Goal: Task Accomplishment & Management: Use online tool/utility

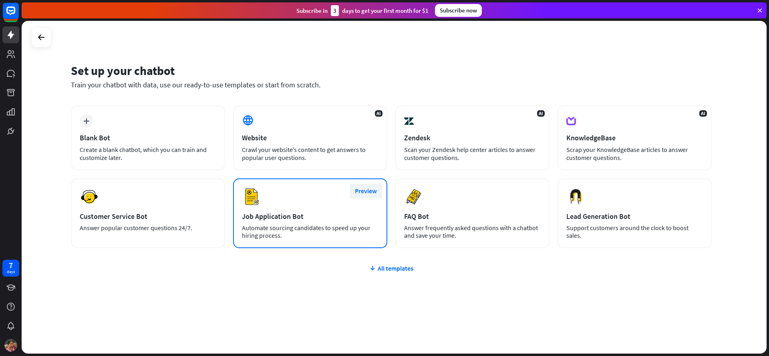
click at [366, 192] on button "Preview" at bounding box center [366, 190] width 32 height 15
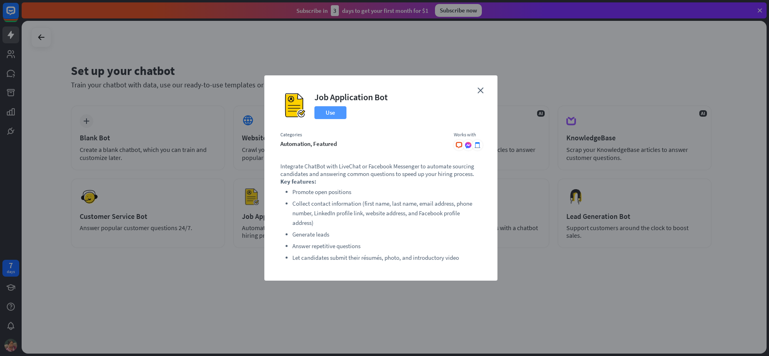
click at [330, 117] on button "Use" at bounding box center [330, 112] width 32 height 13
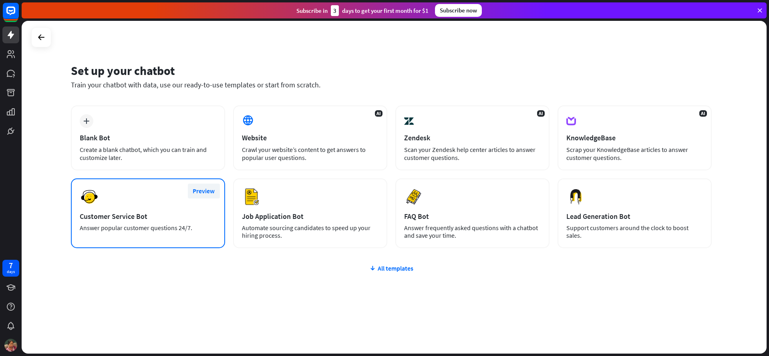
click at [198, 188] on button "Preview" at bounding box center [204, 190] width 32 height 15
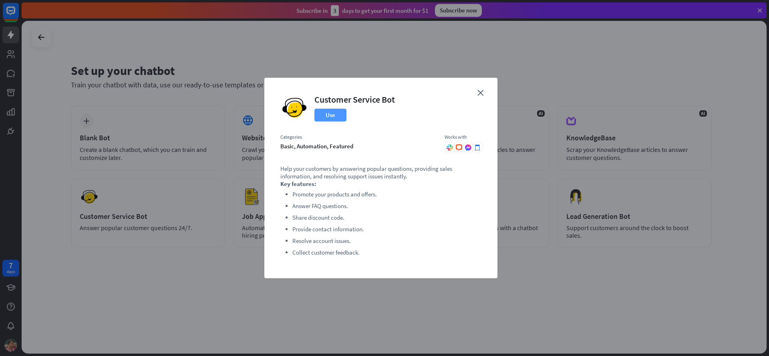
click at [339, 117] on button "Use" at bounding box center [330, 114] width 32 height 13
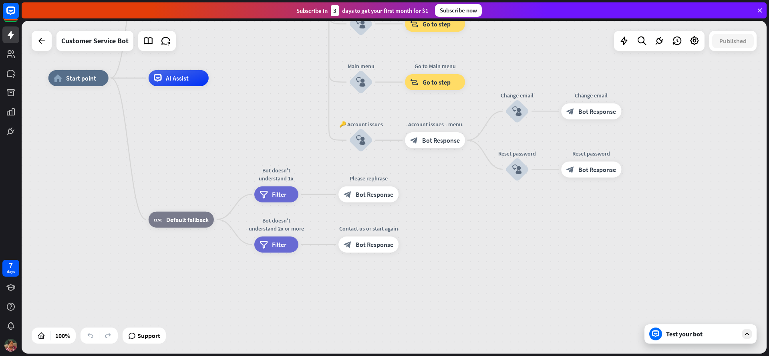
click at [691, 334] on div "Test your bot" at bounding box center [702, 334] width 72 height 8
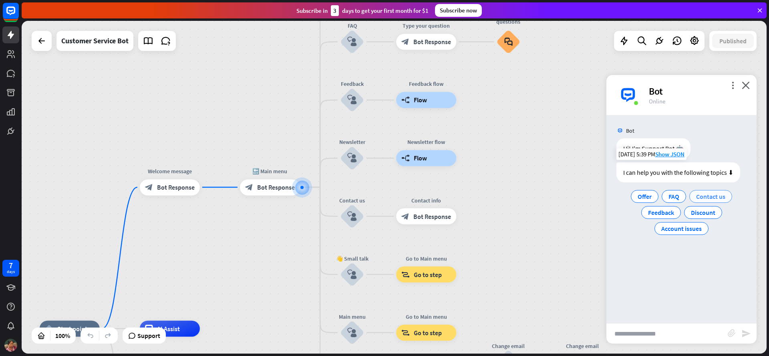
click at [701, 198] on span "Contact us" at bounding box center [710, 196] width 29 height 8
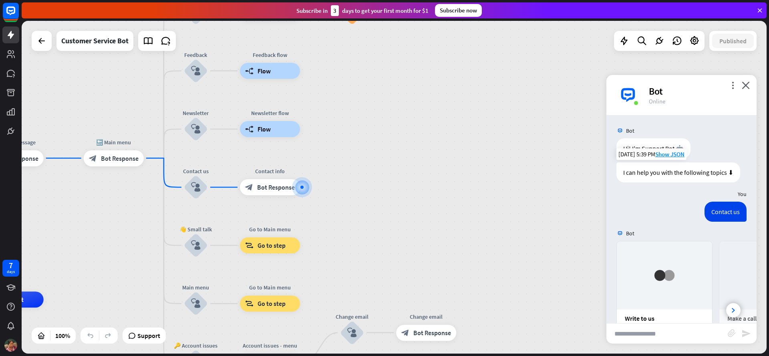
scroll to position [88, 0]
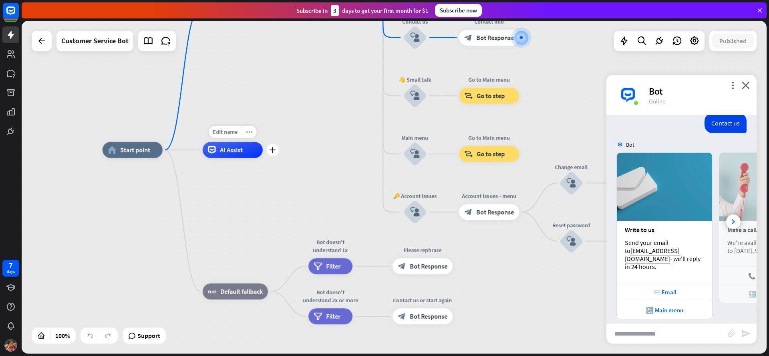
click at [246, 145] on div "AI Assist" at bounding box center [233, 150] width 60 height 16
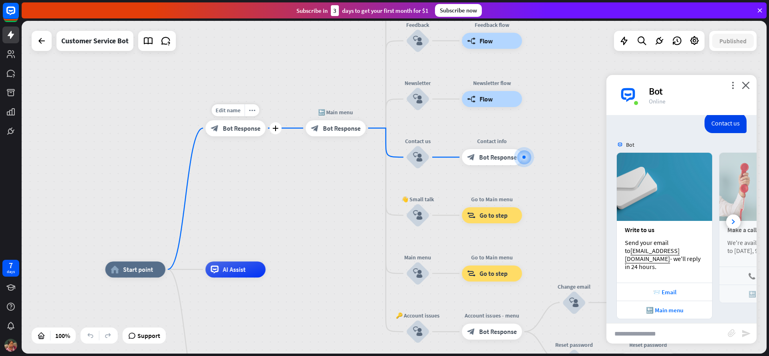
click at [248, 134] on div "block_bot_response Bot Response" at bounding box center [235, 128] width 60 height 16
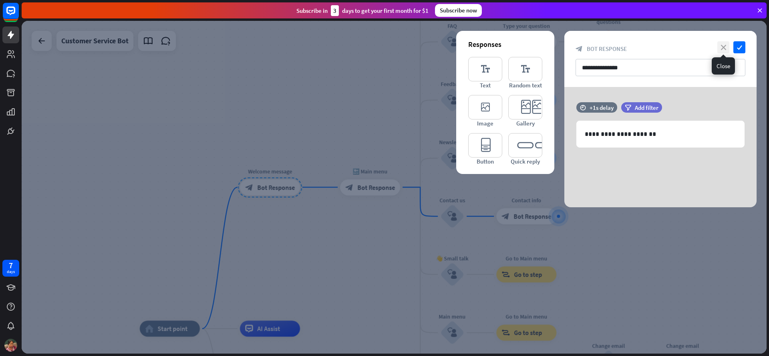
click at [723, 47] on icon "close" at bounding box center [723, 47] width 12 height 12
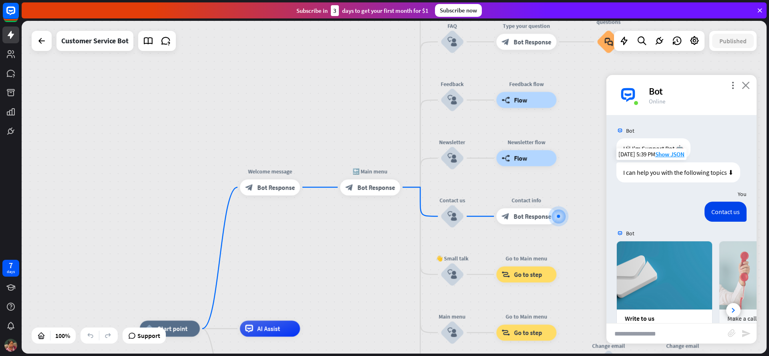
click at [745, 85] on icon "close" at bounding box center [745, 85] width 8 height 8
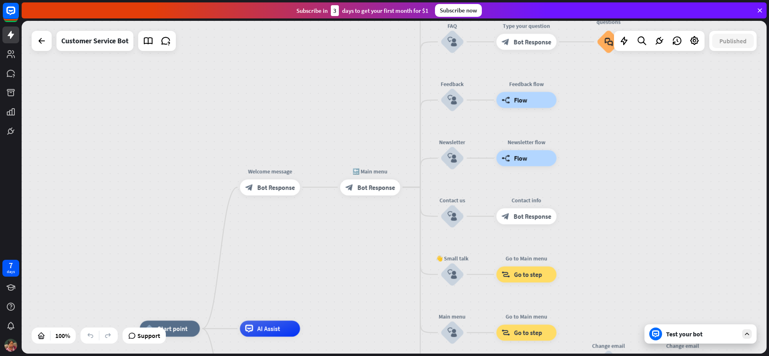
click at [699, 332] on div "Test your bot" at bounding box center [702, 334] width 72 height 8
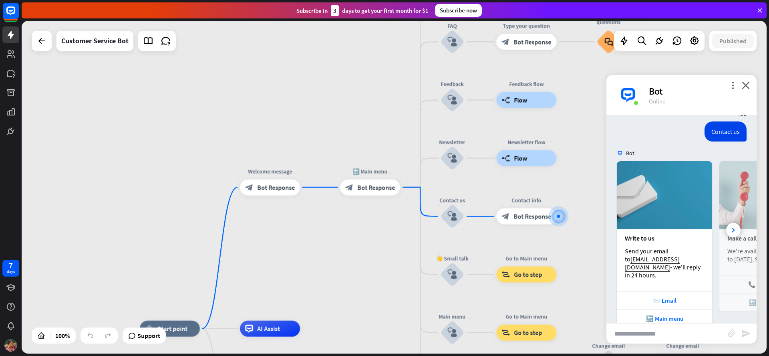
scroll to position [88, 0]
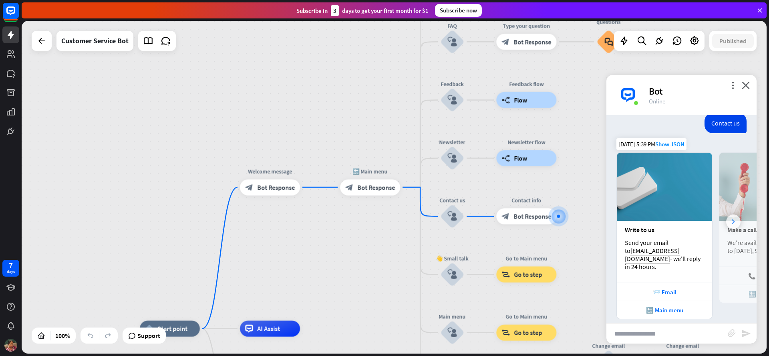
click at [726, 215] on div at bounding box center [733, 221] width 14 height 14
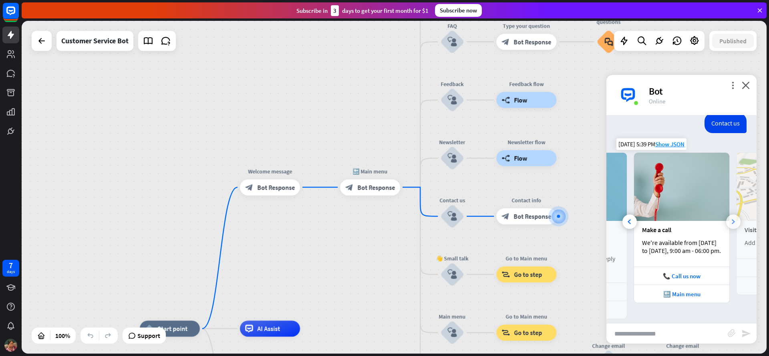
click at [726, 215] on div at bounding box center [733, 221] width 14 height 14
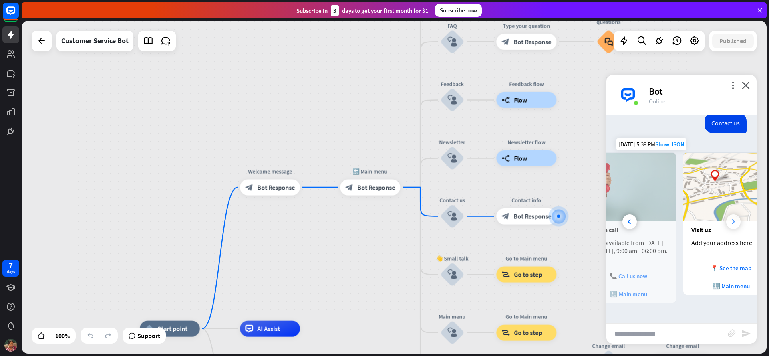
scroll to position [0, 171]
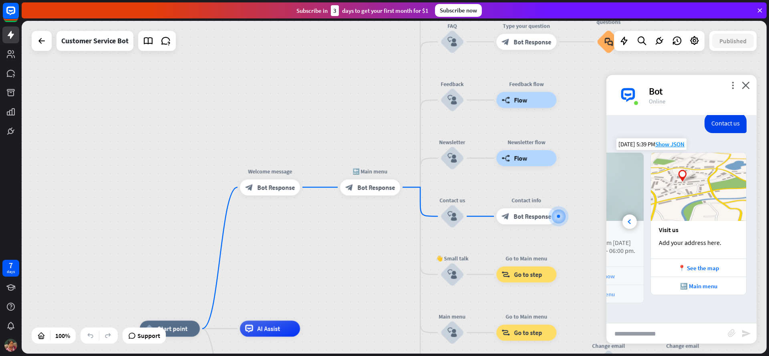
click at [726, 215] on img at bounding box center [698, 187] width 95 height 68
click at [629, 219] on icon at bounding box center [628, 221] width 3 height 5
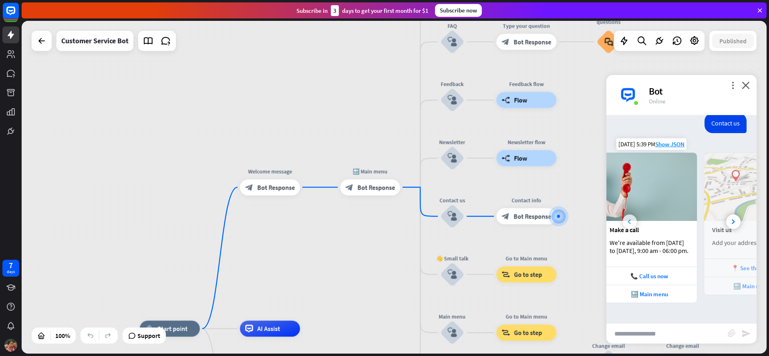
scroll to position [0, 85]
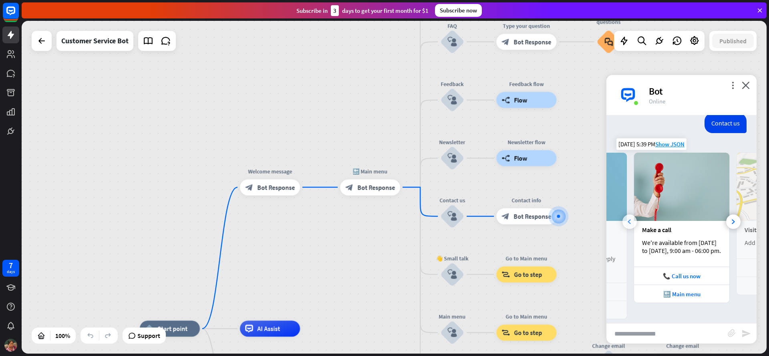
click at [629, 219] on icon at bounding box center [628, 221] width 3 height 5
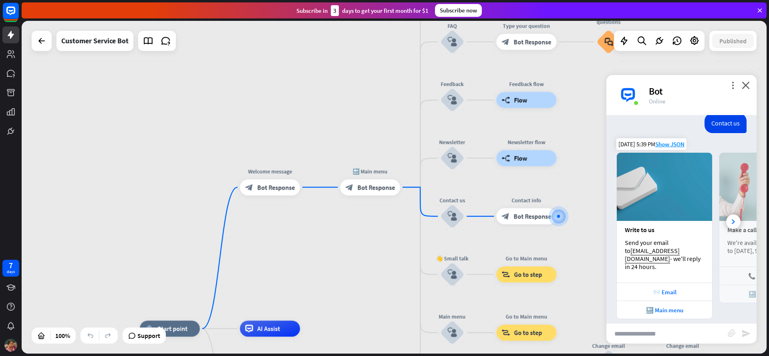
scroll to position [0, 0]
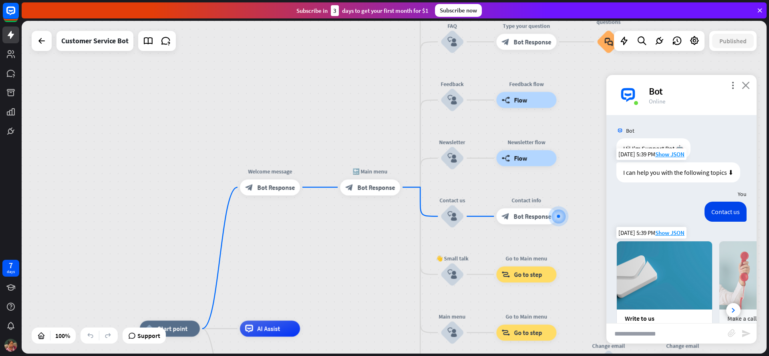
click at [748, 84] on icon "close" at bounding box center [745, 85] width 8 height 8
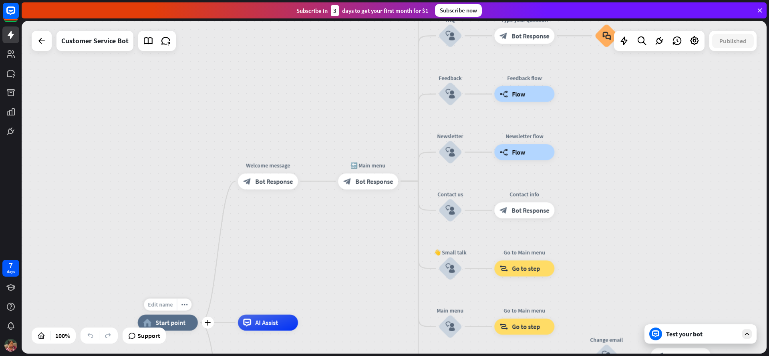
click at [165, 307] on div "Edit name" at bounding box center [160, 304] width 33 height 12
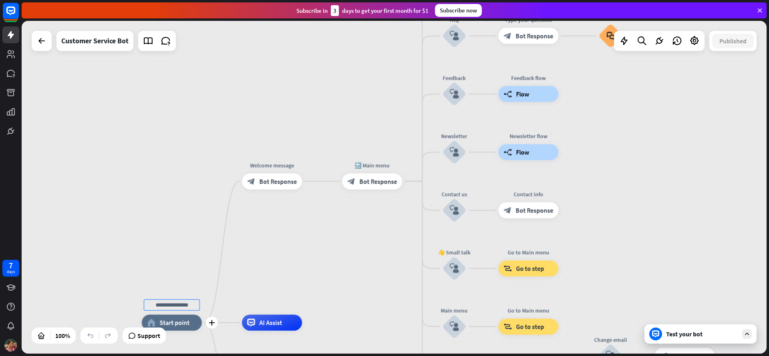
click at [170, 323] on span "Start point" at bounding box center [174, 322] width 30 height 8
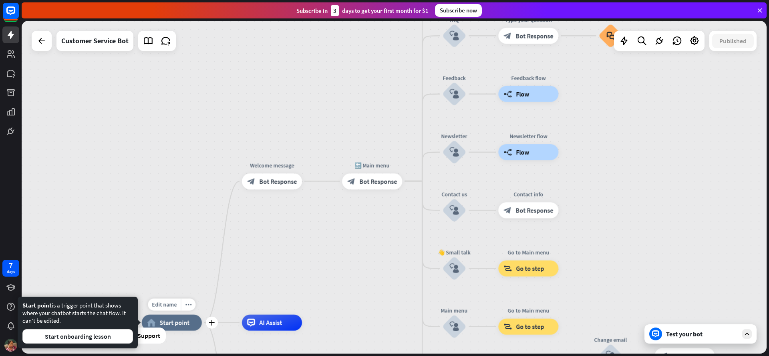
click at [171, 318] on span "Start point" at bounding box center [174, 322] width 30 height 8
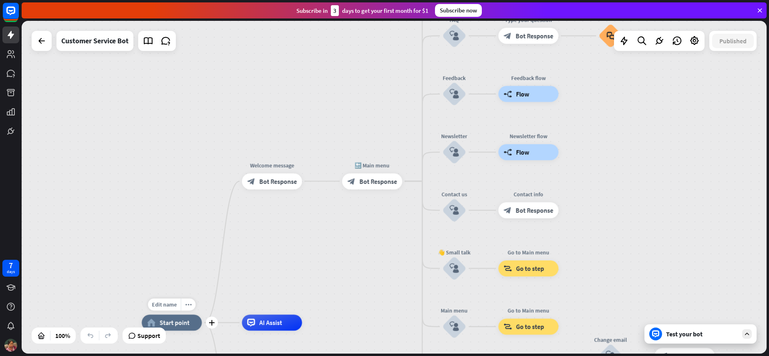
click at [171, 318] on span "Start point" at bounding box center [174, 322] width 30 height 8
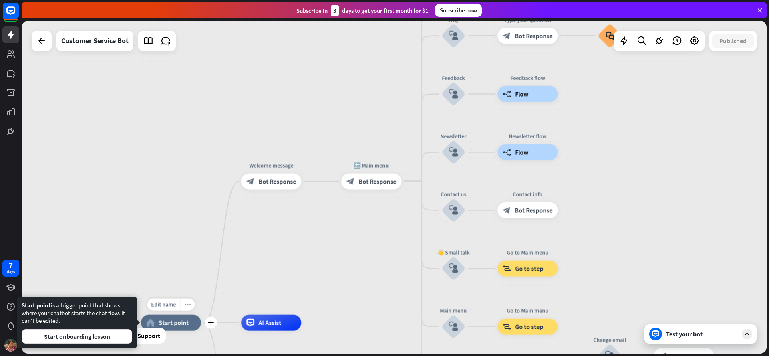
click at [186, 305] on icon "more_horiz" at bounding box center [187, 304] width 6 height 6
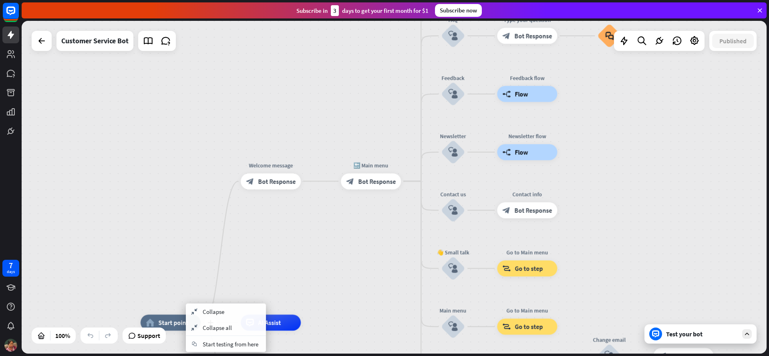
click at [165, 321] on span "Start point" at bounding box center [173, 322] width 30 height 8
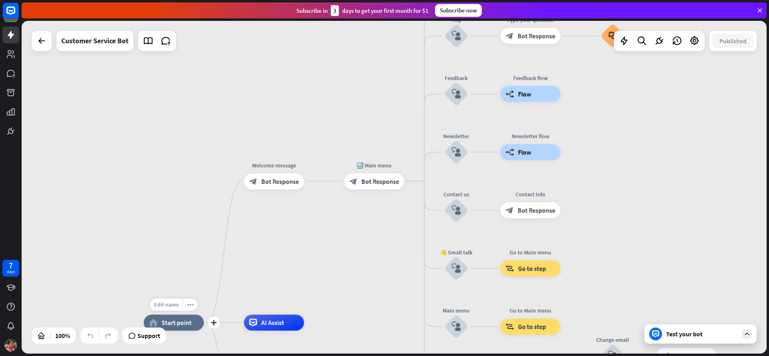
click at [165, 305] on span "Edit name" at bounding box center [166, 304] width 25 height 7
click at [185, 323] on span "Start point" at bounding box center [176, 322] width 30 height 8
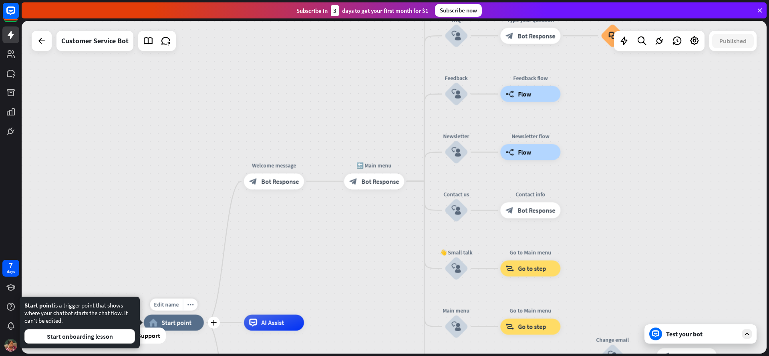
click at [176, 317] on div "home_2 Start point" at bounding box center [174, 322] width 60 height 16
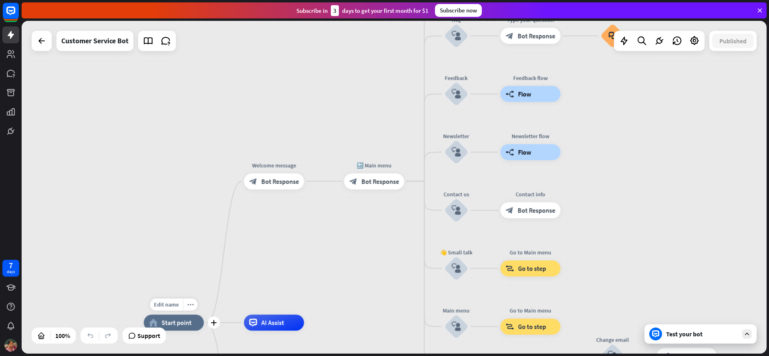
click at [177, 322] on span "Start point" at bounding box center [176, 322] width 30 height 8
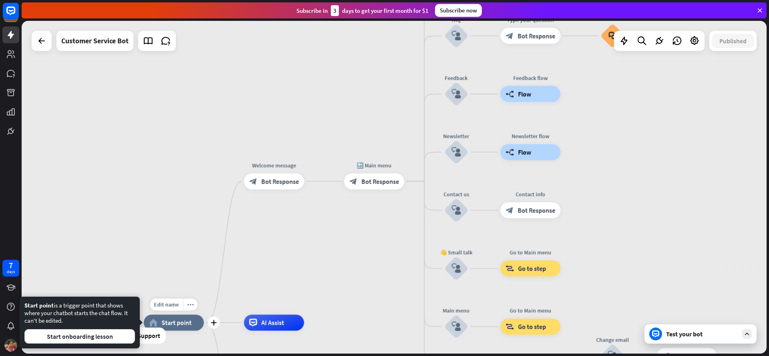
click at [177, 322] on span "Start point" at bounding box center [176, 322] width 30 height 8
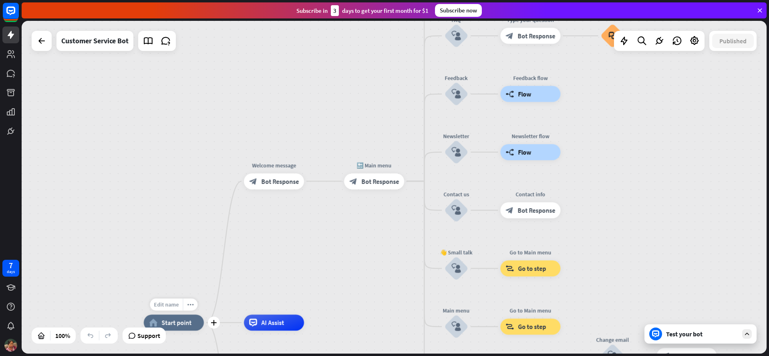
click at [173, 308] on div "Edit name" at bounding box center [166, 304] width 33 height 12
click at [269, 183] on span "Bot Response" at bounding box center [280, 181] width 38 height 8
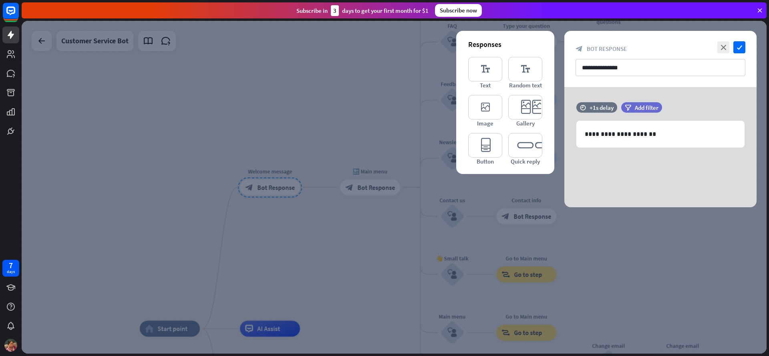
click at [303, 230] on div at bounding box center [394, 187] width 745 height 332
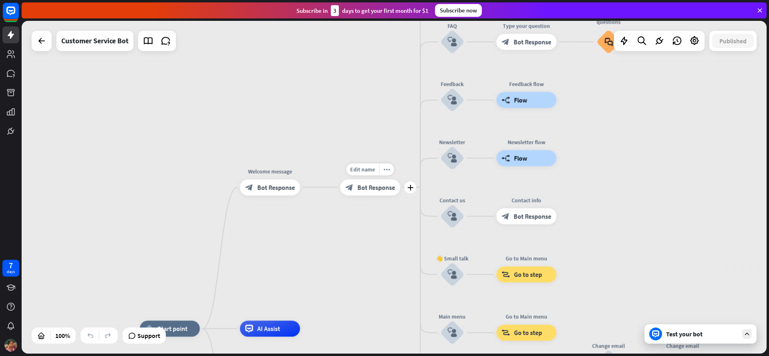
click at [370, 186] on span "Bot Response" at bounding box center [376, 187] width 38 height 8
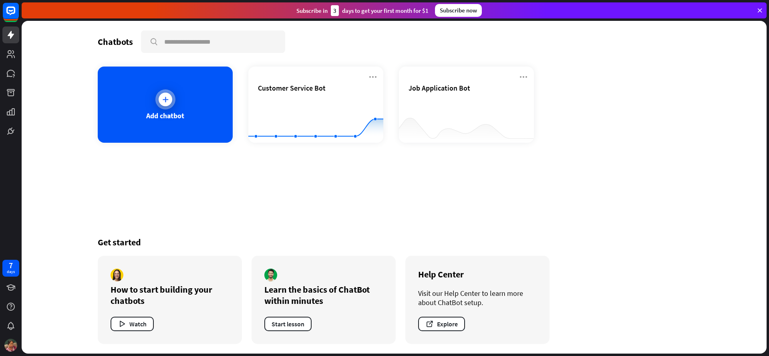
click at [169, 100] on icon at bounding box center [165, 99] width 8 height 8
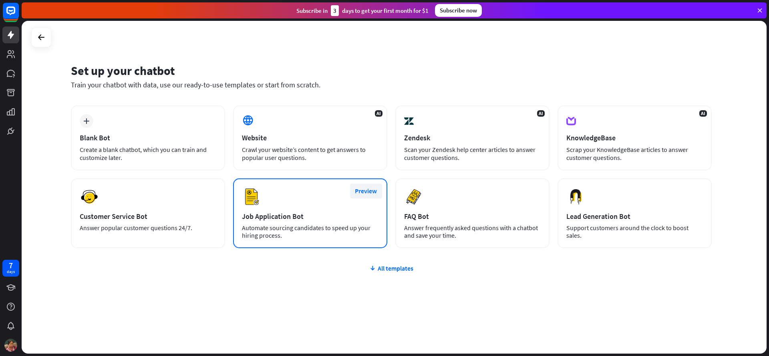
click at [362, 191] on button "Preview" at bounding box center [366, 190] width 32 height 15
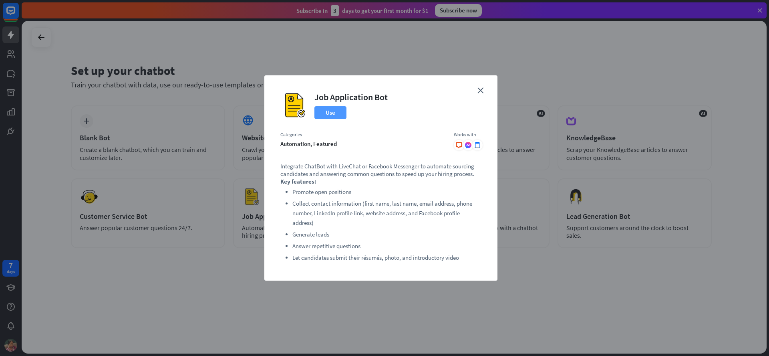
click at [332, 113] on button "Use" at bounding box center [330, 112] width 32 height 13
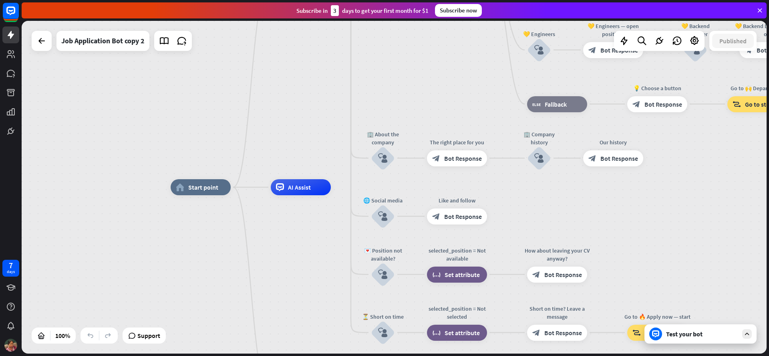
click at [673, 338] on div "Test your bot" at bounding box center [700, 333] width 112 height 19
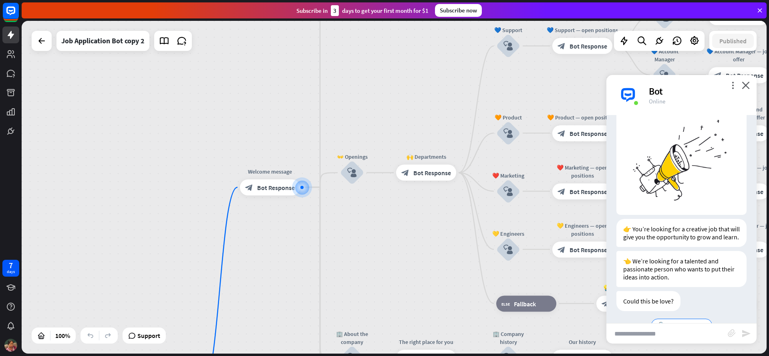
scroll to position [52, 0]
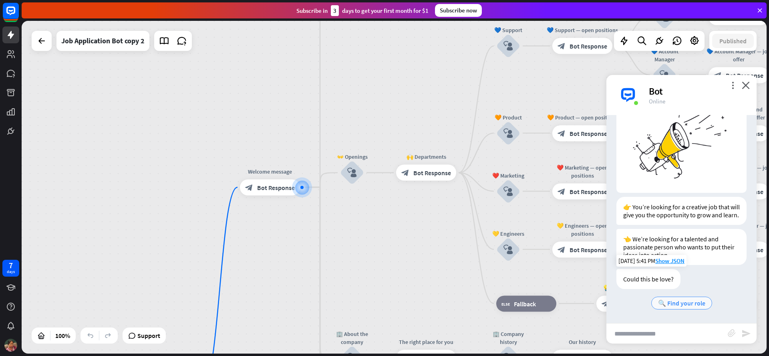
click at [677, 305] on span "🔍 Find your role" at bounding box center [681, 303] width 47 height 8
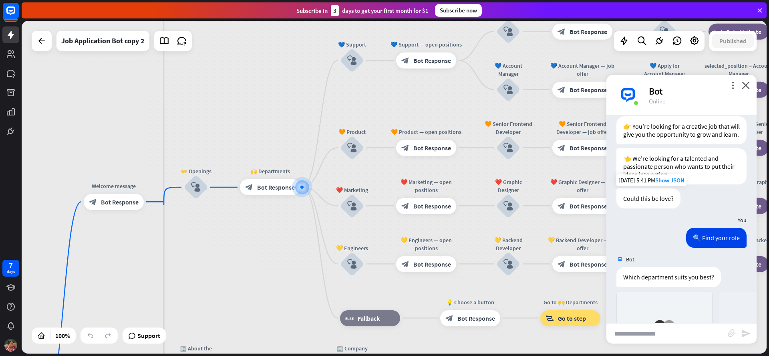
scroll to position [289, 0]
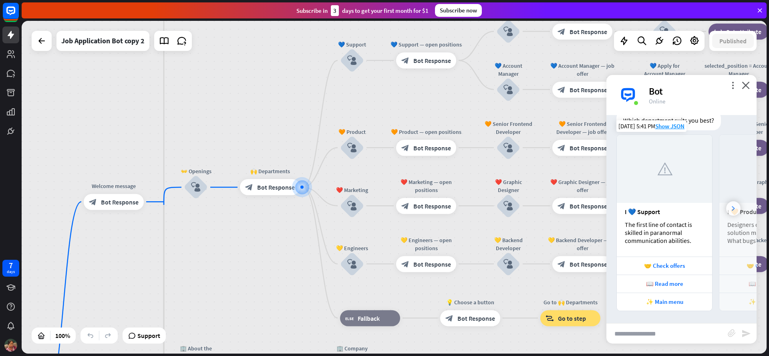
click at [729, 207] on div at bounding box center [733, 208] width 14 height 14
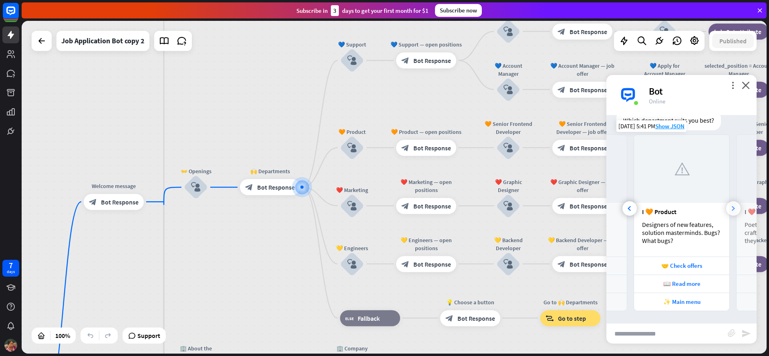
click at [729, 207] on div at bounding box center [733, 208] width 14 height 14
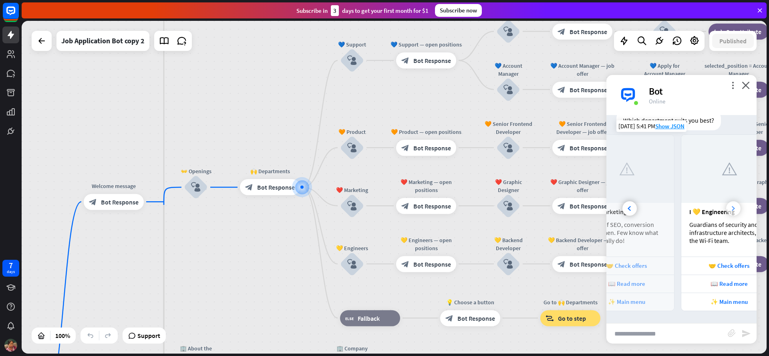
scroll to position [0, 273]
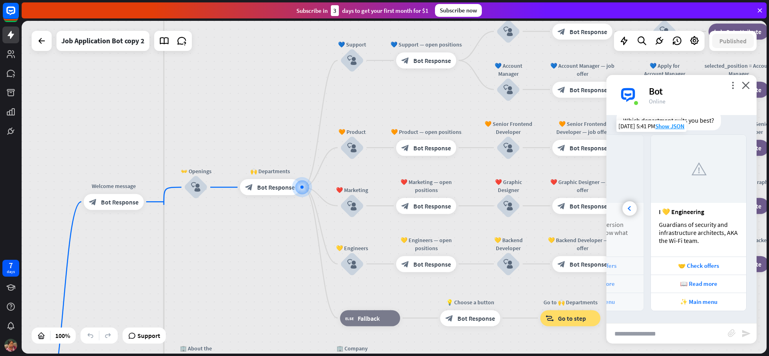
click at [722, 195] on div at bounding box center [698, 169] width 95 height 68
click at [706, 283] on div "📖 Read more" at bounding box center [698, 283] width 87 height 8
click at [693, 267] on div "🤝 Check offers" at bounding box center [698, 265] width 87 height 8
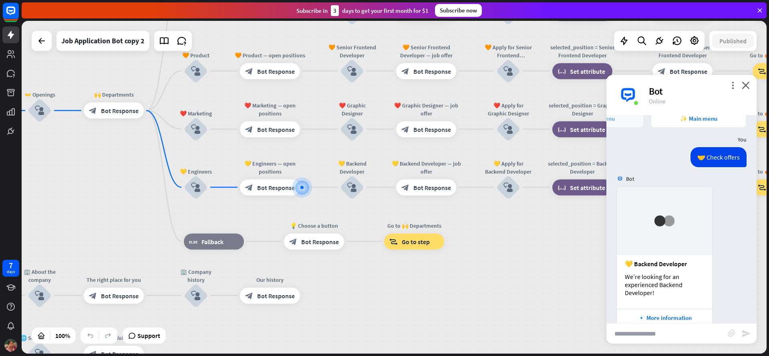
scroll to position [506, 0]
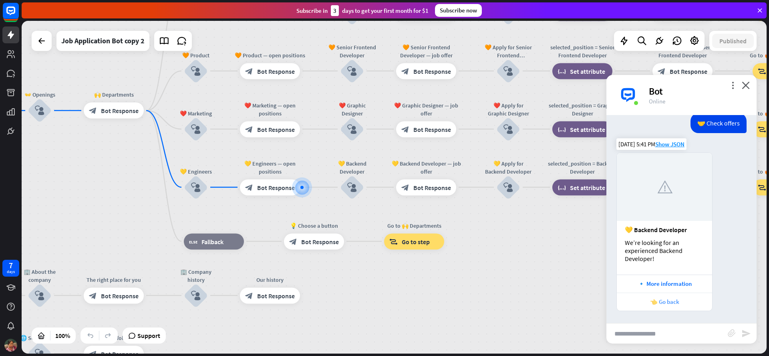
click at [669, 303] on div "👈 Go back" at bounding box center [664, 301] width 87 height 8
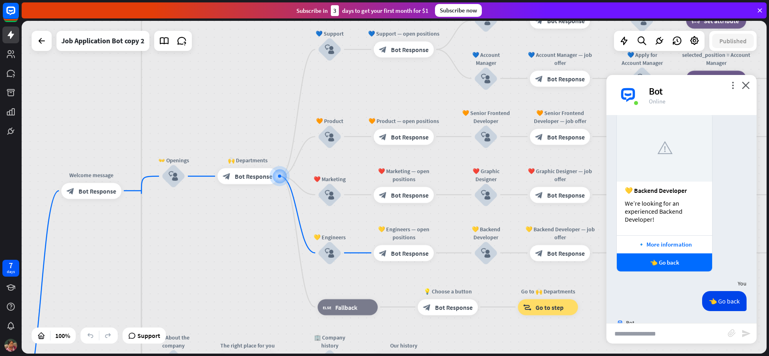
scroll to position [585, 0]
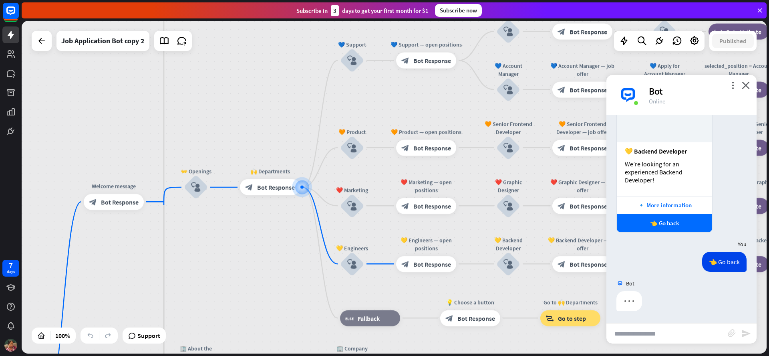
click at [34, 34] on div at bounding box center [42, 41] width 20 height 20
click at [38, 42] on icon at bounding box center [42, 41] width 10 height 10
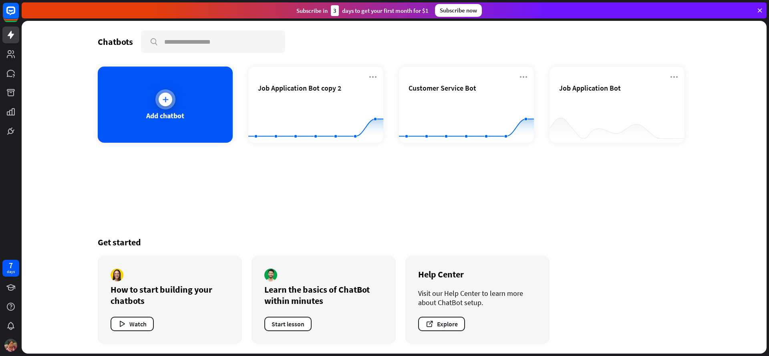
click at [177, 106] on div "Add chatbot" at bounding box center [165, 104] width 135 height 76
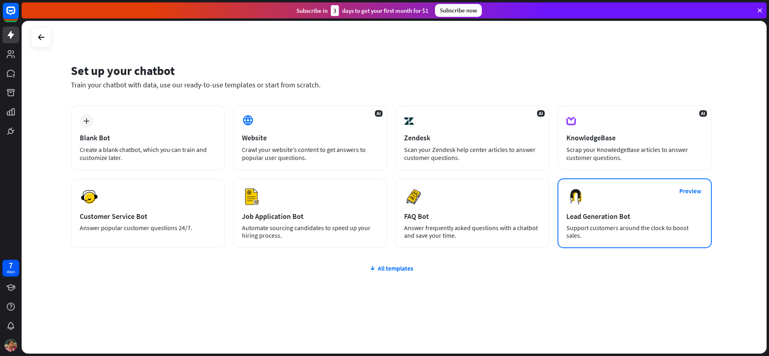
click at [617, 233] on div "Support customers around the clock to boost sales." at bounding box center [634, 231] width 137 height 15
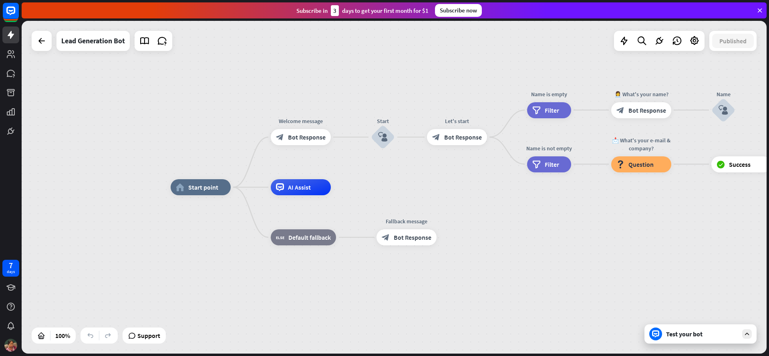
click at [703, 329] on div "Test your bot" at bounding box center [700, 333] width 112 height 19
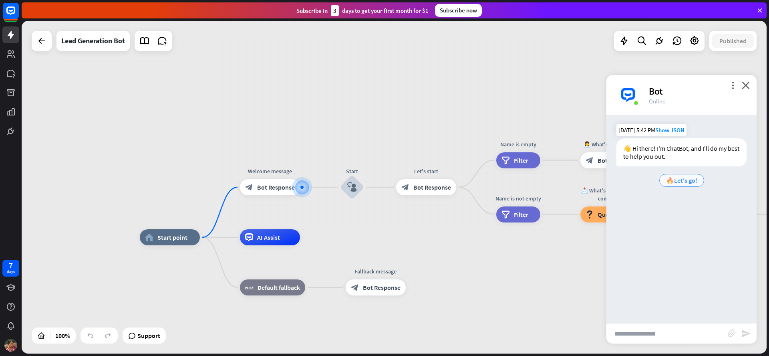
click at [679, 178] on span "🔥Let's go!" at bounding box center [681, 180] width 31 height 8
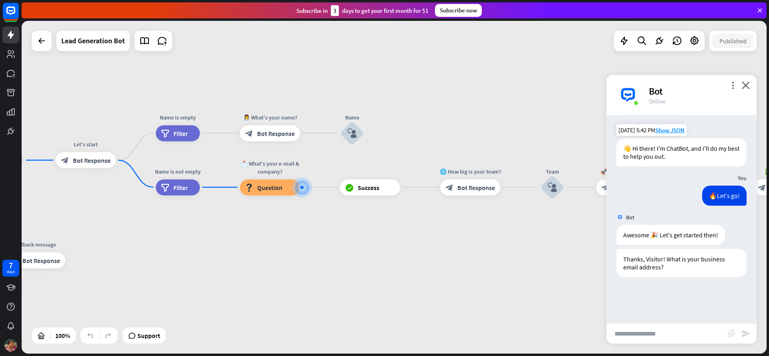
click at [751, 86] on div "more_vert close Bot Online" at bounding box center [681, 95] width 150 height 40
click at [748, 85] on icon "close" at bounding box center [745, 85] width 8 height 8
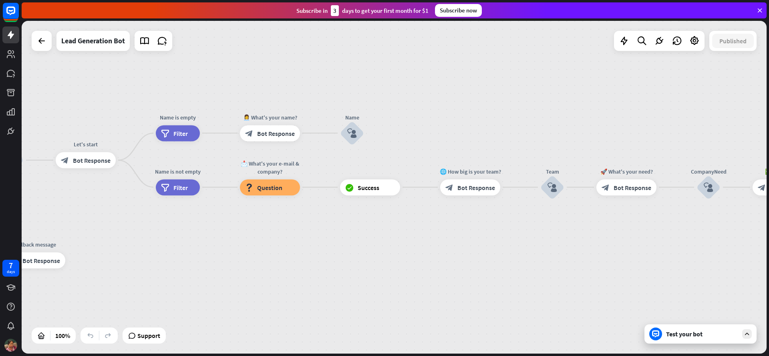
click at [30, 36] on div "home_2 Start point Welcome message block_bot_response Bot Response Start block_…" at bounding box center [394, 187] width 745 height 332
click at [36, 44] on div at bounding box center [42, 41] width 16 height 16
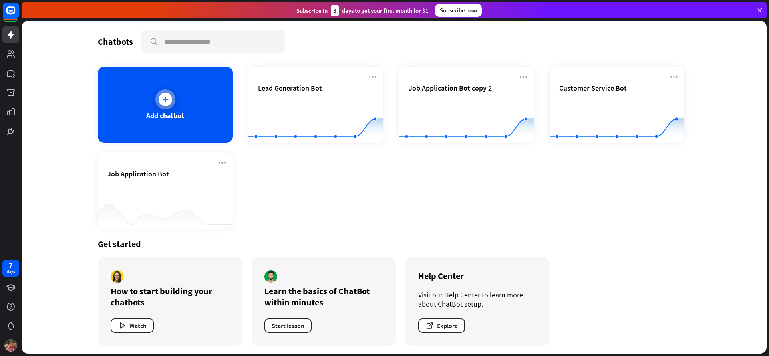
click at [165, 100] on icon at bounding box center [165, 99] width 8 height 8
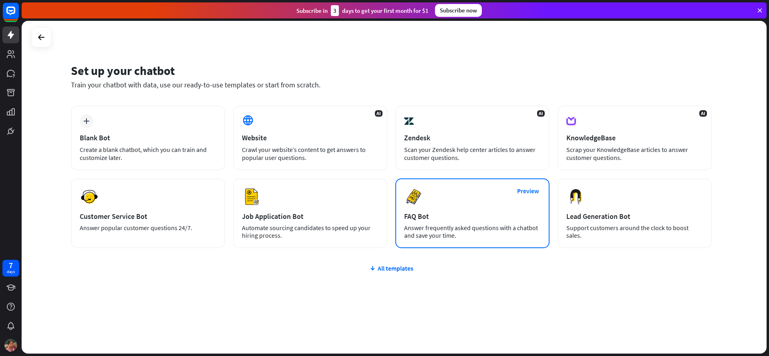
click at [476, 211] on div "FAQ Bot" at bounding box center [472, 215] width 137 height 9
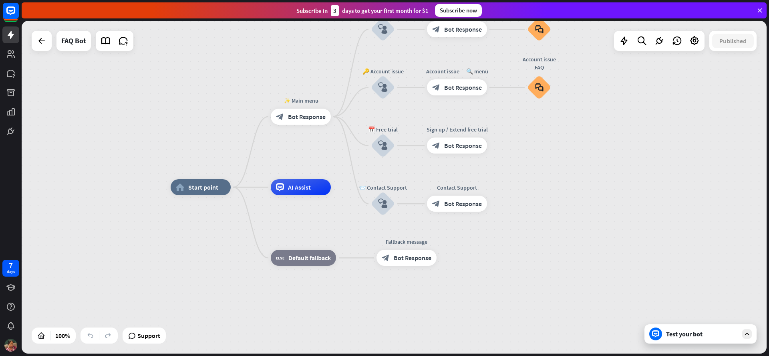
click at [689, 328] on div "Test your bot" at bounding box center [700, 333] width 112 height 19
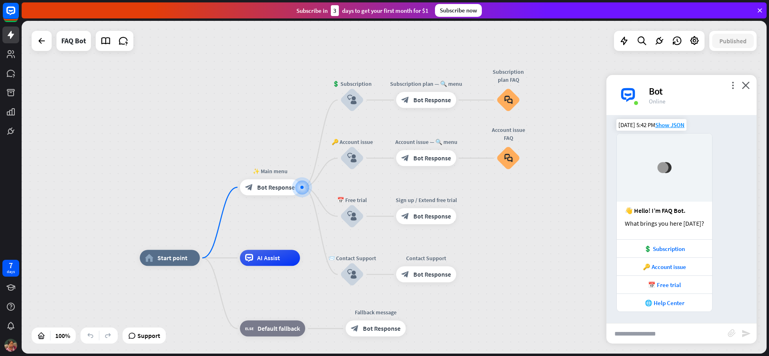
scroll to position [6, 0]
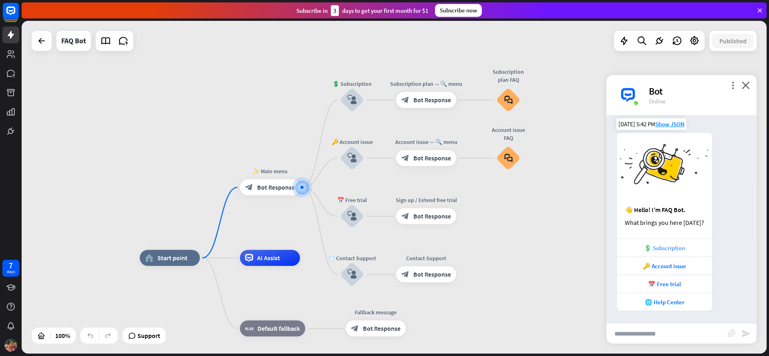
click at [676, 249] on div "💲 Subscription" at bounding box center [664, 248] width 87 height 8
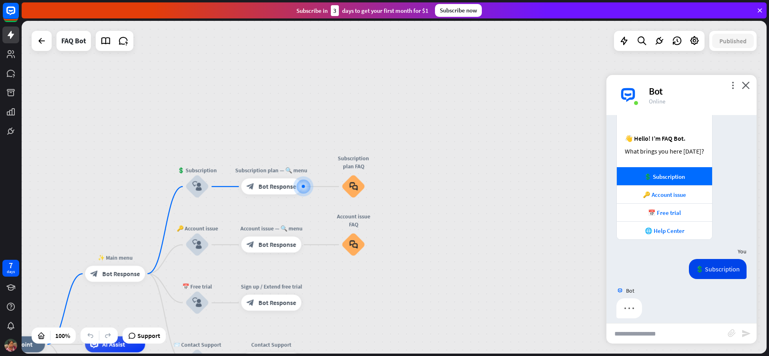
scroll to position [84, 0]
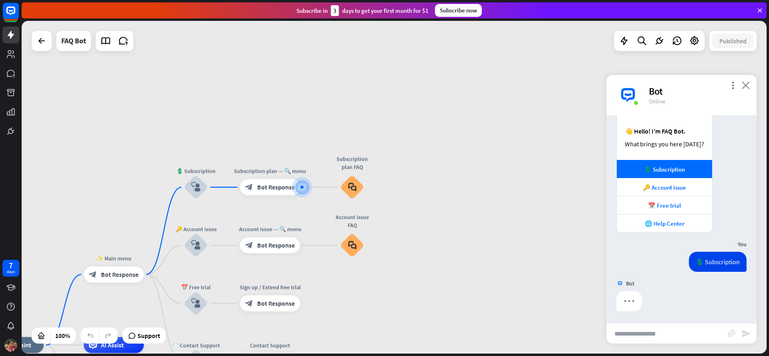
click at [745, 85] on icon "close" at bounding box center [745, 85] width 8 height 8
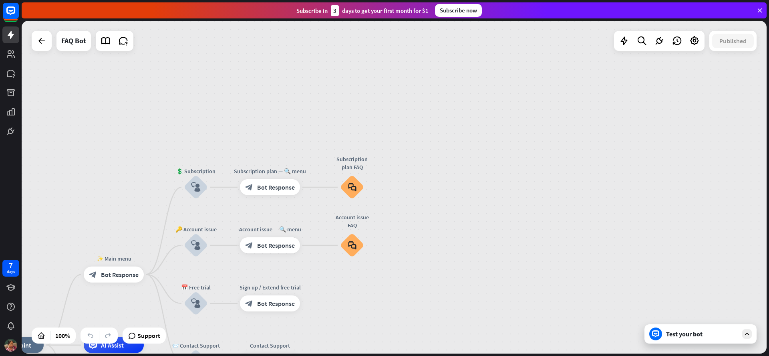
click at [30, 41] on div "home_2 Start point ✨ Main menu block_bot_response Bot Response 💲 Subscription b…" at bounding box center [394, 187] width 745 height 332
click at [43, 41] on icon at bounding box center [42, 41] width 10 height 10
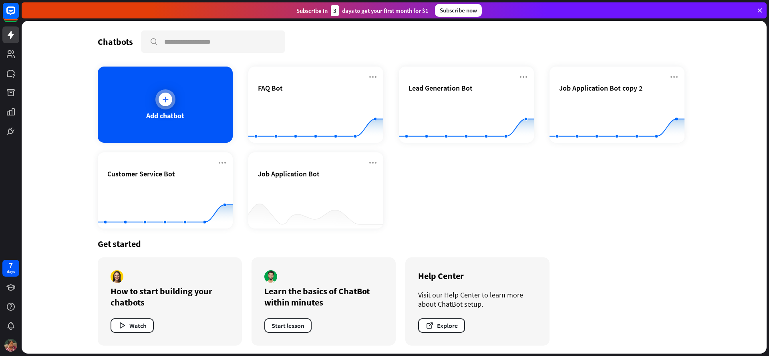
click at [118, 119] on div "Add chatbot" at bounding box center [165, 104] width 135 height 76
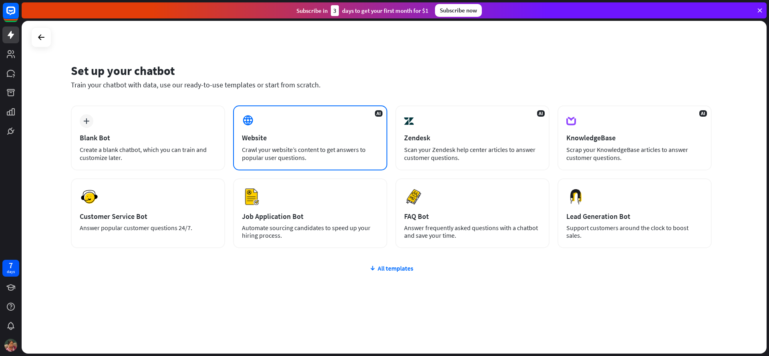
click at [277, 157] on div "Crawl your website’s content to get answers to popular user questions." at bounding box center [310, 153] width 137 height 16
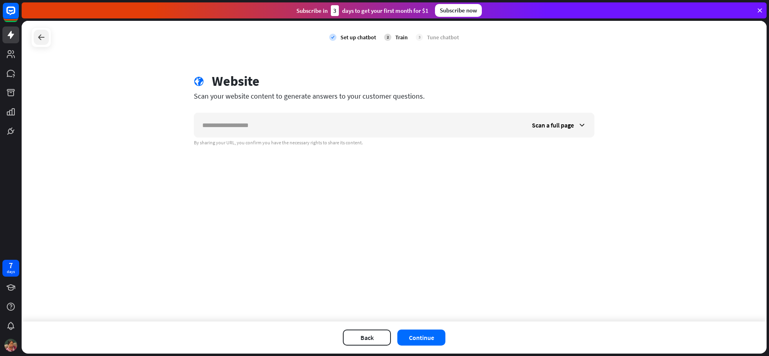
click at [40, 44] on div at bounding box center [41, 37] width 15 height 15
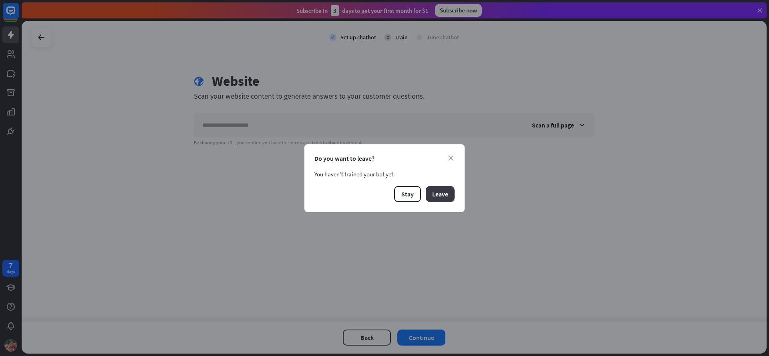
click at [434, 198] on button "Leave" at bounding box center [440, 194] width 29 height 16
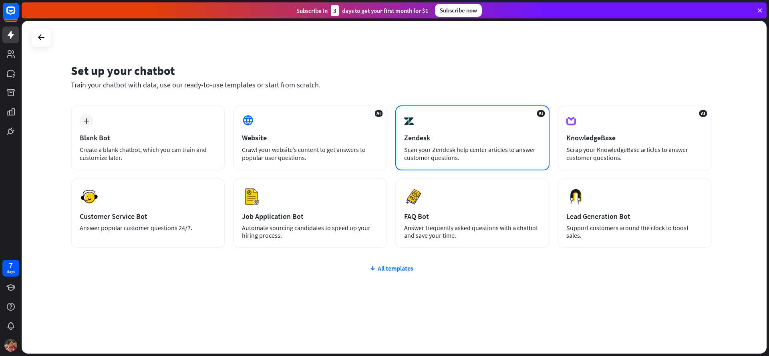
click at [462, 136] on div "Zendesk" at bounding box center [472, 137] width 137 height 9
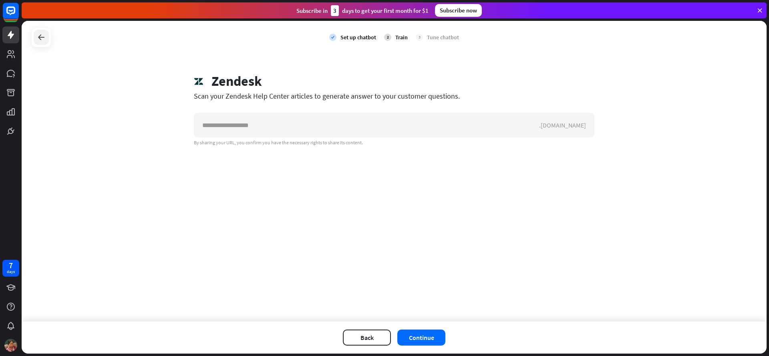
click at [34, 35] on div at bounding box center [41, 37] width 15 height 15
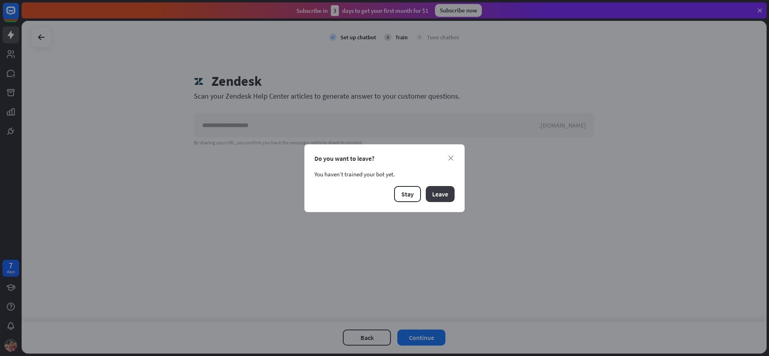
click at [445, 191] on button "Leave" at bounding box center [440, 194] width 29 height 16
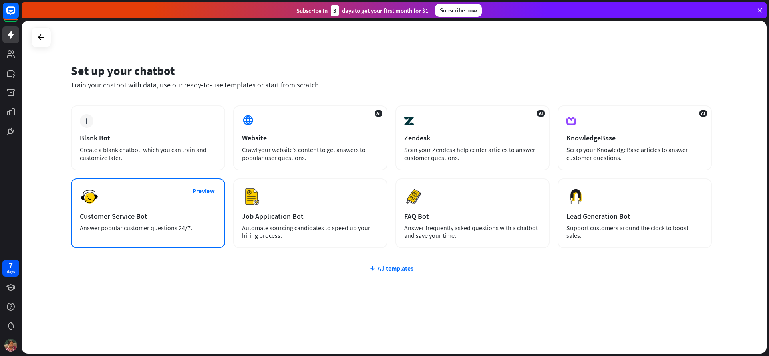
click at [105, 217] on div "Customer Service Bot" at bounding box center [148, 215] width 137 height 9
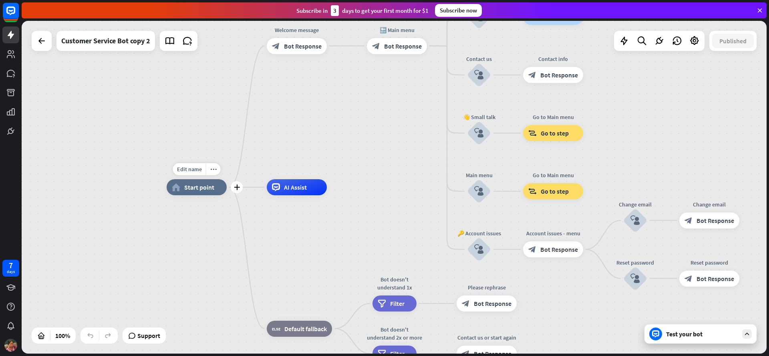
click at [194, 192] on div "home_2 Start point" at bounding box center [197, 187] width 60 height 16
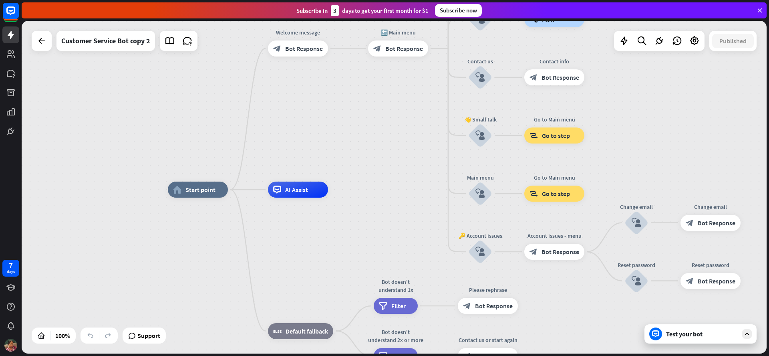
click at [673, 335] on div "Test your bot" at bounding box center [702, 334] width 72 height 8
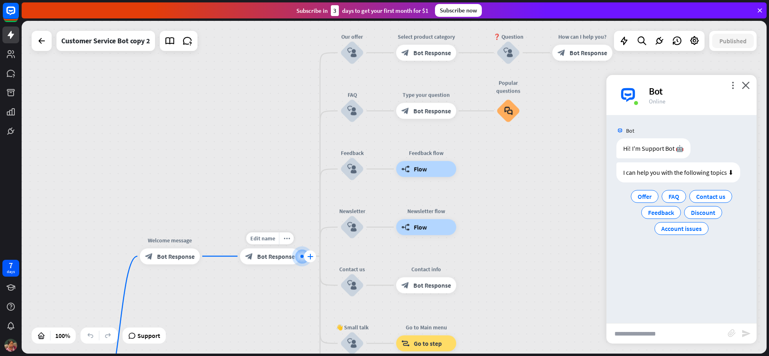
click at [309, 258] on icon "plus" at bounding box center [310, 256] width 6 height 6
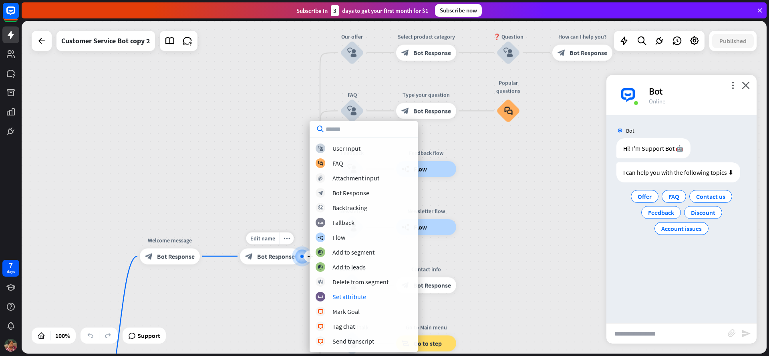
click at [264, 255] on span "Bot Response" at bounding box center [276, 256] width 38 height 8
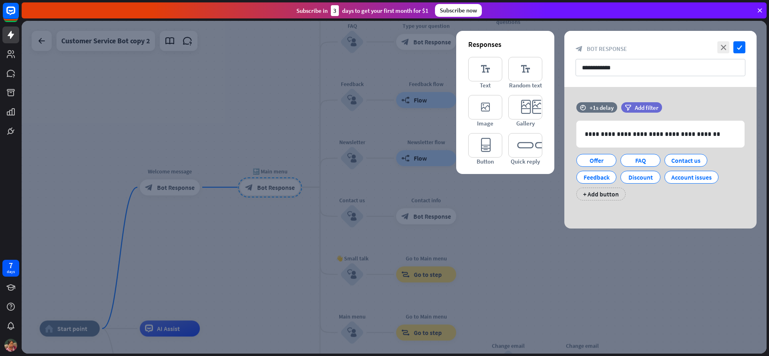
click at [264, 255] on div at bounding box center [394, 187] width 745 height 332
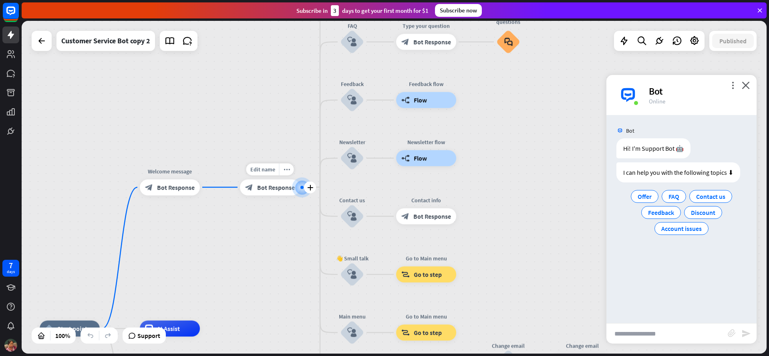
click at [275, 190] on span "Bot Response" at bounding box center [276, 187] width 38 height 8
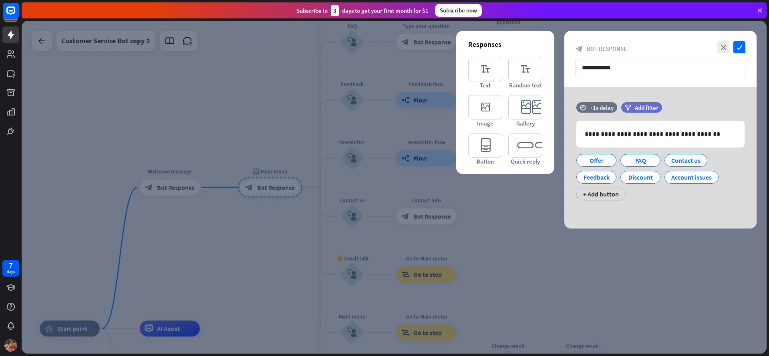
click at [281, 222] on div at bounding box center [394, 187] width 745 height 332
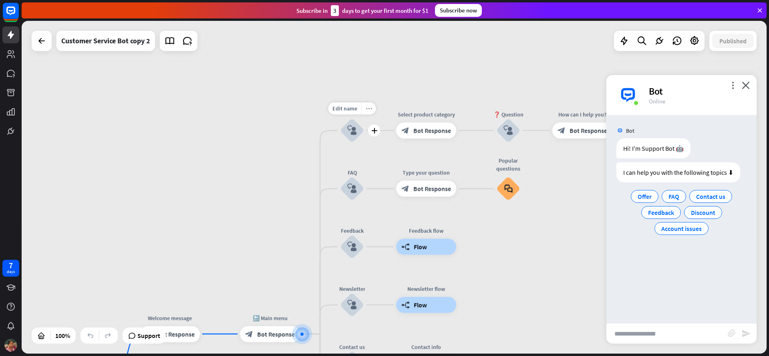
click at [370, 109] on icon "more_horiz" at bounding box center [369, 108] width 6 height 6
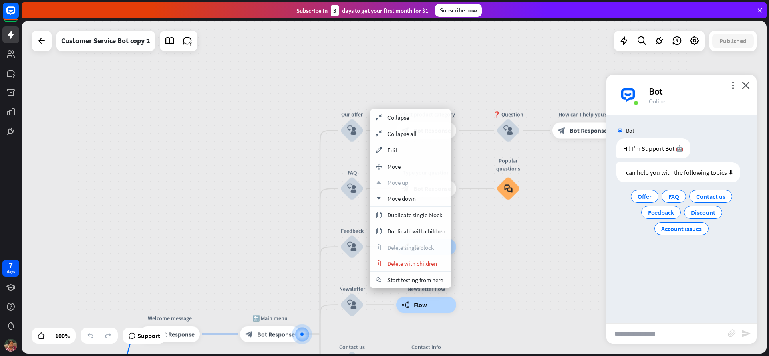
click at [396, 87] on div "home_2 Start point Welcome message block_bot_response Bot Response 🔙 Main menu …" at bounding box center [394, 187] width 745 height 332
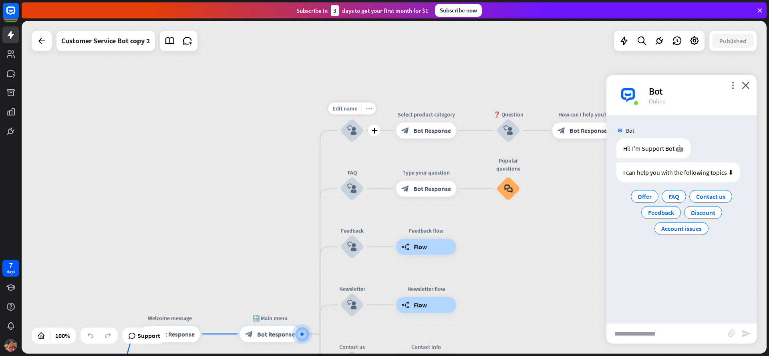
click at [372, 109] on div "more_horiz" at bounding box center [368, 108] width 15 height 12
click at [370, 110] on icon "more_horiz" at bounding box center [371, 108] width 6 height 6
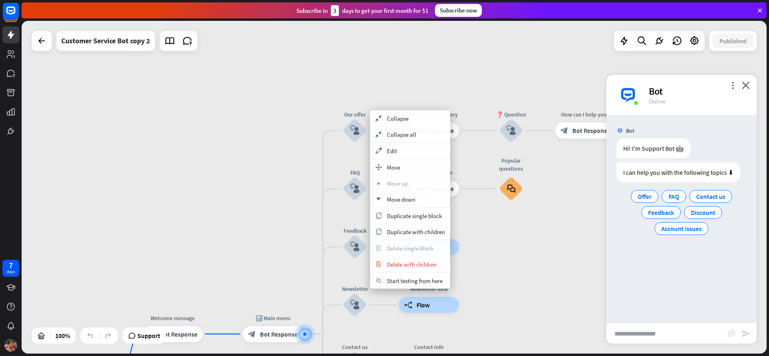
click at [392, 90] on div "home_2 Start point Welcome message block_bot_response Bot Response 🔙 Main menu …" at bounding box center [394, 187] width 745 height 332
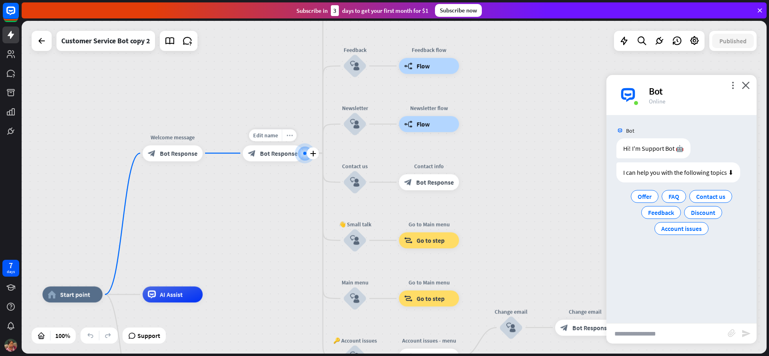
click at [286, 133] on icon "more_horiz" at bounding box center [289, 135] width 6 height 6
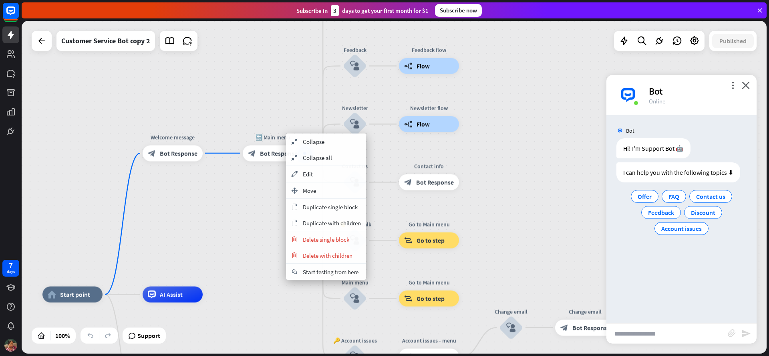
click at [230, 248] on div "home_2 Start point Welcome message block_bot_response Bot Response 🔙 Main menu …" at bounding box center [394, 187] width 745 height 332
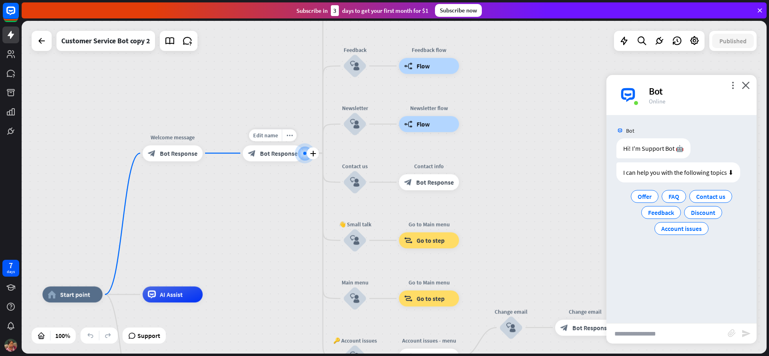
click at [287, 151] on span "Bot Response" at bounding box center [279, 153] width 38 height 8
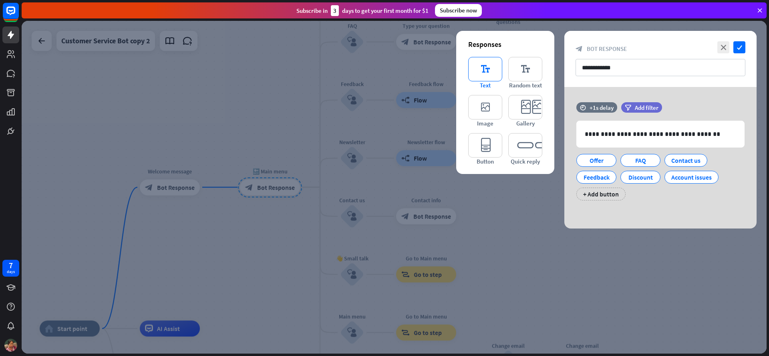
click at [482, 74] on icon "editor_text" at bounding box center [485, 69] width 34 height 24
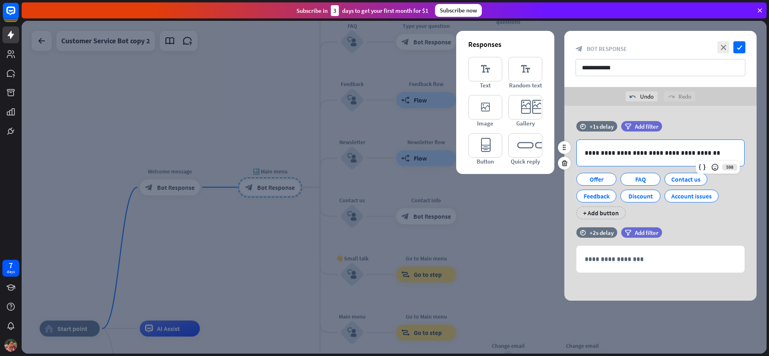
click at [606, 152] on p "**********" at bounding box center [660, 153] width 151 height 10
click at [564, 146] on icon at bounding box center [564, 147] width 7 height 7
click at [564, 163] on icon at bounding box center [565, 162] width 8 height 7
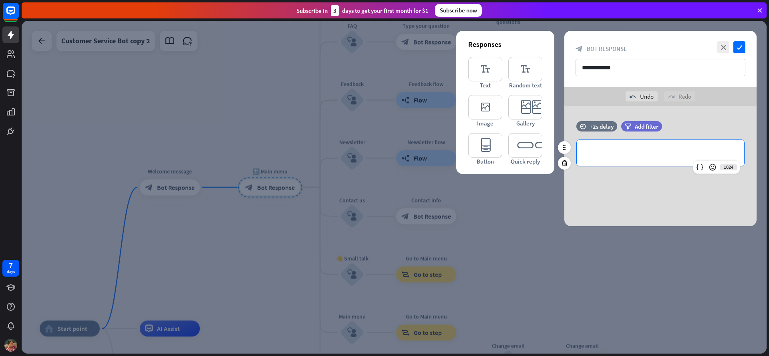
click at [607, 158] on div "**********" at bounding box center [660, 153] width 167 height 26
click at [653, 191] on div "**********" at bounding box center [660, 166] width 192 height 120
click at [600, 129] on div "+2s delay" at bounding box center [601, 127] width 24 height 8
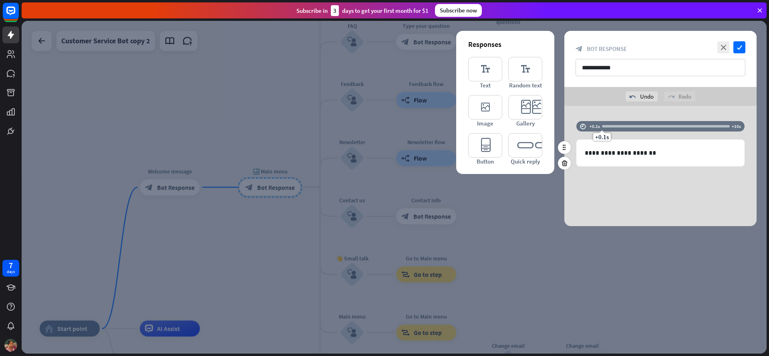
drag, startPoint x: 623, startPoint y: 126, endPoint x: 585, endPoint y: 124, distance: 38.1
click at [585, 124] on div "time +0.1s +0.1s +10s" at bounding box center [660, 126] width 168 height 10
click at [598, 107] on div "**********" at bounding box center [660, 166] width 192 height 120
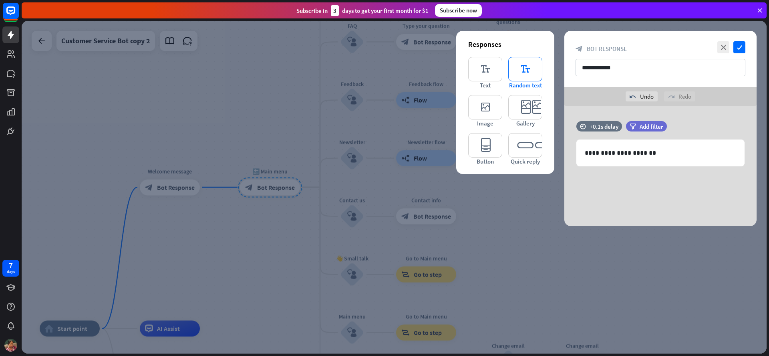
click at [532, 74] on icon "editor_text" at bounding box center [525, 69] width 34 height 24
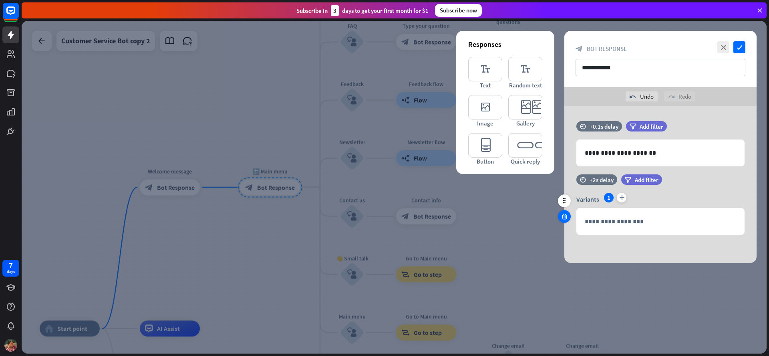
click at [565, 217] on icon at bounding box center [565, 216] width 8 height 7
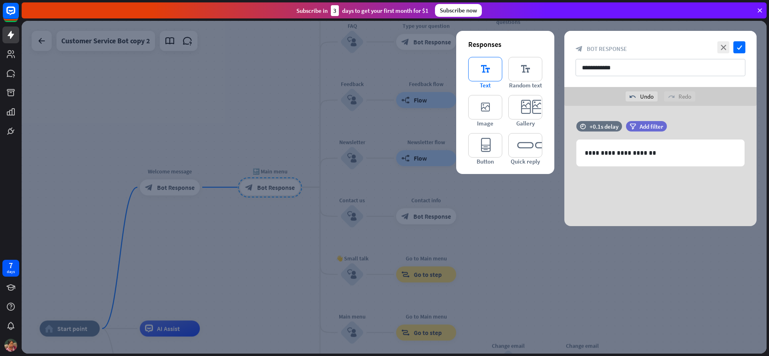
click at [492, 67] on icon "editor_text" at bounding box center [485, 69] width 34 height 24
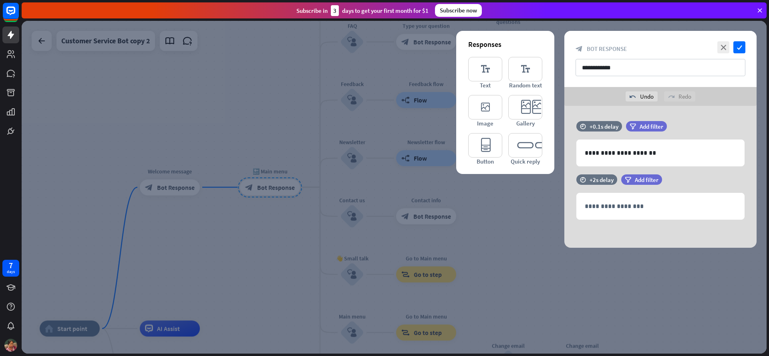
click at [563, 218] on icon at bounding box center [565, 216] width 8 height 7
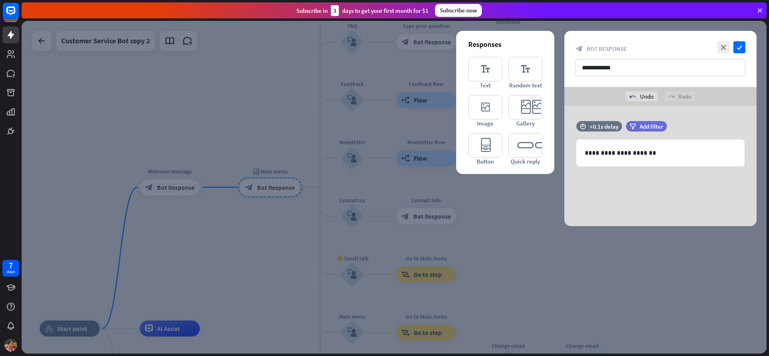
click at [508, 129] on div "editor_text Text editor_text Random text editor_image Image editor_card Gallery…" at bounding box center [505, 111] width 74 height 108
click at [526, 167] on div "Responses editor_text Text editor_text Random text editor_image Image editor_ca…" at bounding box center [505, 102] width 98 height 143
click at [657, 64] on input "**********" at bounding box center [660, 67] width 170 height 17
click at [742, 44] on icon "check" at bounding box center [739, 47] width 12 height 12
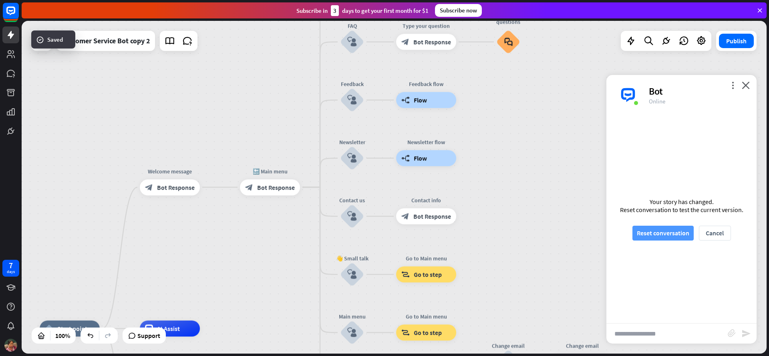
click at [671, 233] on button "Reset conversation" at bounding box center [662, 232] width 61 height 15
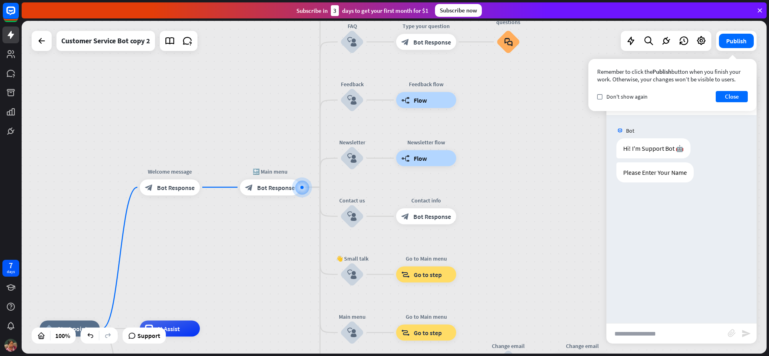
click at [662, 327] on input "text" at bounding box center [666, 333] width 121 height 20
type input "**********"
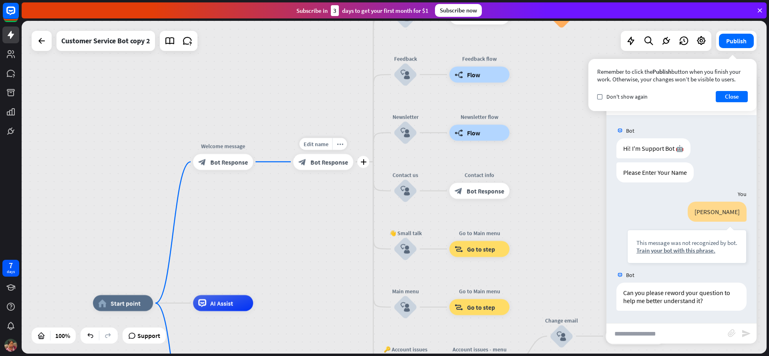
click at [328, 161] on span "Bot Response" at bounding box center [329, 162] width 38 height 8
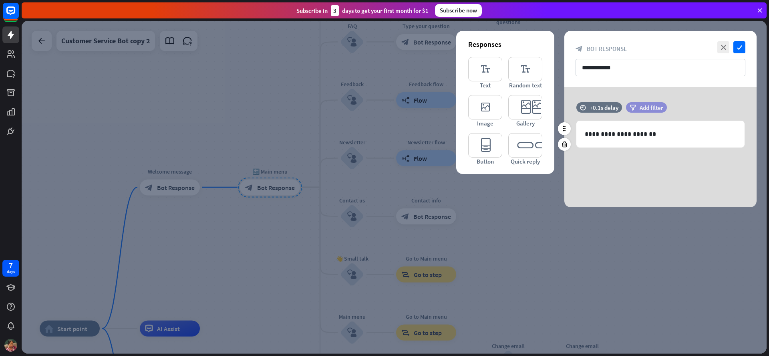
click at [647, 108] on span "Add filter" at bounding box center [651, 108] width 24 height 8
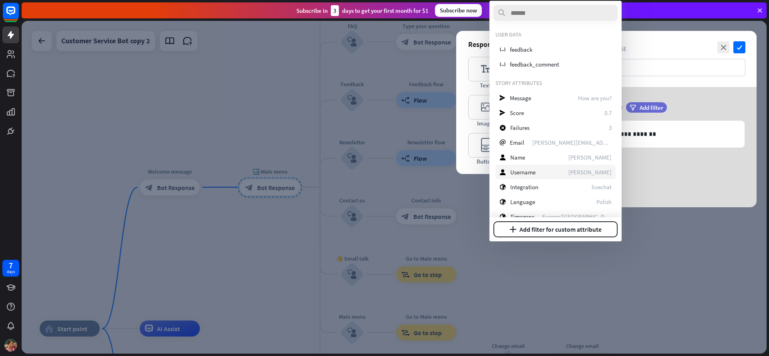
scroll to position [12, 0]
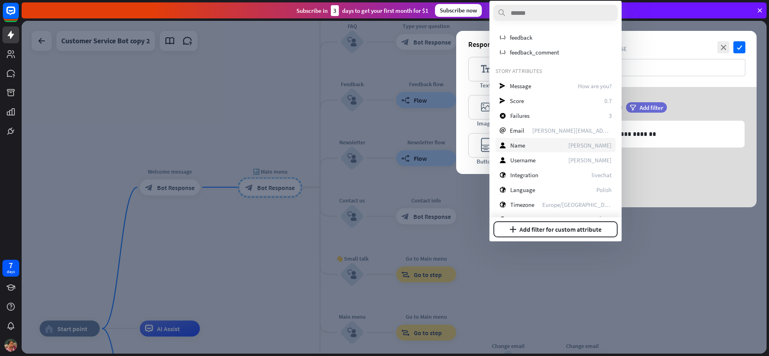
click at [521, 148] on span "Name" at bounding box center [517, 145] width 15 height 8
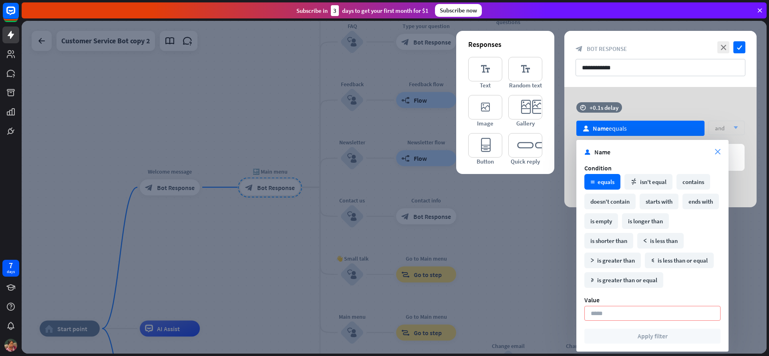
click at [717, 149] on icon "close" at bounding box center [718, 152] width 6 height 6
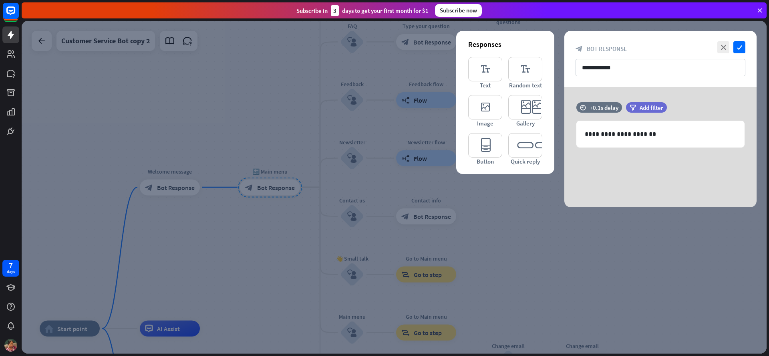
click at [82, 26] on div at bounding box center [394, 187] width 745 height 332
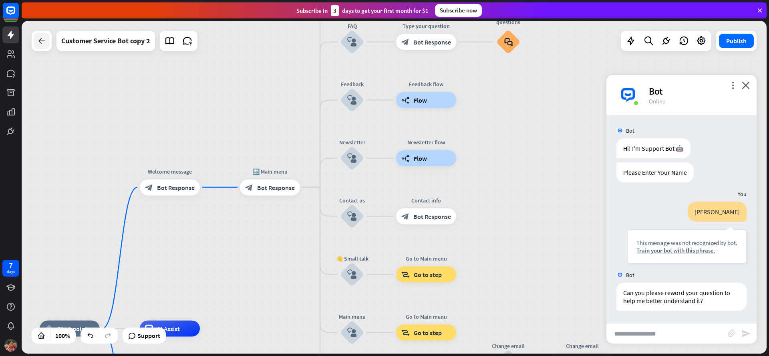
click at [42, 39] on icon at bounding box center [42, 41] width 10 height 10
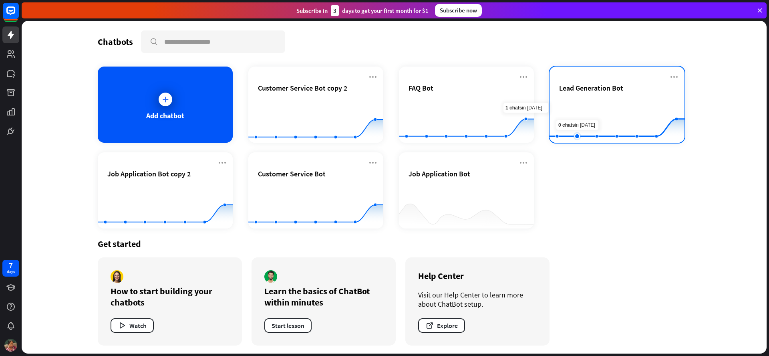
click at [582, 119] on rect at bounding box center [616, 123] width 135 height 50
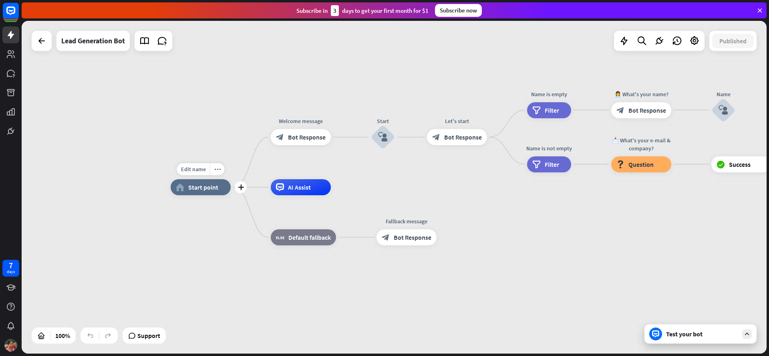
click at [195, 187] on span "Start point" at bounding box center [203, 187] width 30 height 8
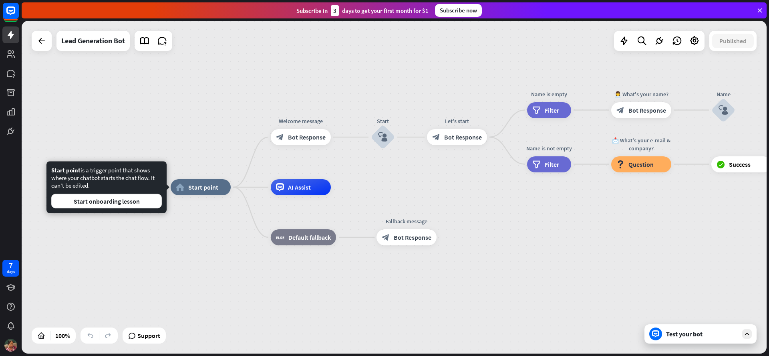
drag, startPoint x: 685, startPoint y: 353, endPoint x: 684, endPoint y: 343, distance: 10.0
click at [685, 352] on div "home_2 Start point Welcome message block_bot_response Bot Response Start block_…" at bounding box center [543, 353] width 745 height 332
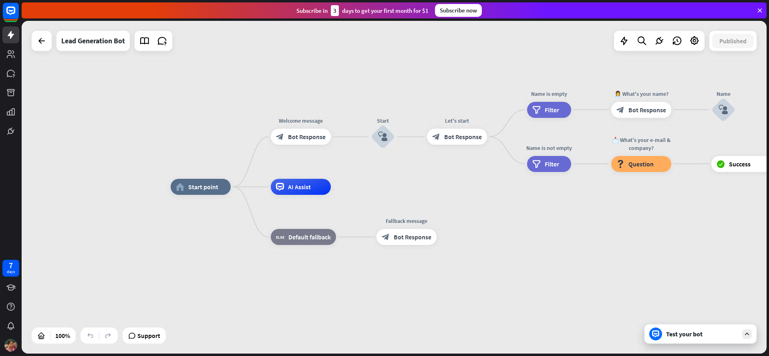
click at [685, 340] on div "Test your bot" at bounding box center [700, 333] width 112 height 19
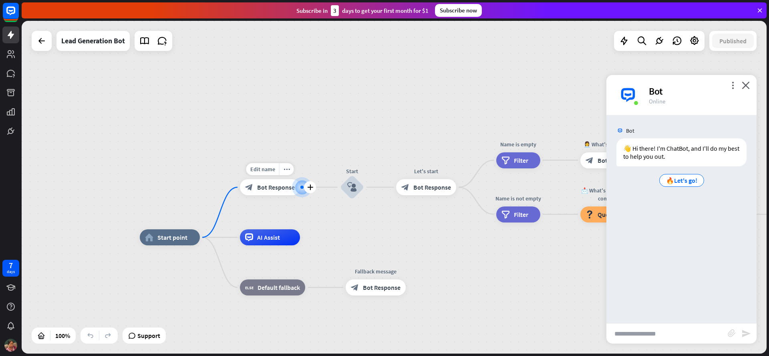
click at [257, 184] on div "block_bot_response Bot Response" at bounding box center [270, 187] width 60 height 16
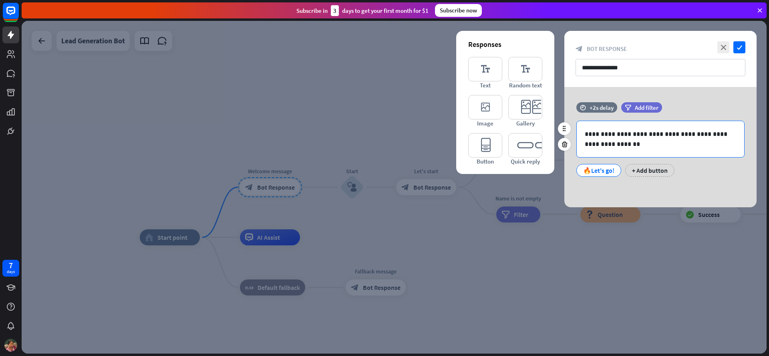
click at [609, 148] on p "**********" at bounding box center [660, 139] width 151 height 20
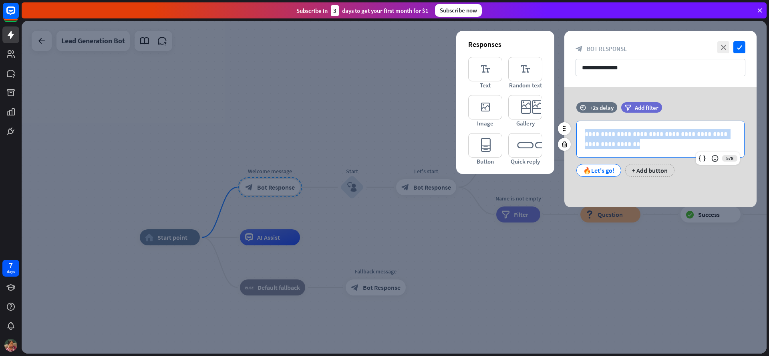
click at [609, 148] on p "**********" at bounding box center [660, 139] width 151 height 20
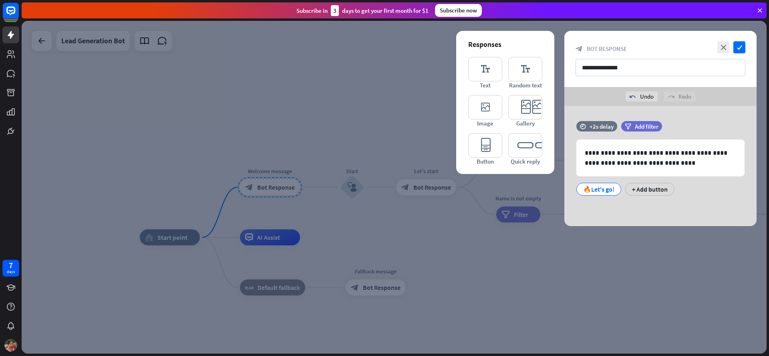
click at [611, 221] on div "**********" at bounding box center [660, 166] width 192 height 120
click at [558, 297] on div at bounding box center [394, 187] width 745 height 332
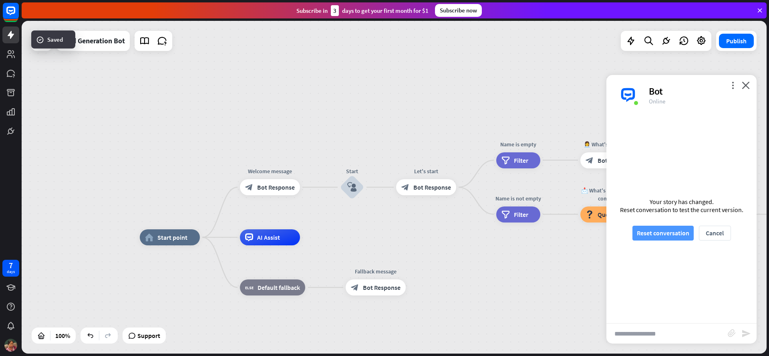
click at [662, 234] on button "Reset conversation" at bounding box center [662, 232] width 61 height 15
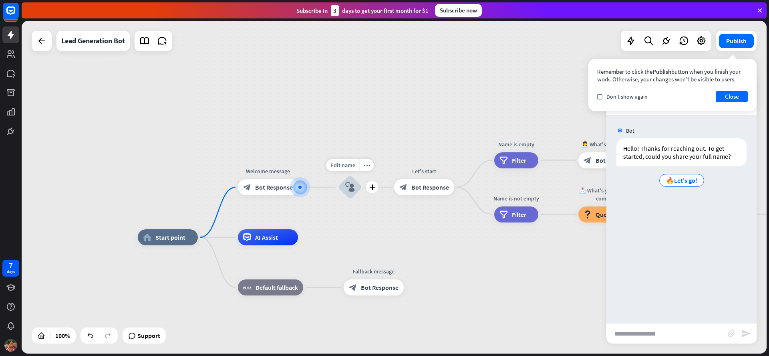
click at [346, 189] on icon "block_user_input" at bounding box center [350, 187] width 10 height 10
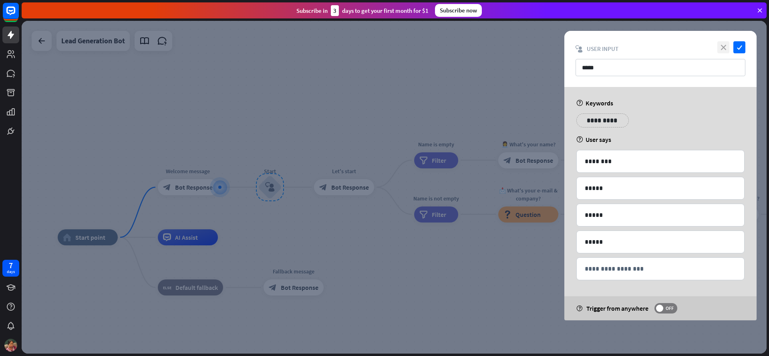
click at [723, 47] on icon "close" at bounding box center [723, 47] width 12 height 12
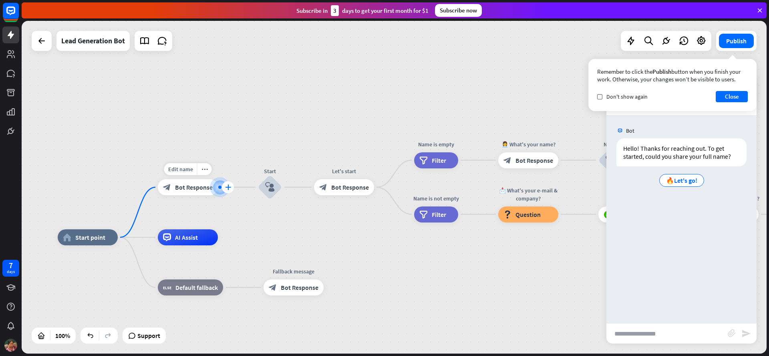
click at [232, 187] on div "plus" at bounding box center [228, 187] width 12 height 12
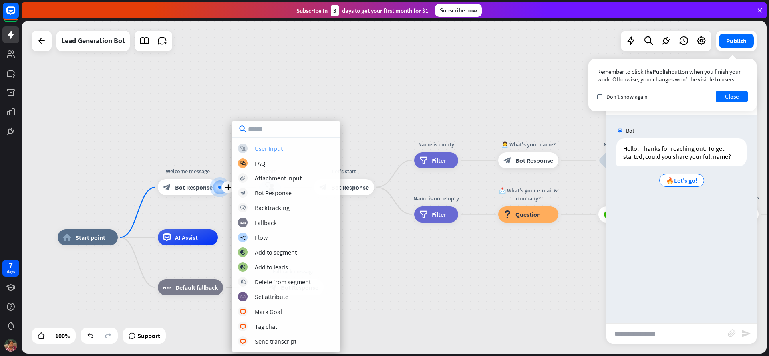
click at [277, 149] on div "User Input" at bounding box center [269, 148] width 28 height 8
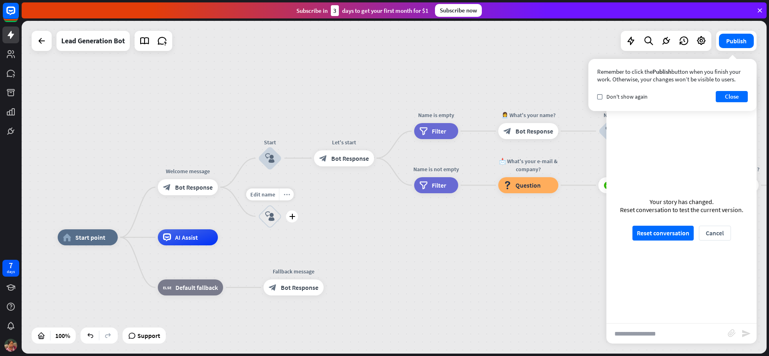
click at [289, 197] on div "more_horiz" at bounding box center [286, 194] width 15 height 12
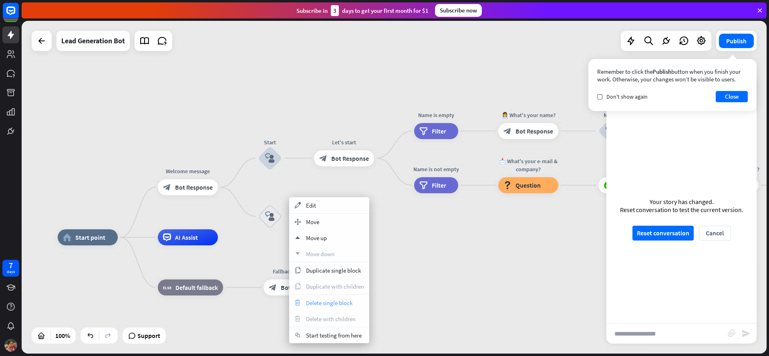
click at [324, 302] on span "Delete single block" at bounding box center [329, 303] width 46 height 8
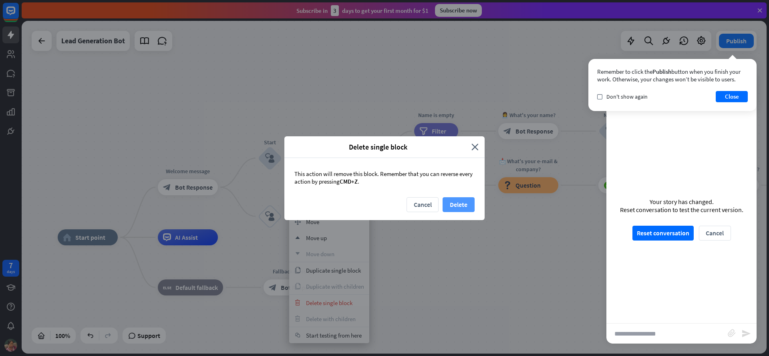
click at [448, 211] on button "Delete" at bounding box center [458, 204] width 32 height 15
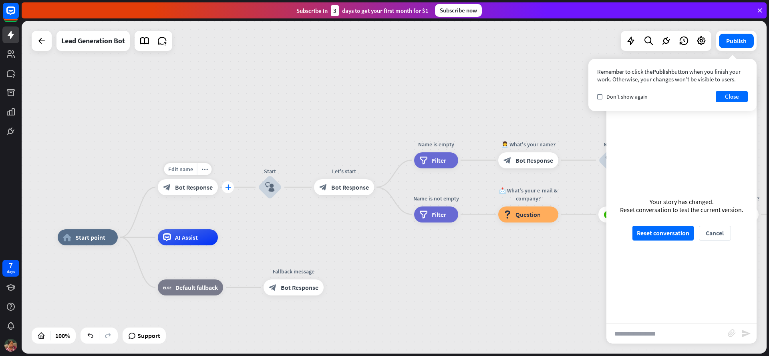
click at [223, 186] on div "plus" at bounding box center [228, 187] width 12 height 12
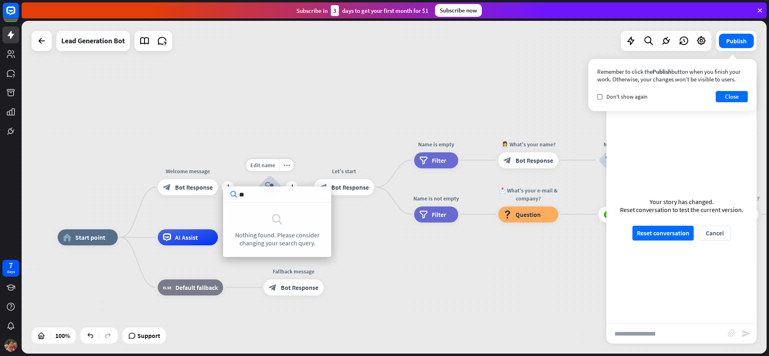
type input "*"
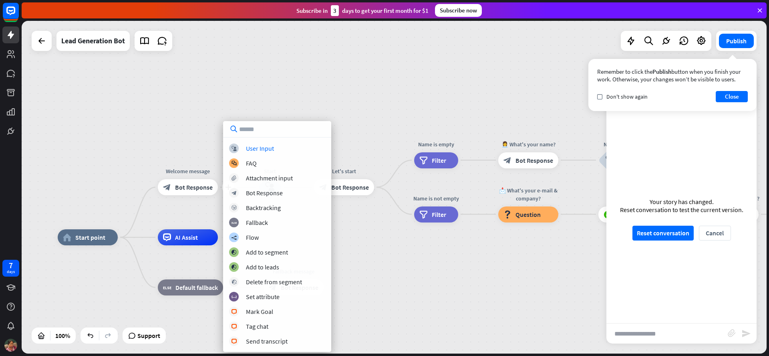
type input "*"
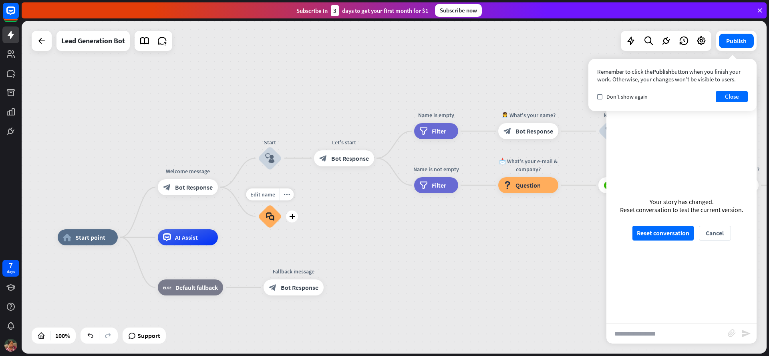
click at [264, 213] on div "block_faq" at bounding box center [270, 216] width 24 height 24
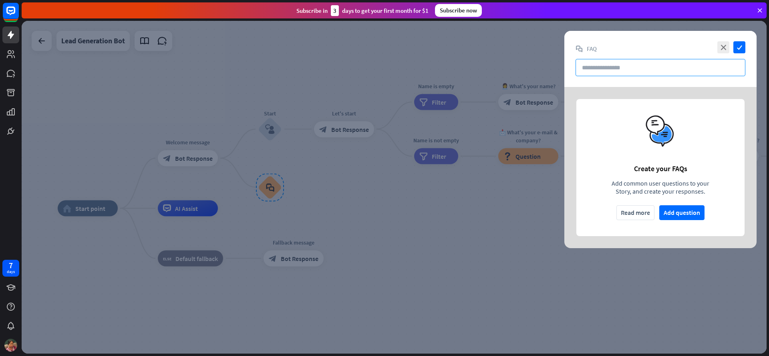
click at [609, 66] on input "text" at bounding box center [660, 67] width 170 height 17
click at [723, 46] on icon "close" at bounding box center [723, 47] width 12 height 12
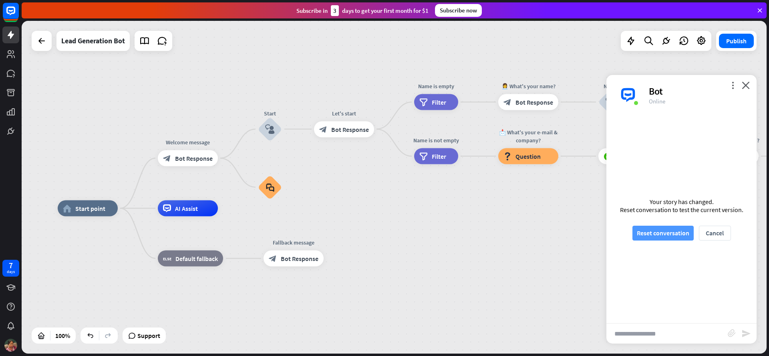
click at [682, 237] on button "Reset conversation" at bounding box center [662, 232] width 61 height 15
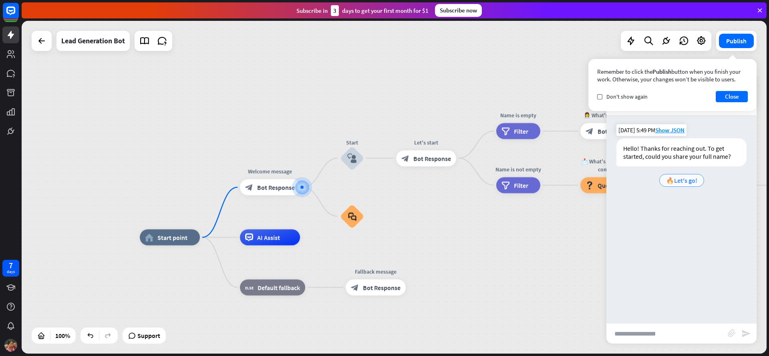
click at [685, 185] on div "🔥Let's go!" at bounding box center [681, 180] width 45 height 13
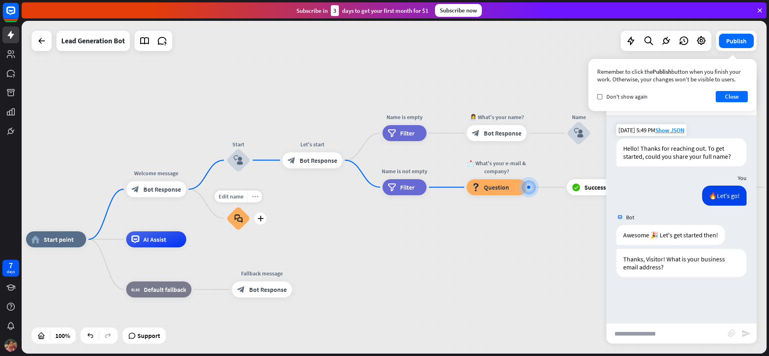
click at [255, 197] on icon "more_horiz" at bounding box center [255, 196] width 6 height 6
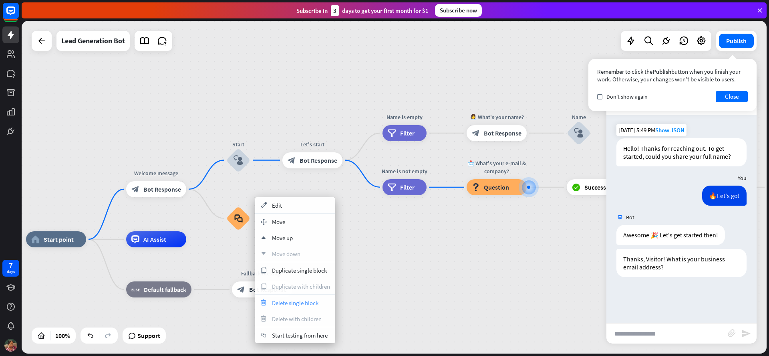
click at [283, 302] on span "Delete single block" at bounding box center [295, 303] width 46 height 8
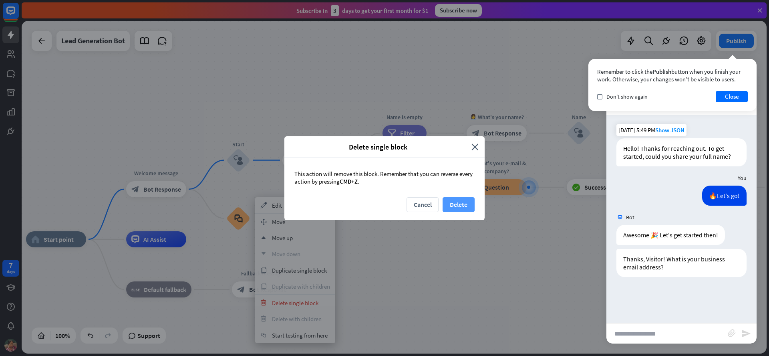
click at [474, 201] on button "Delete" at bounding box center [458, 204] width 32 height 15
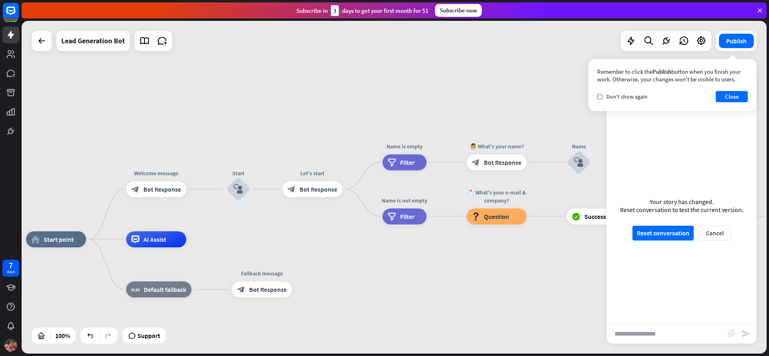
click at [203, 192] on div "home_2 Start point Edit name more_horiz Welcome message block_bot_response Bot …" at bounding box center [394, 187] width 745 height 332
click at [196, 191] on icon "plus" at bounding box center [196, 189] width 6 height 6
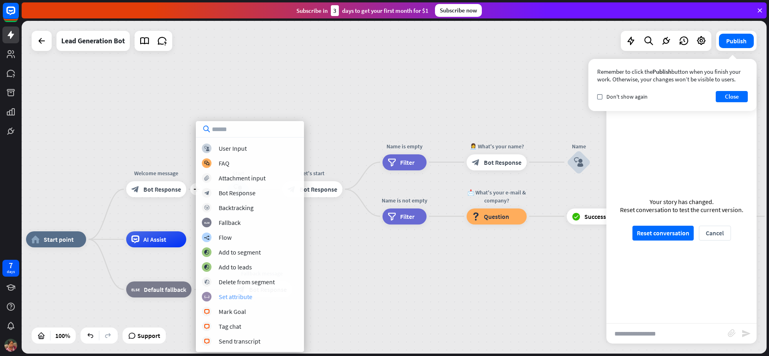
click at [235, 299] on div "Set attribute" at bounding box center [236, 296] width 34 height 8
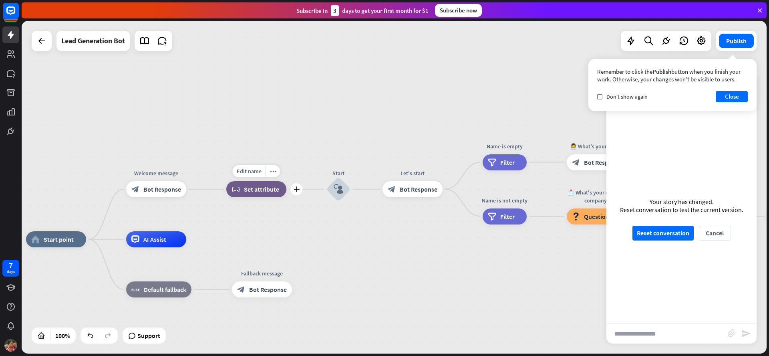
click at [262, 195] on div "block_set_attribute Set attribute" at bounding box center [256, 189] width 60 height 16
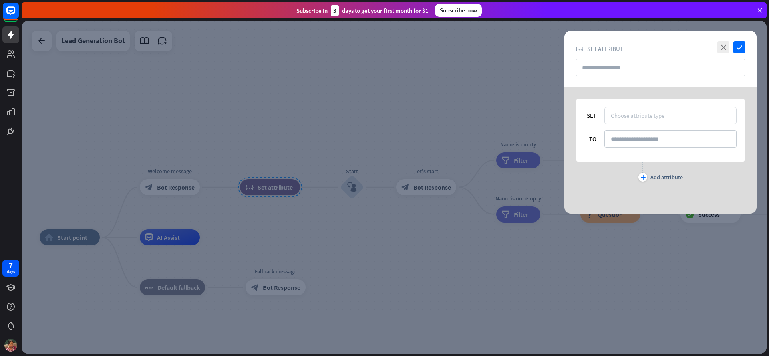
click at [654, 117] on div "Choose attribute type" at bounding box center [638, 116] width 54 height 8
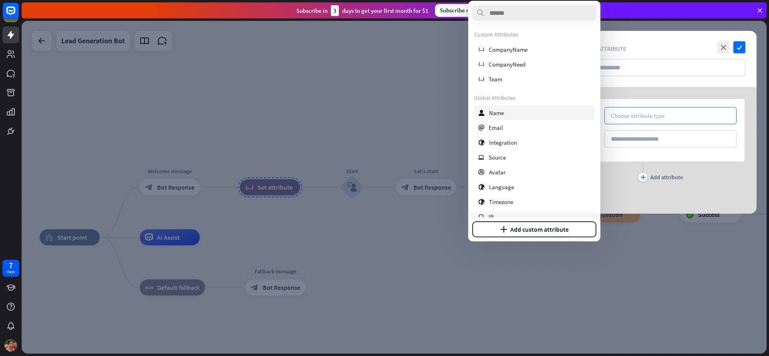
click at [516, 114] on div "user Name" at bounding box center [534, 112] width 120 height 14
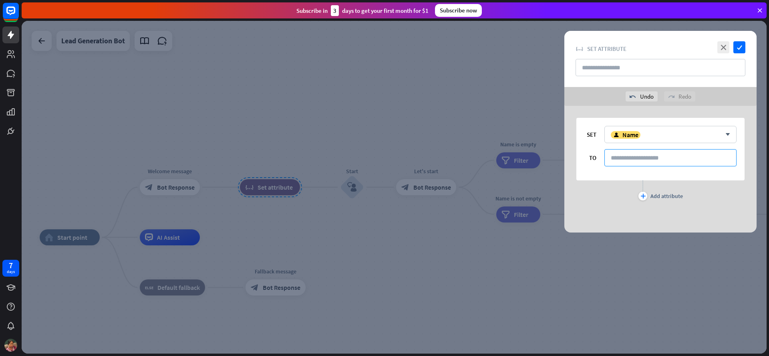
click at [620, 154] on input at bounding box center [670, 157] width 132 height 17
type input "****"
click at [629, 73] on input "text" at bounding box center [660, 67] width 170 height 17
click at [609, 69] on input "**********" at bounding box center [660, 67] width 170 height 17
type input "**********"
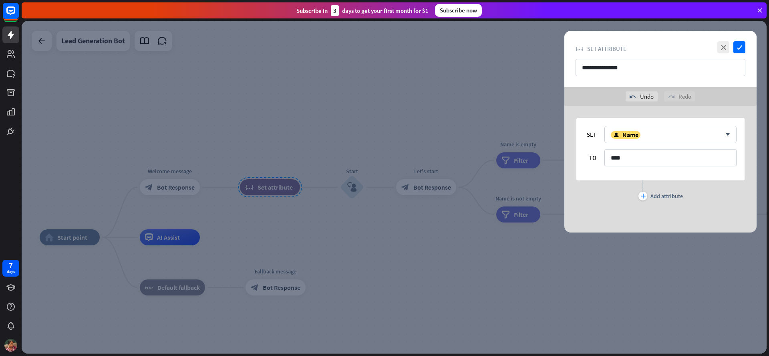
click at [720, 93] on div "undo Undo redo Redo" at bounding box center [660, 96] width 192 height 19
click at [745, 46] on div "**********" at bounding box center [660, 59] width 192 height 56
click at [740, 48] on icon "check" at bounding box center [739, 47] width 12 height 12
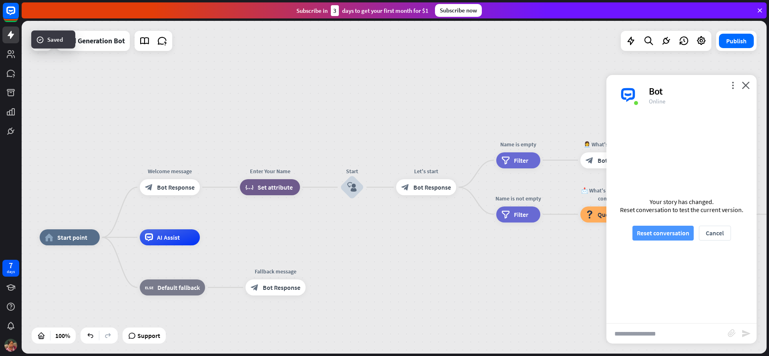
click at [675, 235] on button "Reset conversation" at bounding box center [662, 232] width 61 height 15
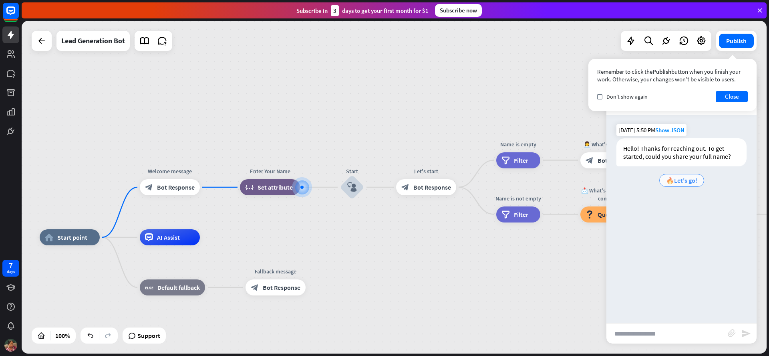
click at [679, 184] on div "🔥Let's go!" at bounding box center [681, 180] width 45 height 13
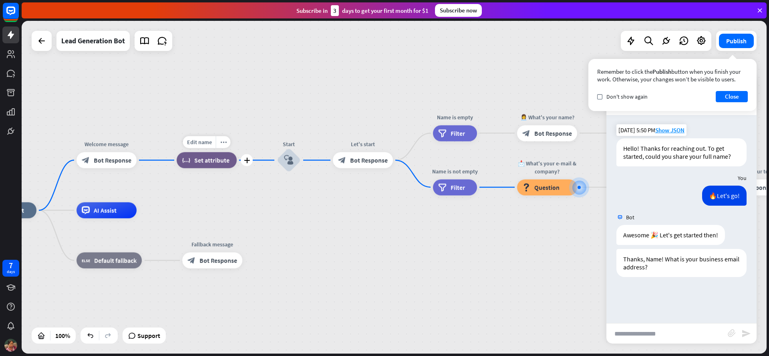
click at [215, 162] on span "Set attribute" at bounding box center [211, 160] width 35 height 8
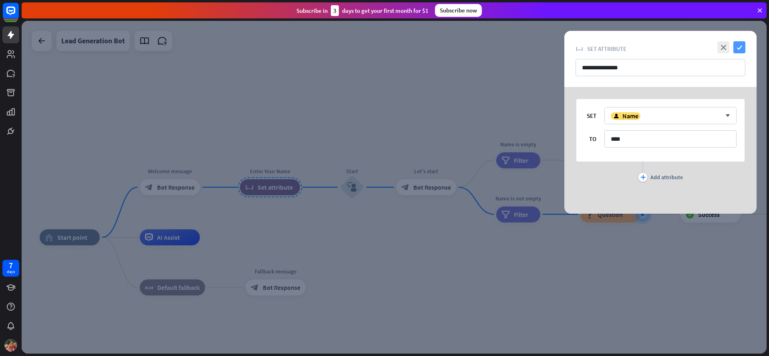
click at [737, 46] on icon "check" at bounding box center [739, 47] width 12 height 12
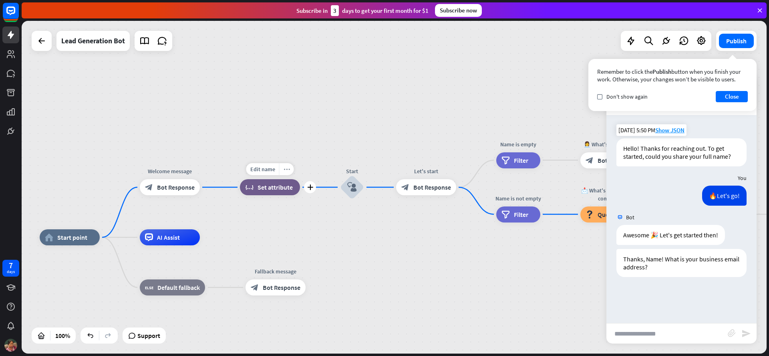
click at [284, 173] on div "more_horiz" at bounding box center [286, 169] width 15 height 12
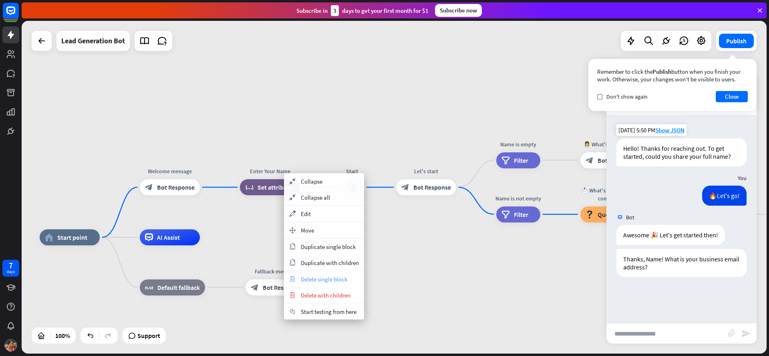
click at [315, 277] on span "Delete single block" at bounding box center [324, 279] width 46 height 8
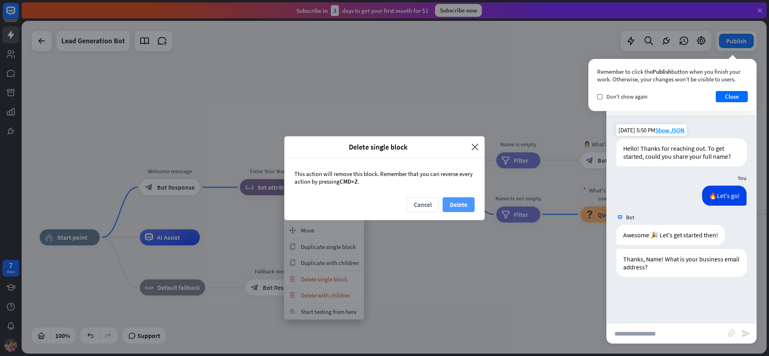
click at [455, 207] on button "Delete" at bounding box center [458, 204] width 32 height 15
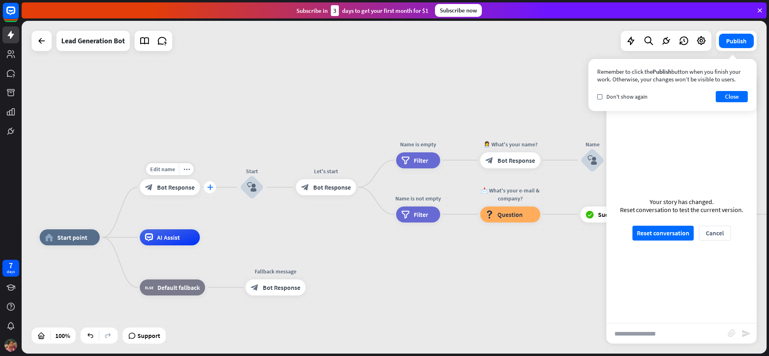
click at [211, 187] on icon "plus" at bounding box center [210, 187] width 6 height 6
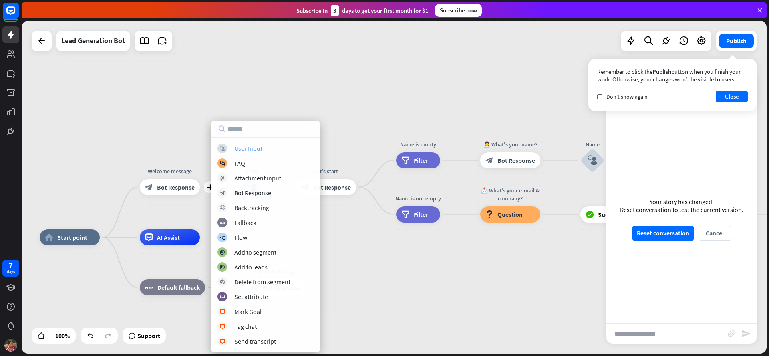
click at [253, 150] on div "User Input" at bounding box center [248, 148] width 28 height 8
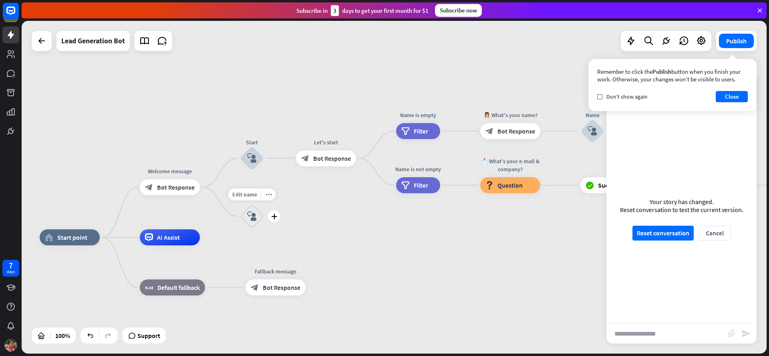
click at [249, 212] on icon "block_user_input" at bounding box center [252, 216] width 10 height 10
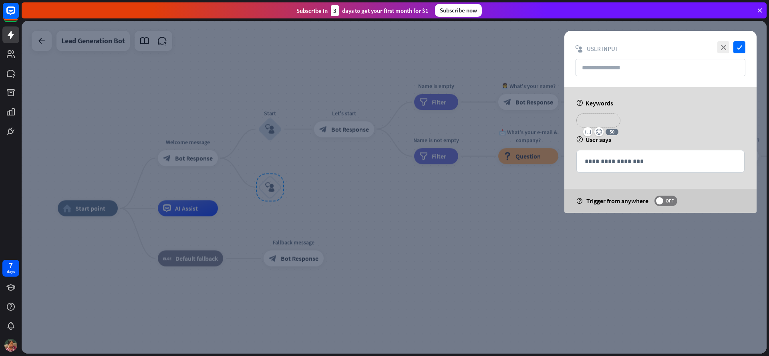
click at [607, 121] on p "**********" at bounding box center [598, 120] width 32 height 10
click at [701, 118] on div "**********" at bounding box center [660, 123] width 173 height 20
click at [622, 165] on p "**********" at bounding box center [660, 161] width 151 height 10
click at [639, 188] on div "**********" at bounding box center [660, 150] width 192 height 126
click at [625, 66] on input "text" at bounding box center [660, 67] width 170 height 17
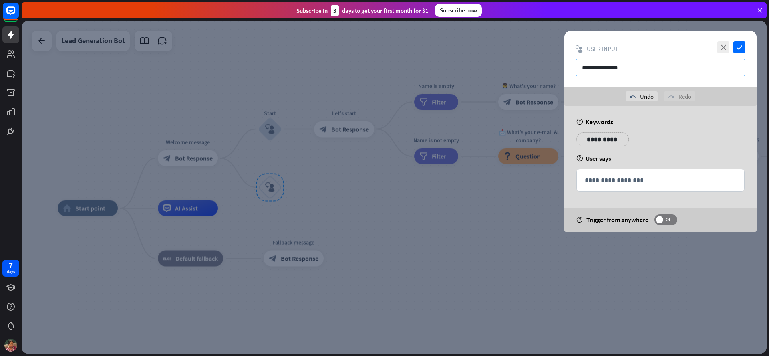
click at [611, 68] on input "**********" at bounding box center [660, 67] width 170 height 17
type input "**********"
click at [740, 46] on icon "check" at bounding box center [739, 47] width 12 height 12
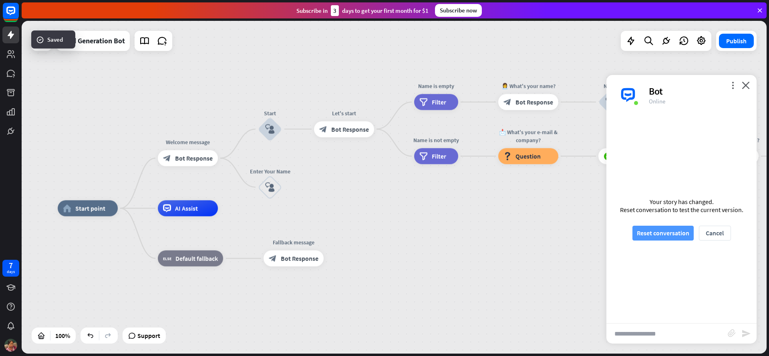
click at [685, 239] on button "Reset conversation" at bounding box center [662, 232] width 61 height 15
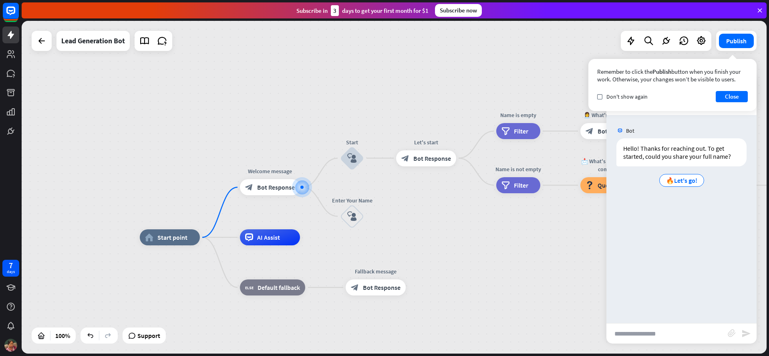
click at [678, 340] on input "text" at bounding box center [666, 333] width 121 height 20
type input "****"
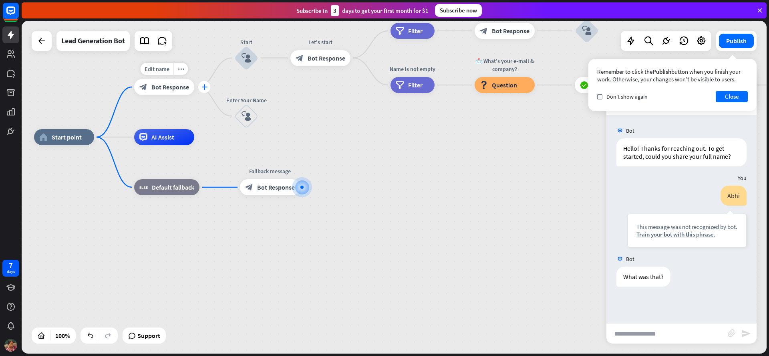
click at [204, 88] on icon "plus" at bounding box center [204, 87] width 6 height 6
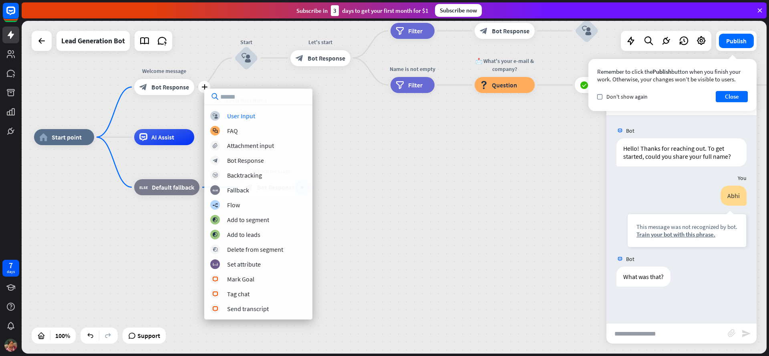
click at [421, 129] on div "home_2 Start point plus Welcome message block_bot_response Bot Response Start b…" at bounding box center [394, 187] width 745 height 332
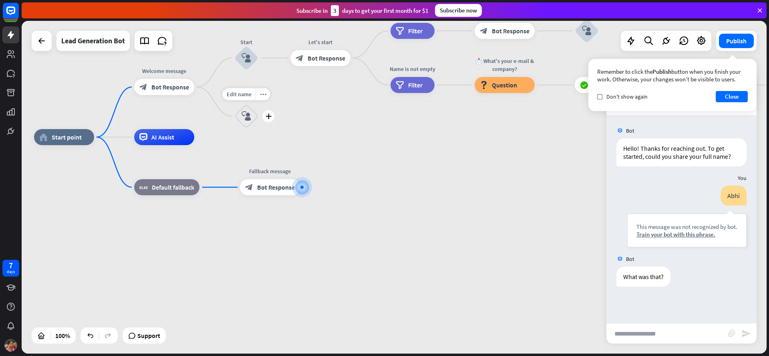
click at [249, 117] on icon "block_user_input" at bounding box center [246, 116] width 10 height 10
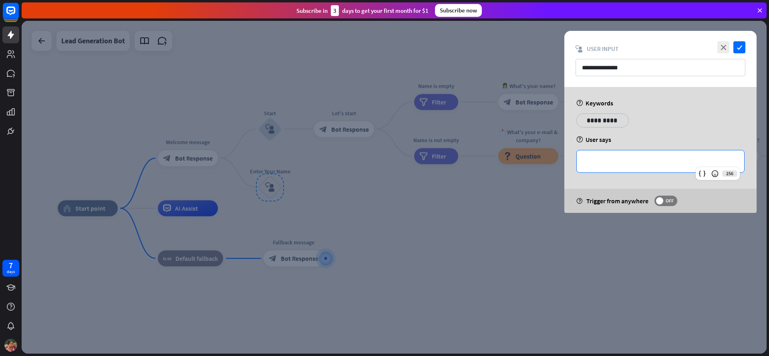
click at [624, 167] on div "**********" at bounding box center [660, 161] width 167 height 22
click at [651, 137] on div "help User says" at bounding box center [660, 139] width 168 height 8
click at [667, 200] on span "OFF" at bounding box center [669, 200] width 12 height 6
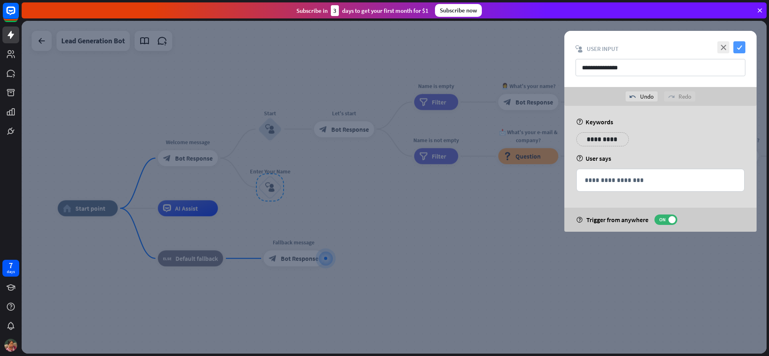
click at [740, 50] on icon "check" at bounding box center [739, 47] width 12 height 12
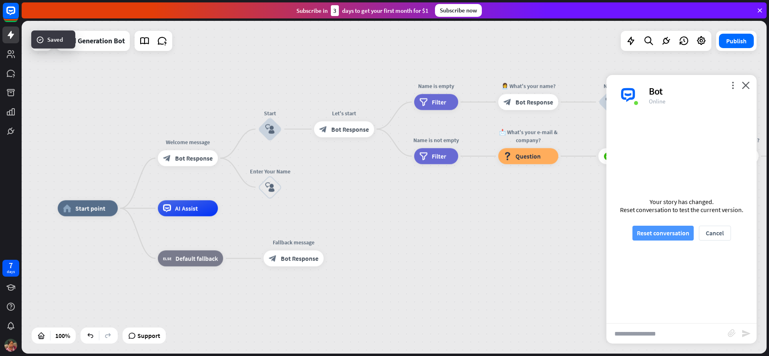
drag, startPoint x: 631, startPoint y: 233, endPoint x: 636, endPoint y: 235, distance: 5.3
click at [631, 233] on div "Your story has changed. Reset conversation to test the current version. Reset c…" at bounding box center [681, 219] width 150 height 208
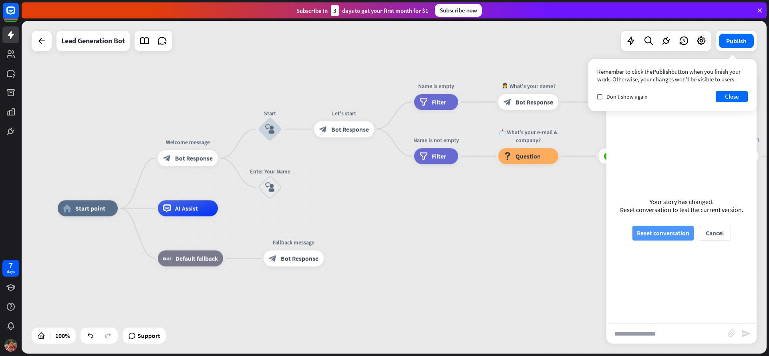
click at [641, 235] on button "Reset conversation" at bounding box center [662, 232] width 61 height 15
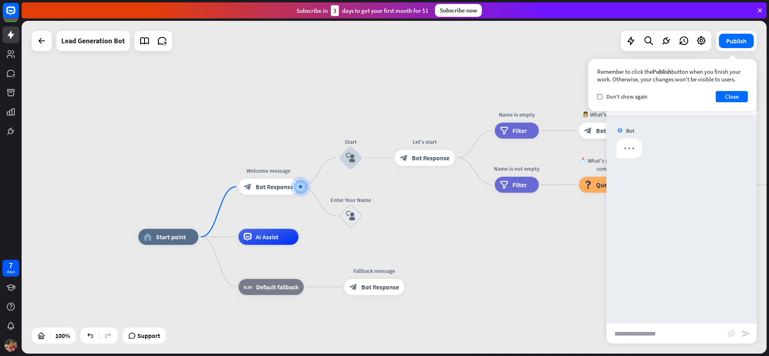
click at [640, 335] on input "text" at bounding box center [666, 333] width 121 height 20
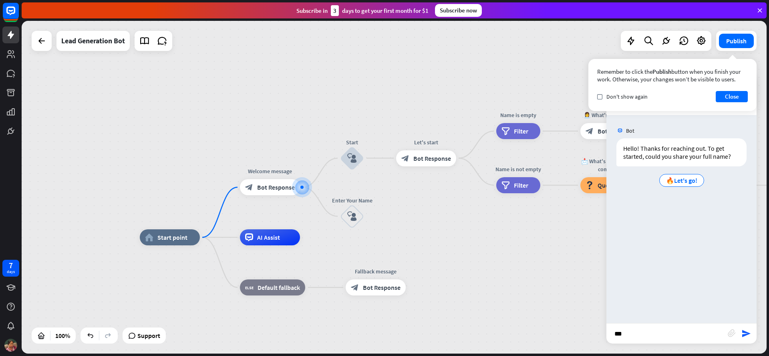
type input "****"
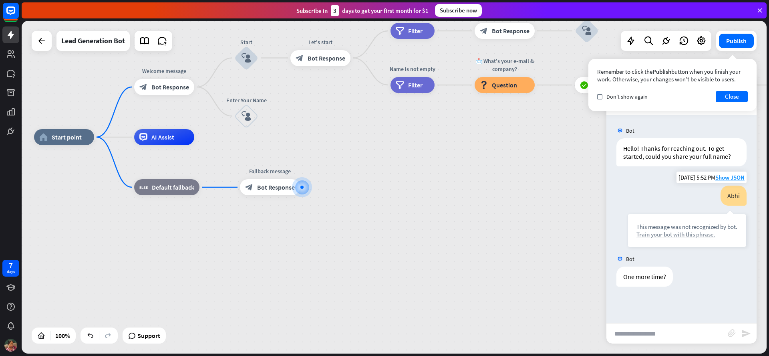
click at [670, 237] on div "Train your bot with this phrase." at bounding box center [686, 234] width 101 height 8
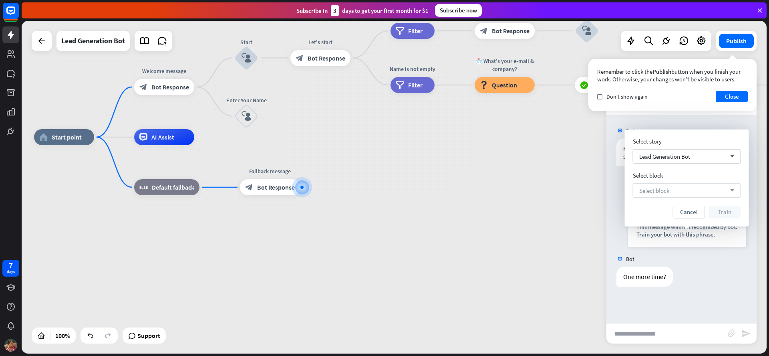
click at [688, 190] on div "Select block arrow_down" at bounding box center [687, 190] width 108 height 14
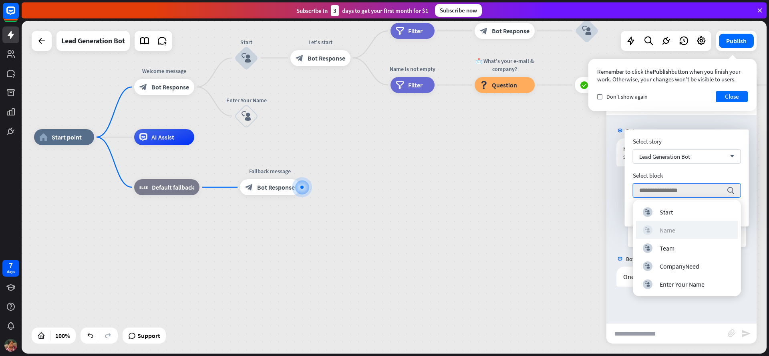
click at [675, 230] on div "block_user_input Name" at bounding box center [687, 230] width 88 height 10
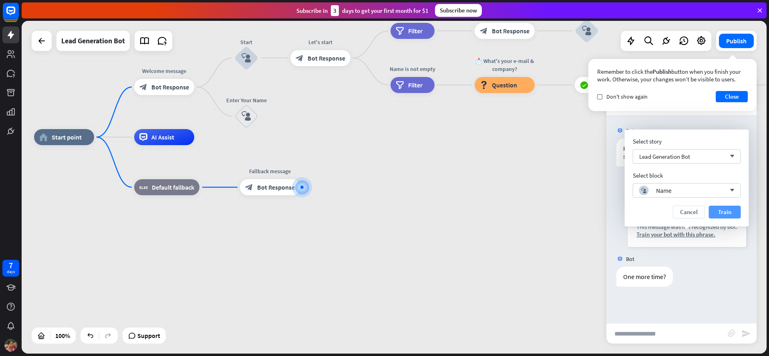
click at [717, 207] on button "Train" at bounding box center [725, 211] width 32 height 13
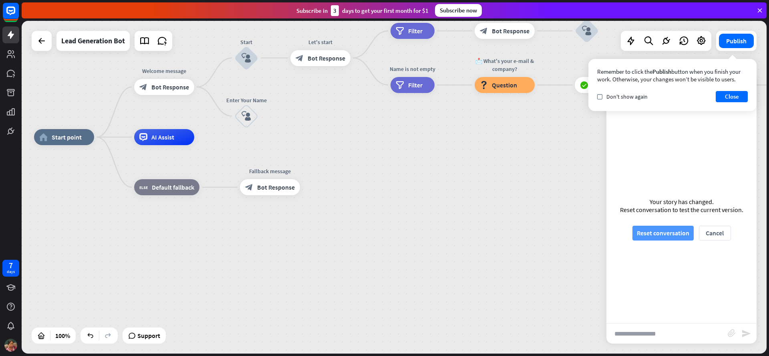
click at [669, 234] on button "Reset conversation" at bounding box center [662, 232] width 61 height 15
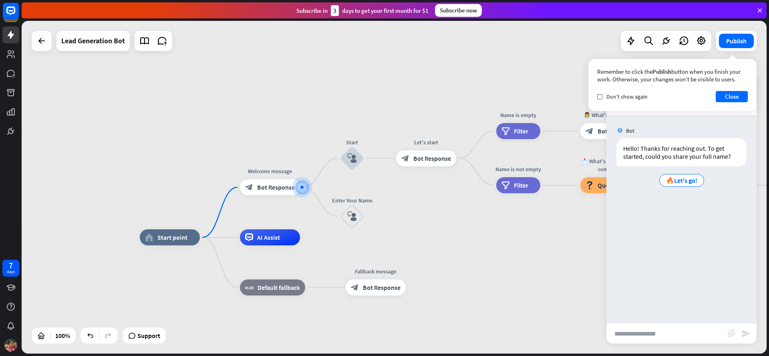
click at [655, 326] on input "text" at bounding box center [666, 333] width 121 height 20
type input "*"
type input "****"
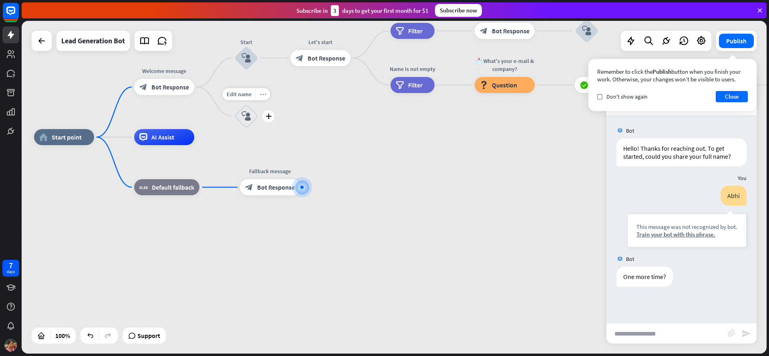
click at [260, 96] on icon "more_horiz" at bounding box center [263, 94] width 6 height 6
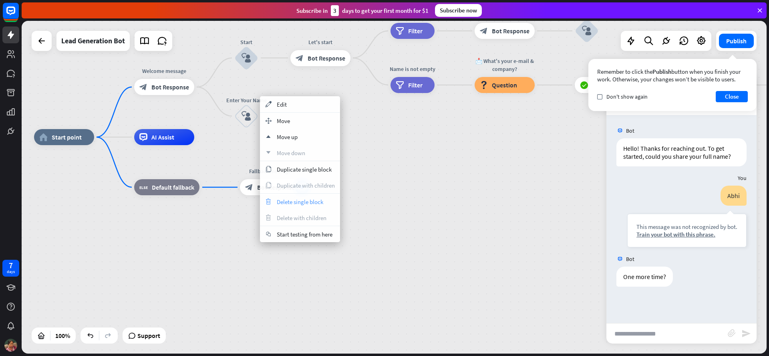
click at [281, 201] on span "Delete single block" at bounding box center [300, 202] width 46 height 8
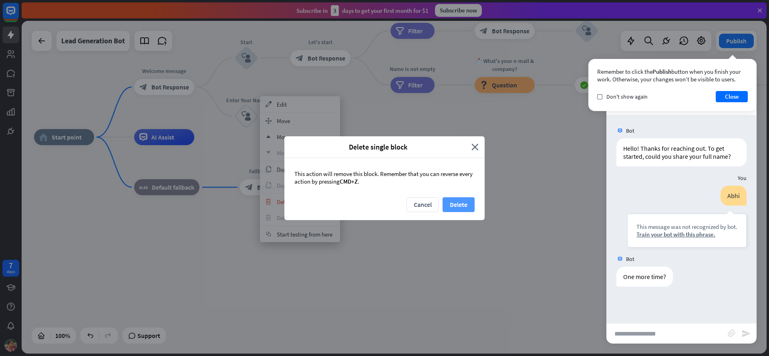
click at [464, 205] on button "Delete" at bounding box center [458, 204] width 32 height 15
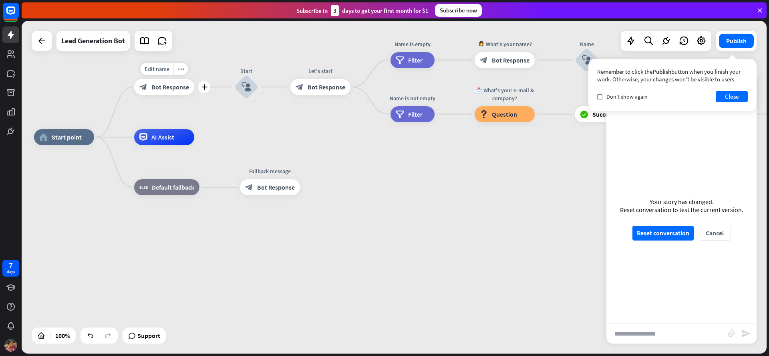
click at [202, 88] on icon "plus" at bounding box center [204, 87] width 6 height 6
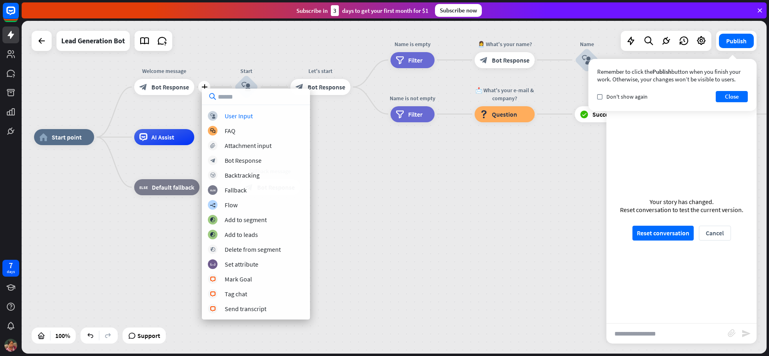
type input "*"
click at [37, 42] on icon at bounding box center [42, 41] width 10 height 10
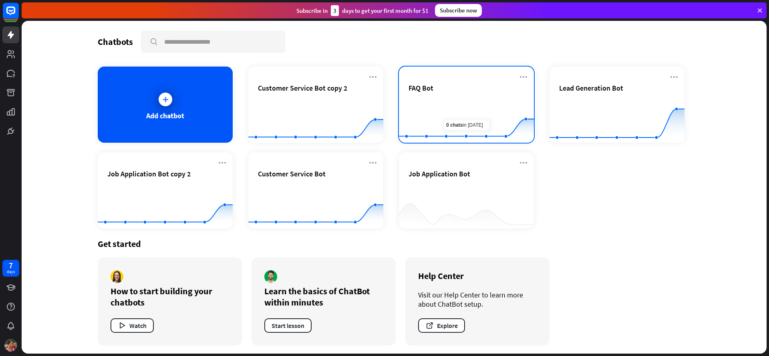
click at [453, 91] on div "FAQ Bot" at bounding box center [466, 87] width 116 height 9
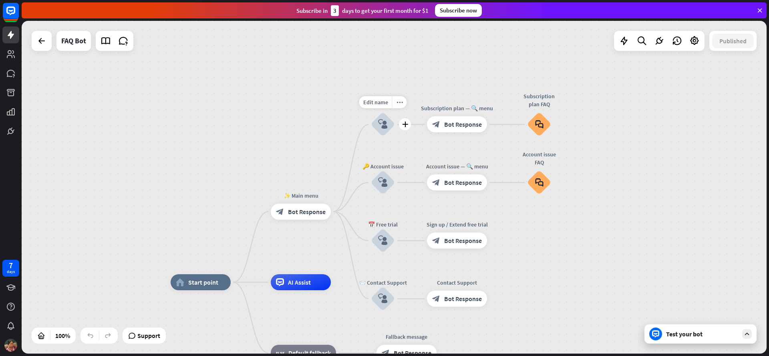
click at [386, 123] on icon "block_user_input" at bounding box center [383, 124] width 10 height 10
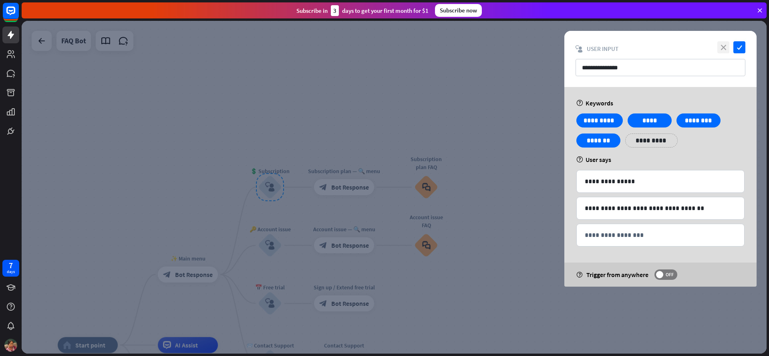
click at [722, 46] on icon "close" at bounding box center [723, 47] width 12 height 12
drag, startPoint x: 719, startPoint y: 48, endPoint x: 285, endPoint y: 33, distance: 433.8
click at [719, 48] on icon "close" at bounding box center [723, 47] width 12 height 12
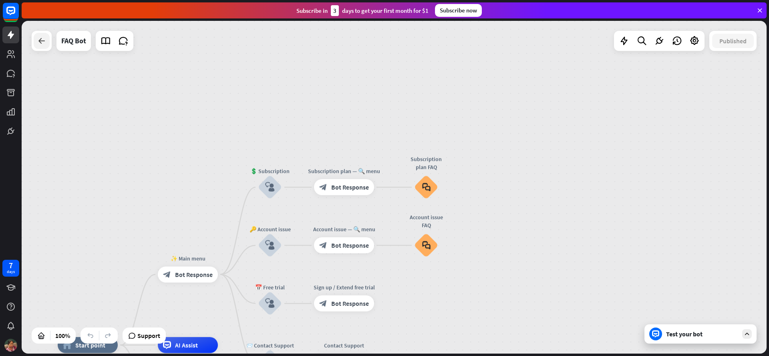
click at [45, 40] on icon at bounding box center [42, 41] width 10 height 10
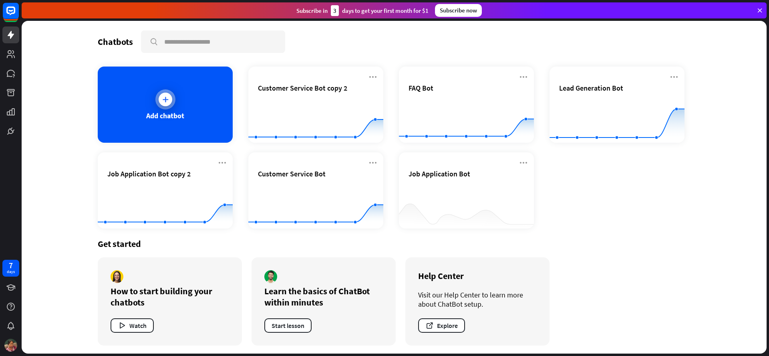
click at [168, 115] on div "Add chatbot" at bounding box center [165, 115] width 38 height 9
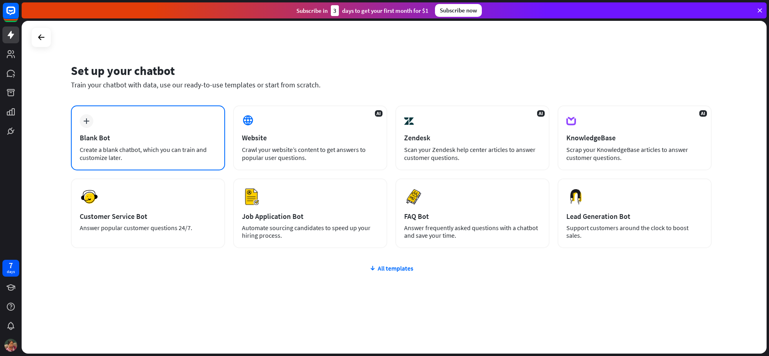
click at [143, 137] on div "Blank Bot" at bounding box center [148, 137] width 137 height 9
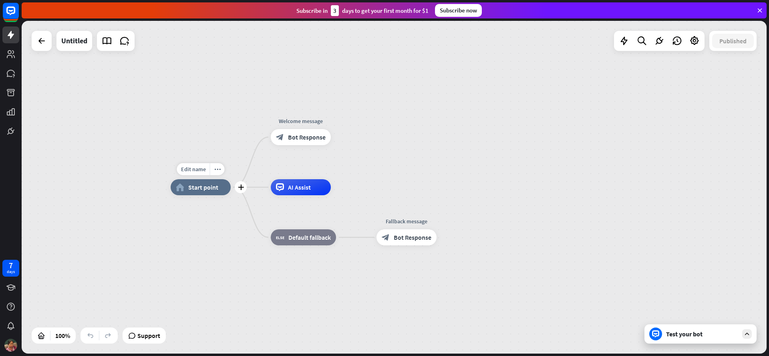
click at [211, 189] on span "Start point" at bounding box center [203, 187] width 30 height 8
click at [677, 336] on div "Test your bot" at bounding box center [702, 334] width 72 height 8
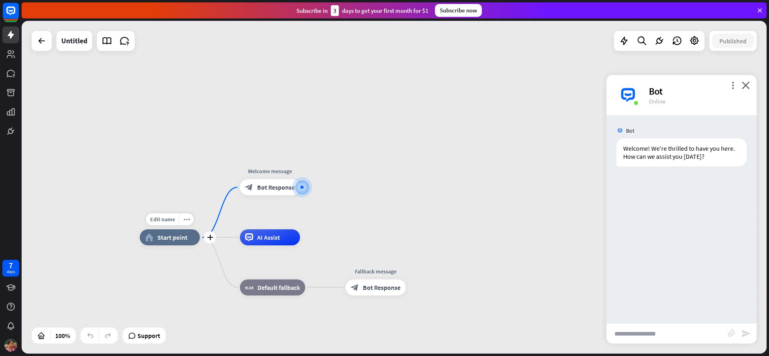
click at [166, 242] on div "home_2 Start point" at bounding box center [170, 237] width 60 height 16
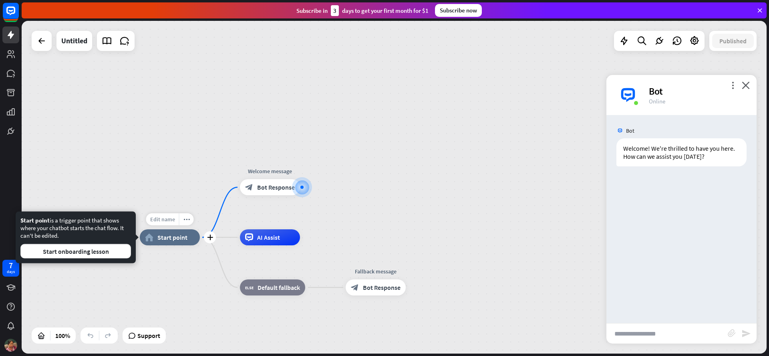
click at [168, 219] on span "Edit name" at bounding box center [162, 218] width 25 height 7
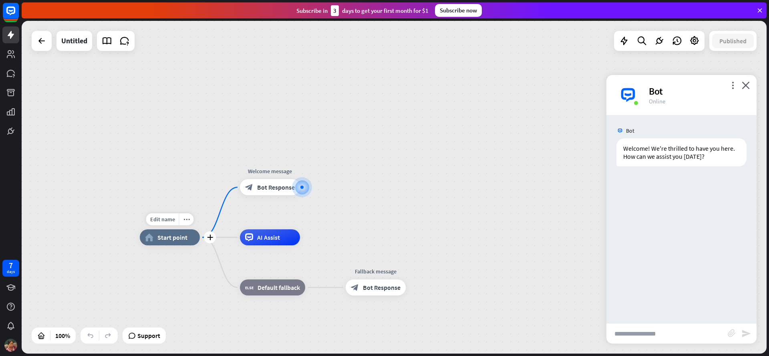
click at [170, 237] on span "Start point" at bounding box center [172, 237] width 30 height 8
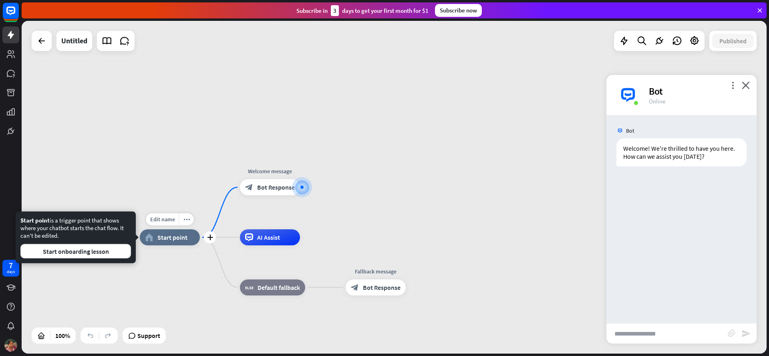
click at [179, 238] on span "Start point" at bounding box center [172, 237] width 30 height 8
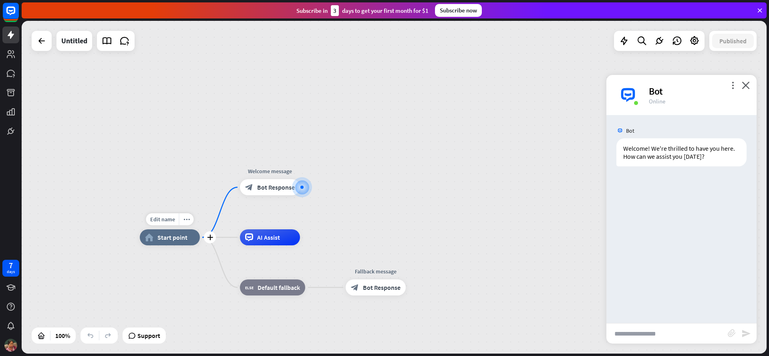
click at [179, 238] on span "Start point" at bounding box center [172, 237] width 30 height 8
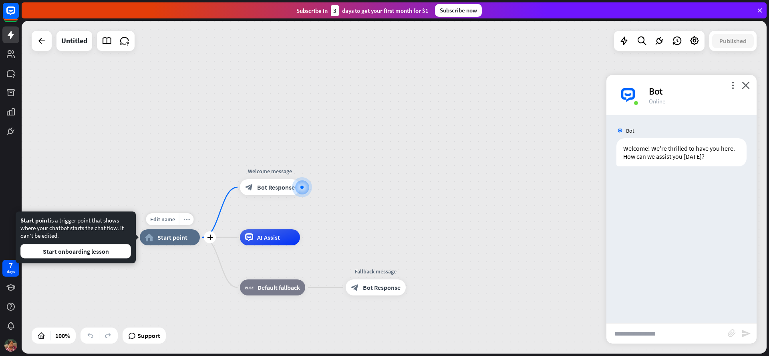
click at [189, 221] on div "more_horiz" at bounding box center [186, 219] width 15 height 12
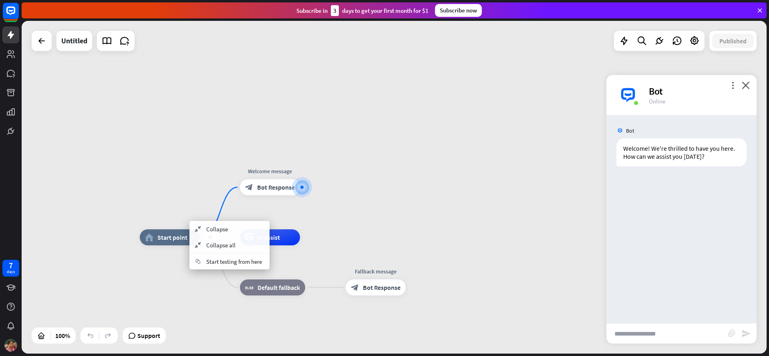
click at [159, 245] on div "plus home_2 Start point" at bounding box center [170, 237] width 60 height 16
click at [170, 237] on span "Start point" at bounding box center [172, 237] width 30 height 8
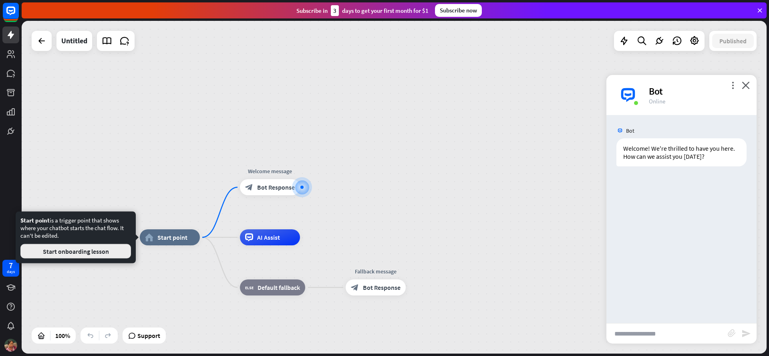
click at [101, 255] on button "Start onboarding lesson" at bounding box center [75, 251] width 111 height 14
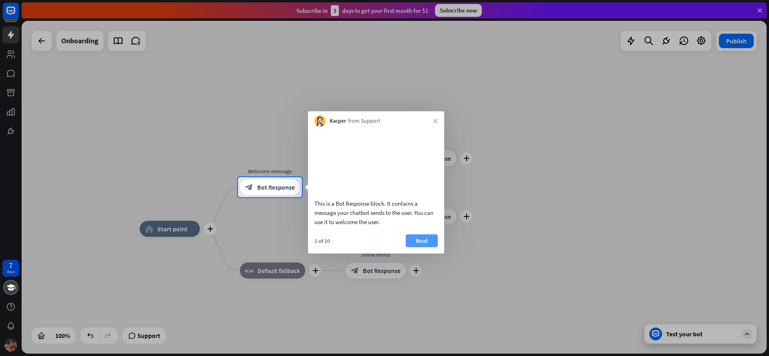
click at [422, 247] on button "Next" at bounding box center [422, 240] width 32 height 13
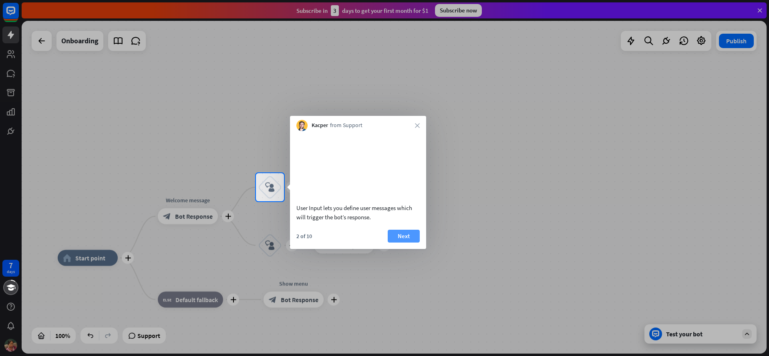
click at [402, 242] on button "Next" at bounding box center [404, 235] width 32 height 13
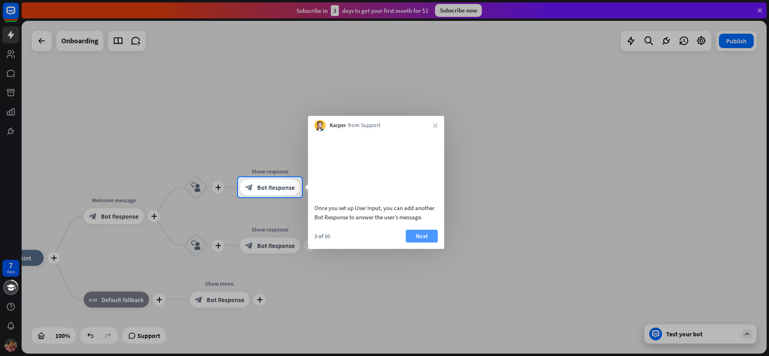
click at [414, 242] on button "Next" at bounding box center [422, 235] width 32 height 13
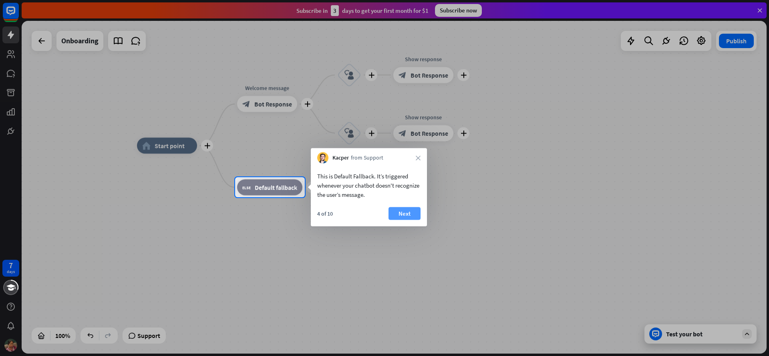
click at [411, 213] on button "Next" at bounding box center [404, 213] width 32 height 13
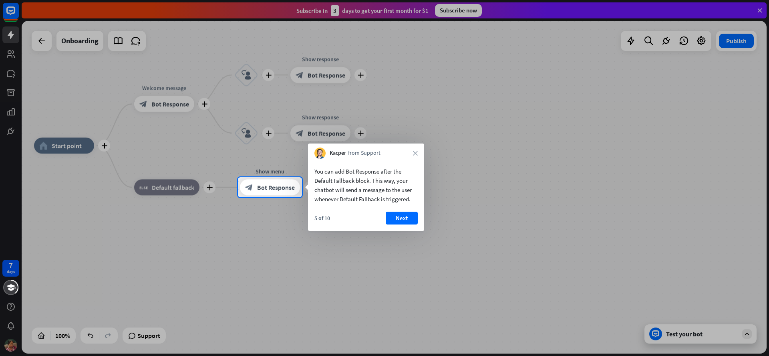
click at [418, 217] on div "5 of 10 Next" at bounding box center [366, 220] width 116 height 19
click at [412, 217] on button "Next" at bounding box center [402, 217] width 32 height 13
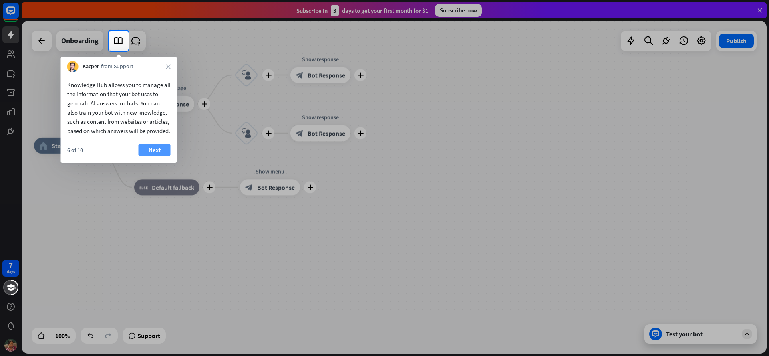
click at [159, 156] on button "Next" at bounding box center [155, 149] width 32 height 13
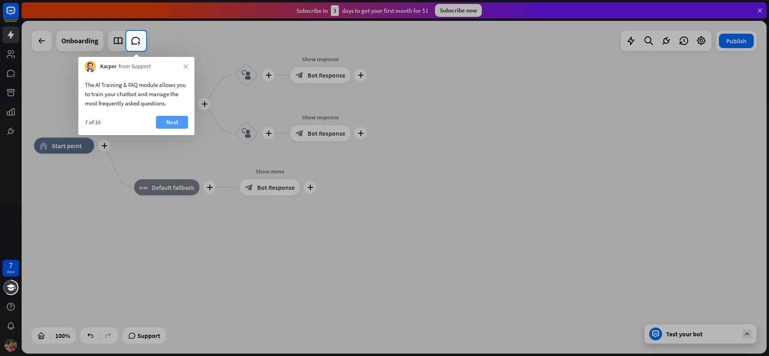
click at [167, 124] on button "Next" at bounding box center [172, 122] width 32 height 13
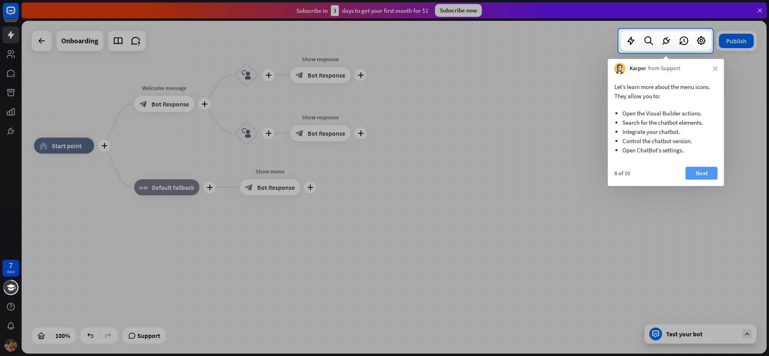
click at [703, 173] on button "Next" at bounding box center [701, 173] width 32 height 13
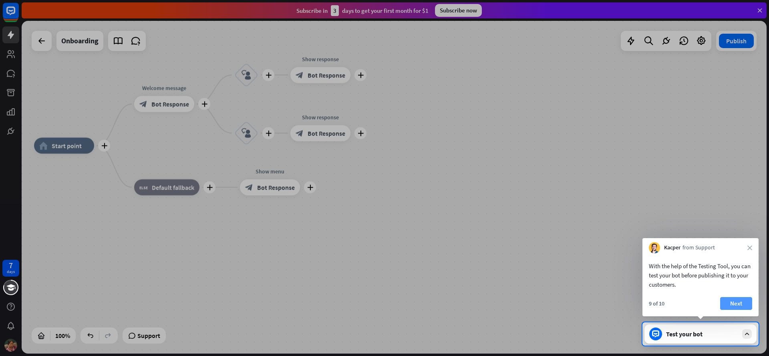
click at [739, 301] on button "Next" at bounding box center [736, 303] width 32 height 13
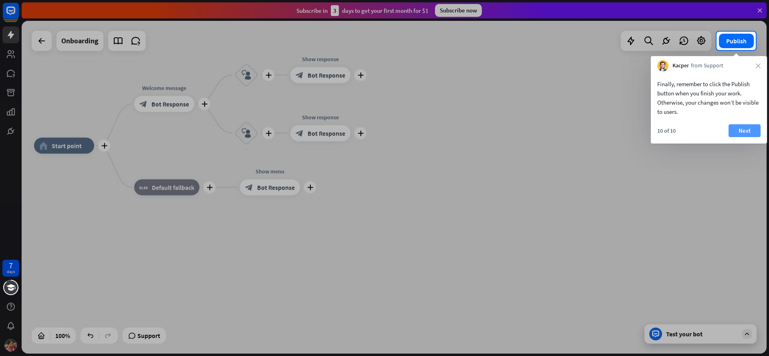
click at [741, 135] on button "Next" at bounding box center [744, 130] width 32 height 13
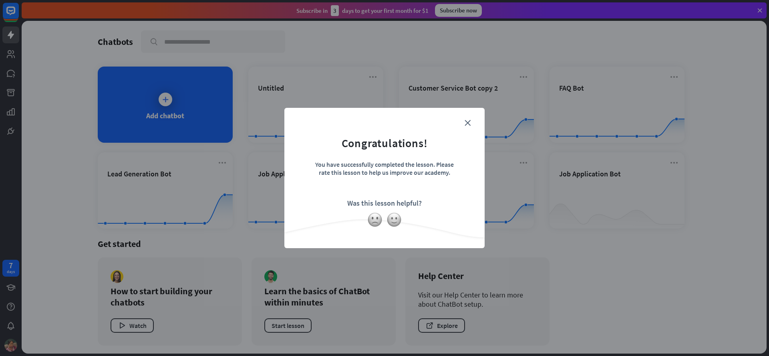
click at [473, 120] on form "Congratulations! You have successfully completed the lesson. Please rate this l…" at bounding box center [384, 166] width 180 height 96
click at [468, 122] on icon "close" at bounding box center [467, 123] width 6 height 6
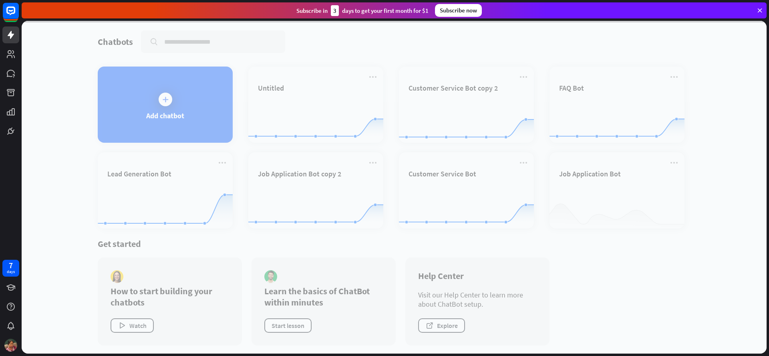
click at [161, 98] on div at bounding box center [394, 187] width 745 height 332
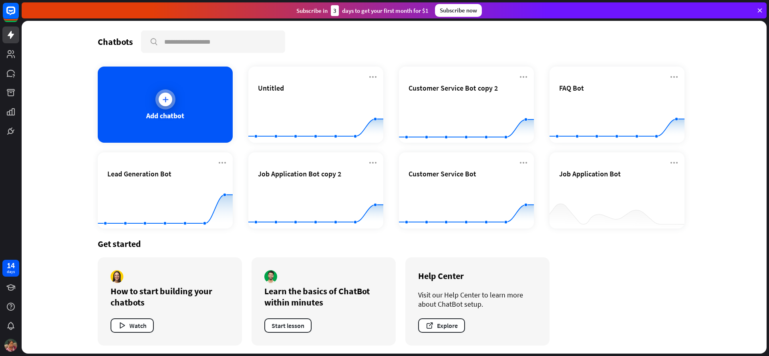
click at [156, 106] on div "Add chatbot" at bounding box center [165, 104] width 135 height 76
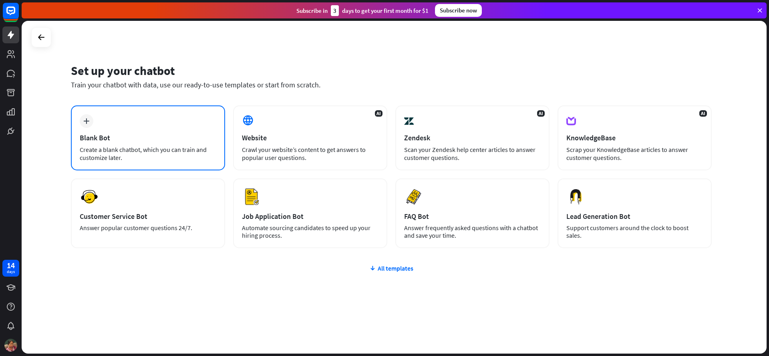
click at [143, 139] on div "Blank Bot" at bounding box center [148, 137] width 137 height 9
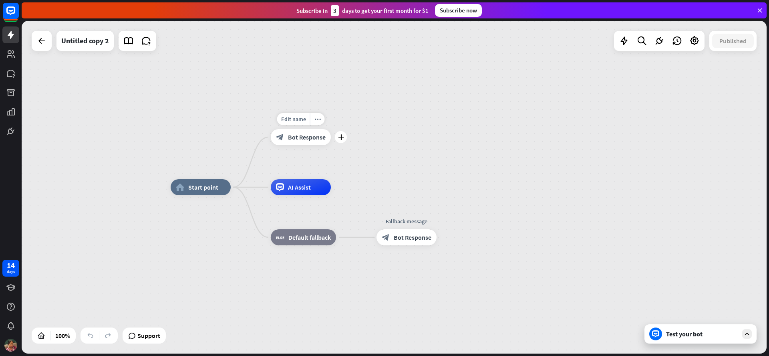
click at [295, 136] on span "Bot Response" at bounding box center [307, 137] width 38 height 8
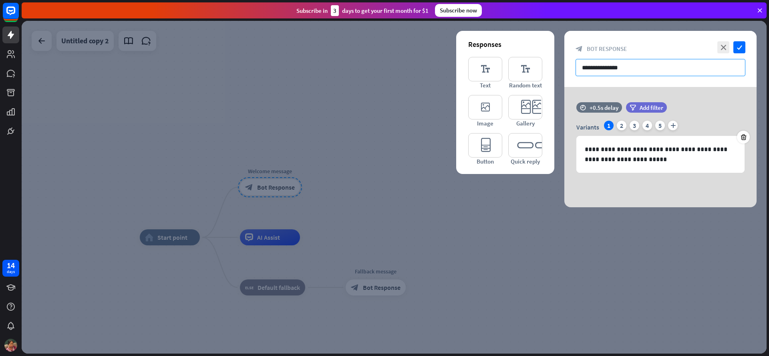
click at [621, 69] on input "**********" at bounding box center [660, 67] width 170 height 17
click at [597, 152] on p "**********" at bounding box center [660, 154] width 151 height 20
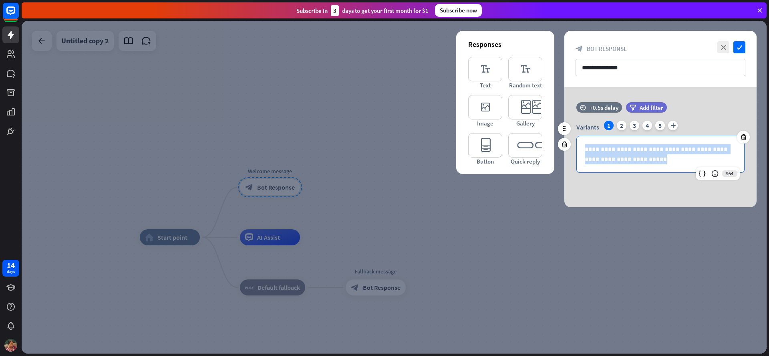
click at [597, 152] on p "**********" at bounding box center [660, 154] width 151 height 20
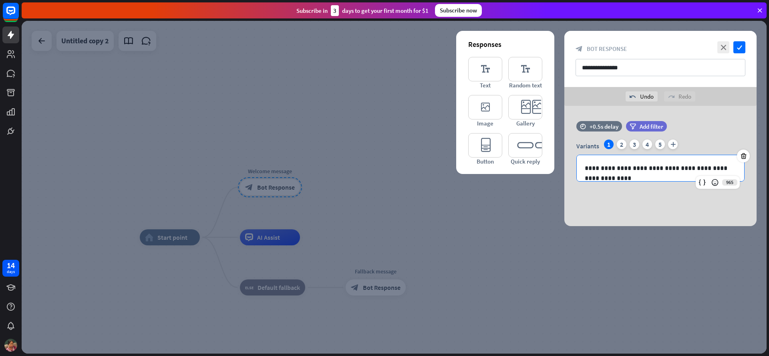
click at [639, 215] on div "**********" at bounding box center [660, 166] width 192 height 120
click at [736, 48] on icon "check" at bounding box center [739, 47] width 12 height 12
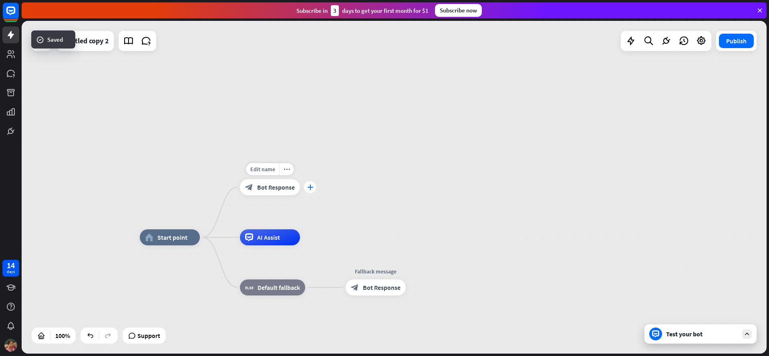
click at [311, 187] on icon "plus" at bounding box center [310, 187] width 6 height 6
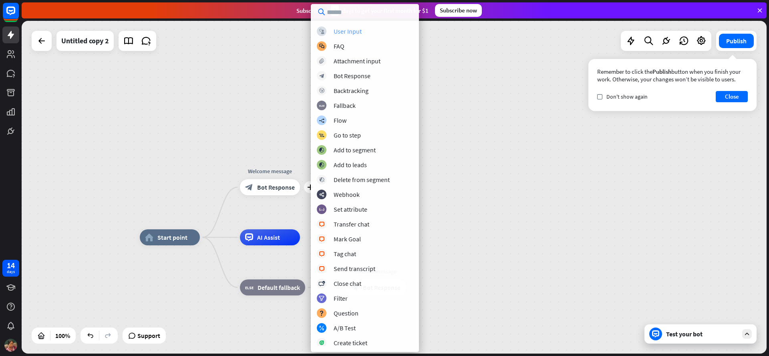
click at [346, 34] on div "User Input" at bounding box center [348, 31] width 28 height 8
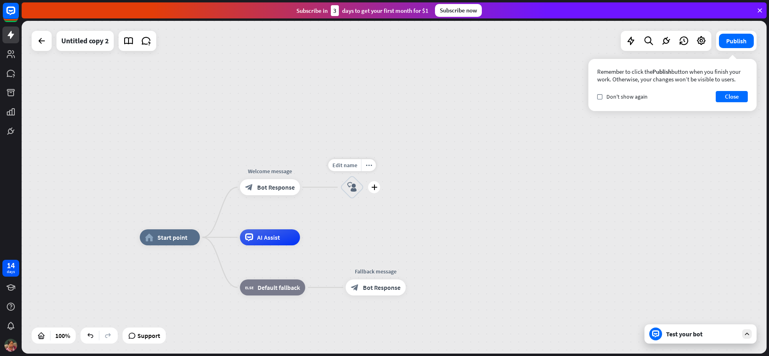
click at [352, 190] on icon "block_user_input" at bounding box center [352, 187] width 10 height 10
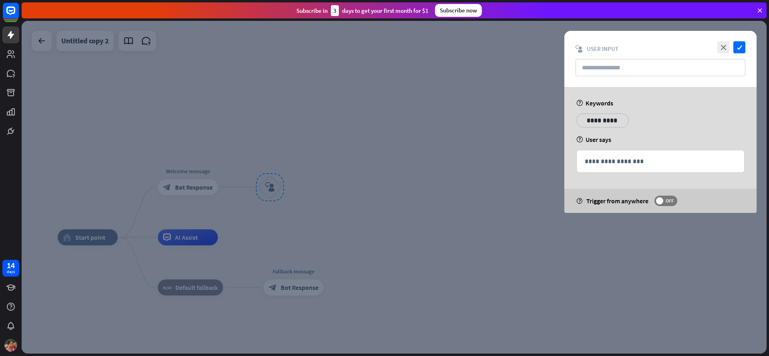
click at [519, 183] on div at bounding box center [394, 187] width 745 height 332
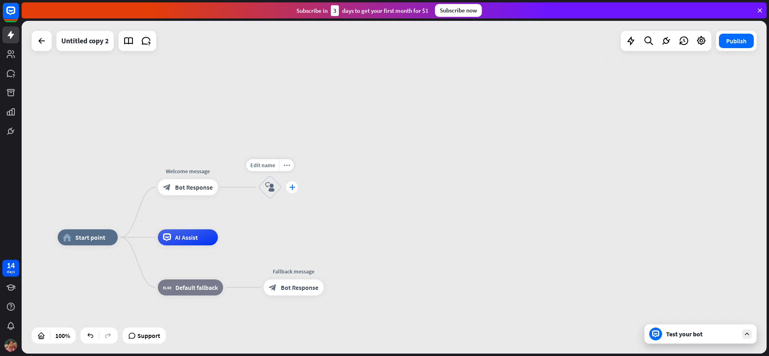
click at [294, 186] on icon "plus" at bounding box center [292, 187] width 6 height 6
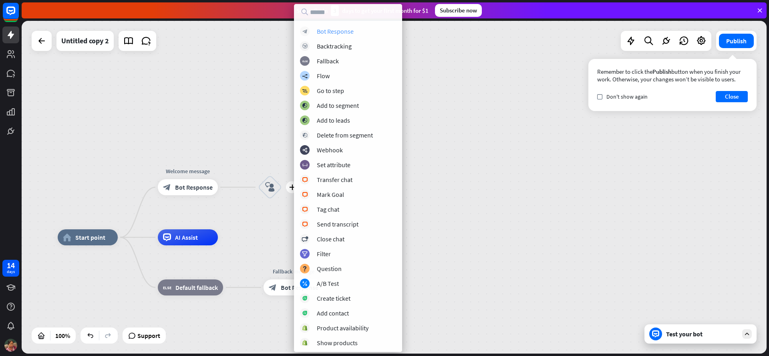
click at [340, 29] on div "Bot Response" at bounding box center [335, 31] width 37 height 8
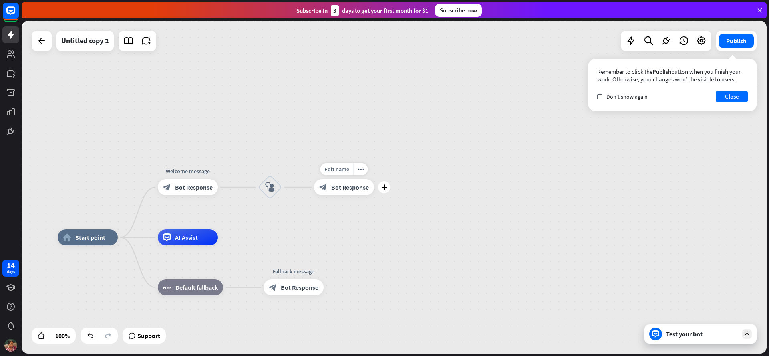
click at [334, 193] on div "block_bot_response Bot Response" at bounding box center [344, 187] width 60 height 16
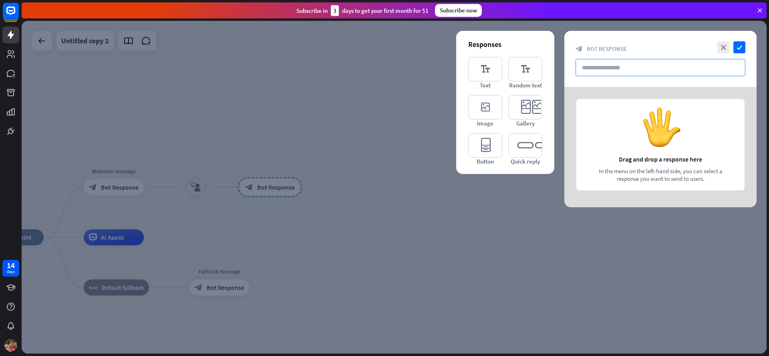
click at [589, 70] on input "text" at bounding box center [660, 67] width 170 height 17
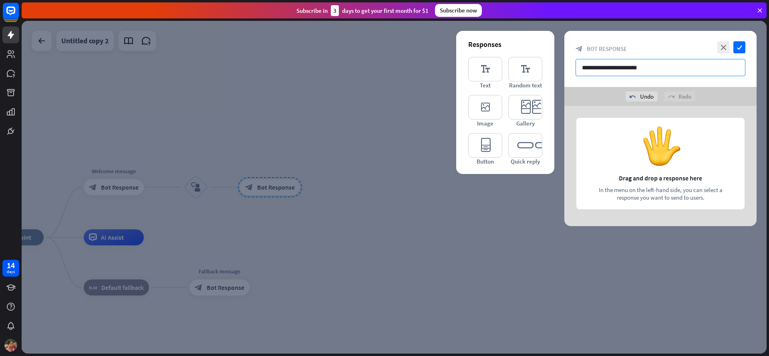
type input "**********"
click at [733, 48] on icon "check" at bounding box center [739, 47] width 12 height 12
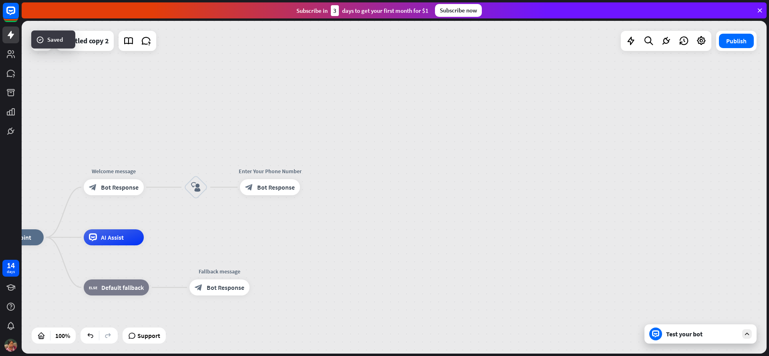
click at [682, 340] on div "Test your bot" at bounding box center [700, 333] width 112 height 19
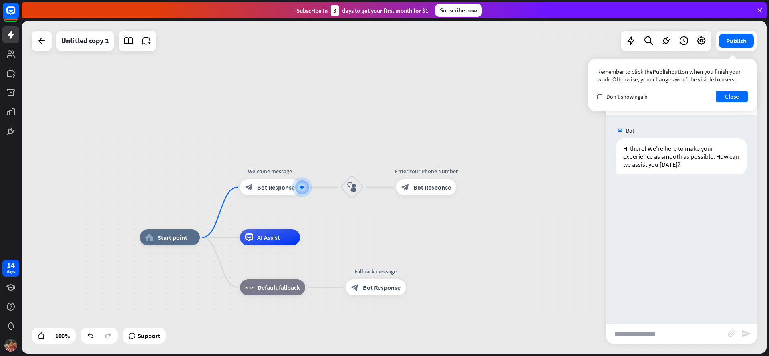
click at [645, 334] on input "text" at bounding box center [666, 333] width 121 height 20
type input "**********"
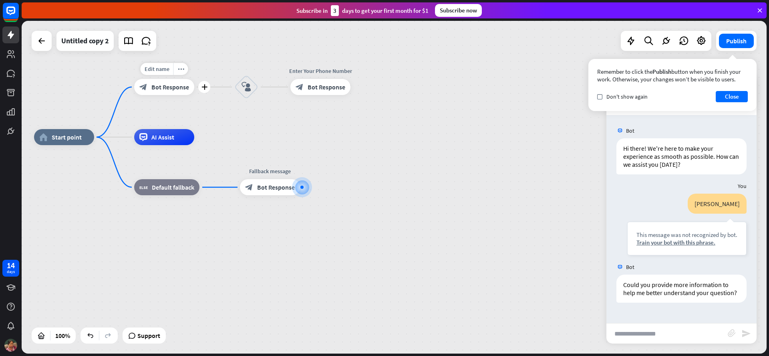
click at [173, 91] on div "block_bot_response Bot Response" at bounding box center [164, 87] width 60 height 16
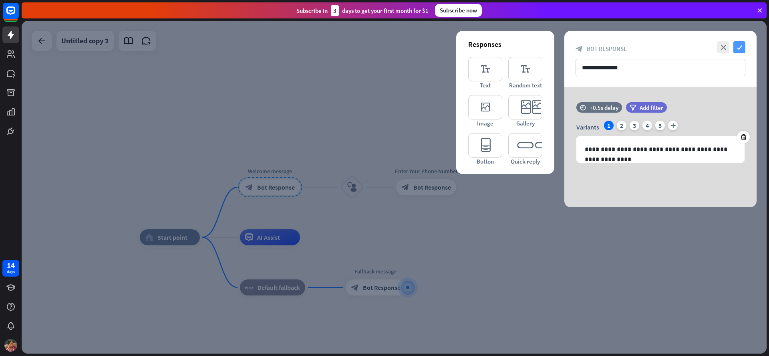
click at [738, 48] on icon "check" at bounding box center [739, 47] width 12 height 12
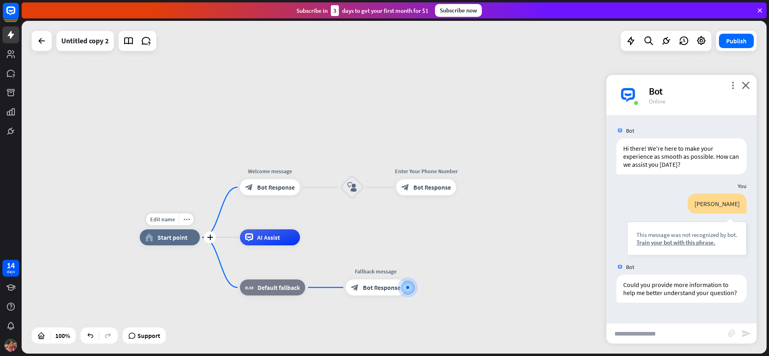
click at [168, 245] on div "Edit name more_horiz plus home_2 Start point" at bounding box center [170, 237] width 60 height 16
click at [173, 241] on div "home_2 Start point" at bounding box center [170, 237] width 60 height 16
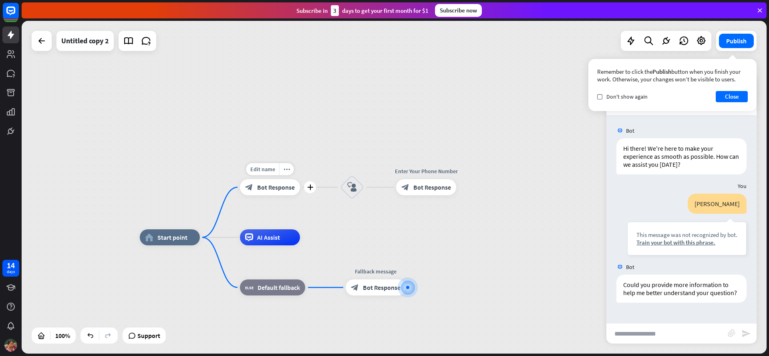
click at [263, 193] on div "block_bot_response Bot Response" at bounding box center [270, 187] width 60 height 16
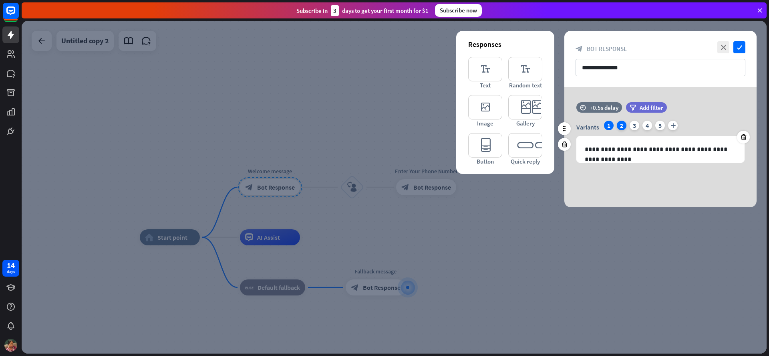
click at [621, 126] on div "2" at bounding box center [622, 126] width 10 height 10
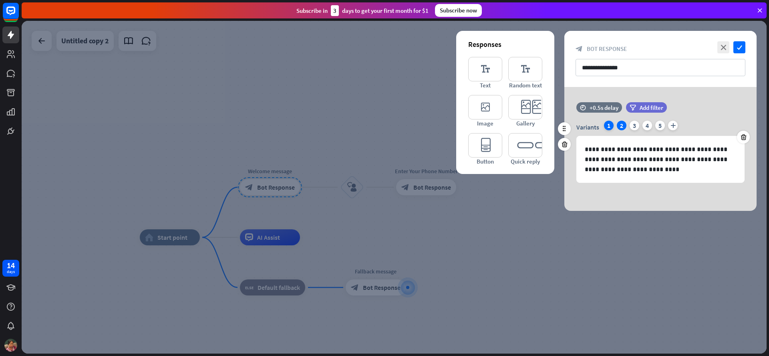
click at [609, 126] on div "1" at bounding box center [609, 126] width 10 height 10
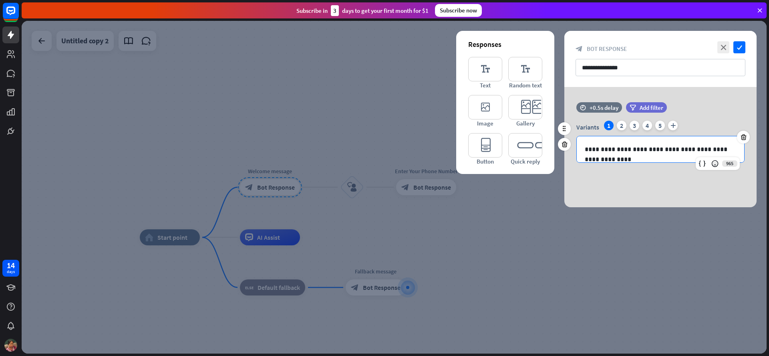
click at [653, 151] on p "**********" at bounding box center [660, 149] width 151 height 10
copy p "**********"
click at [734, 139] on div "**********" at bounding box center [660, 149] width 167 height 26
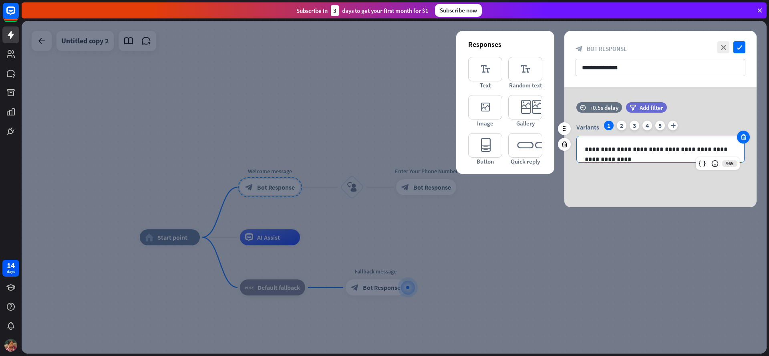
click at [741, 139] on icon at bounding box center [743, 136] width 8 height 7
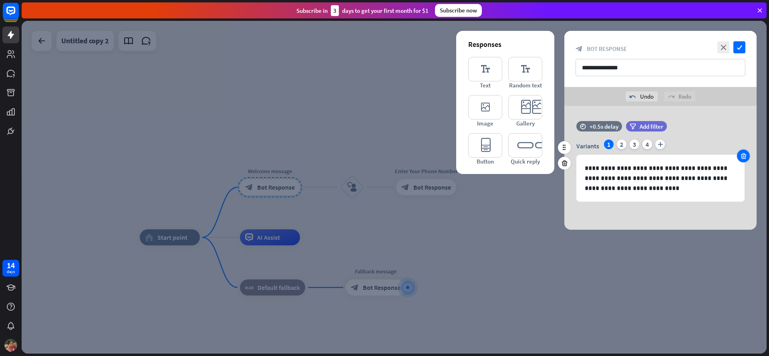
click at [747, 157] on div at bounding box center [743, 155] width 13 height 13
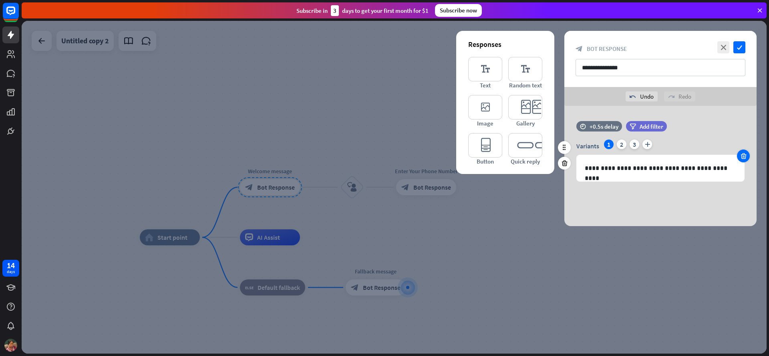
click at [747, 157] on div at bounding box center [743, 155] width 13 height 13
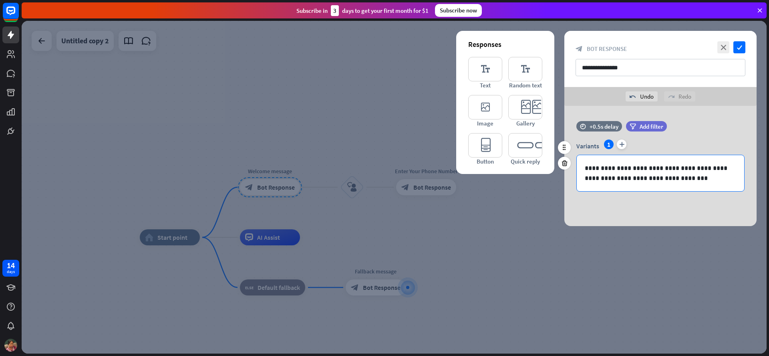
click at [630, 173] on p "**********" at bounding box center [660, 173] width 151 height 20
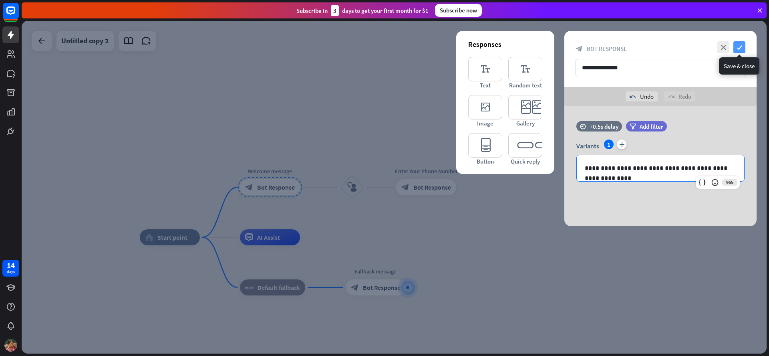
click at [742, 46] on icon "check" at bounding box center [739, 47] width 12 height 12
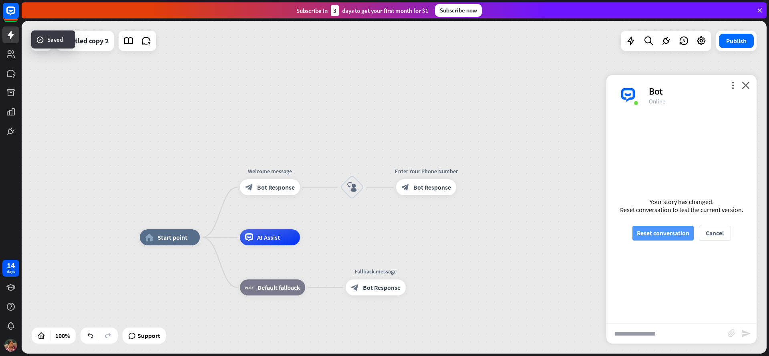
click at [671, 232] on button "Reset conversation" at bounding box center [662, 232] width 61 height 15
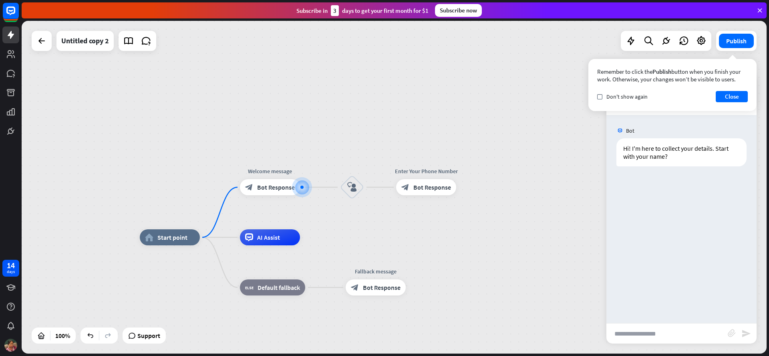
click at [663, 340] on input "text" at bounding box center [666, 333] width 121 height 20
type input "****"
click at [742, 336] on icon "send" at bounding box center [746, 333] width 10 height 10
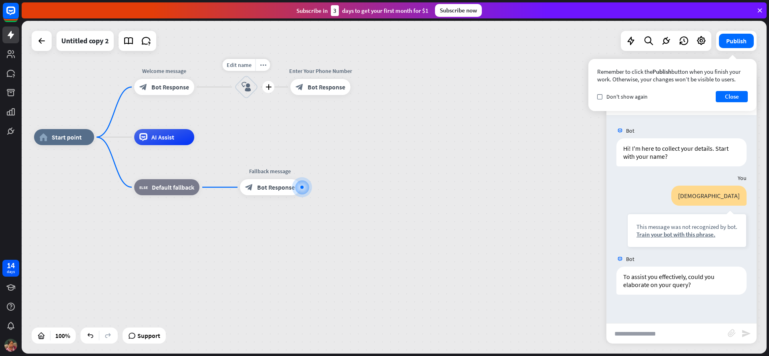
click at [247, 92] on div "block_user_input" at bounding box center [246, 87] width 24 height 24
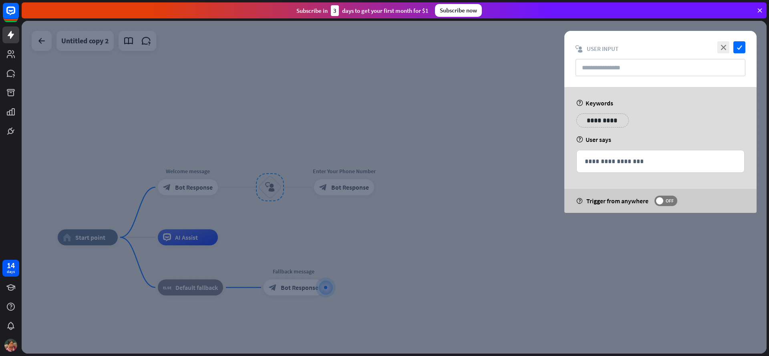
click at [588, 121] on p "**********" at bounding box center [602, 120] width 40 height 10
click at [740, 47] on icon "check" at bounding box center [739, 47] width 12 height 12
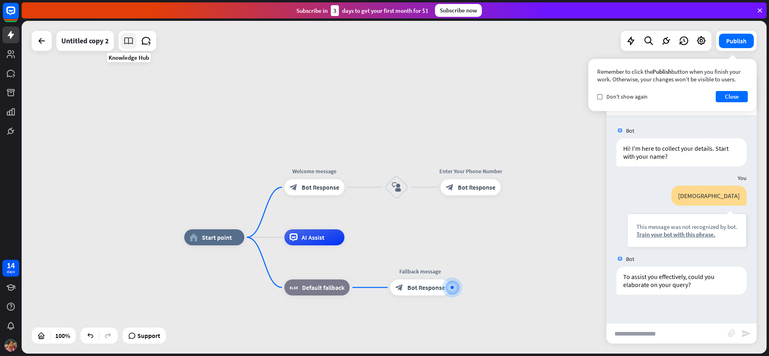
click at [129, 41] on icon at bounding box center [128, 41] width 10 height 10
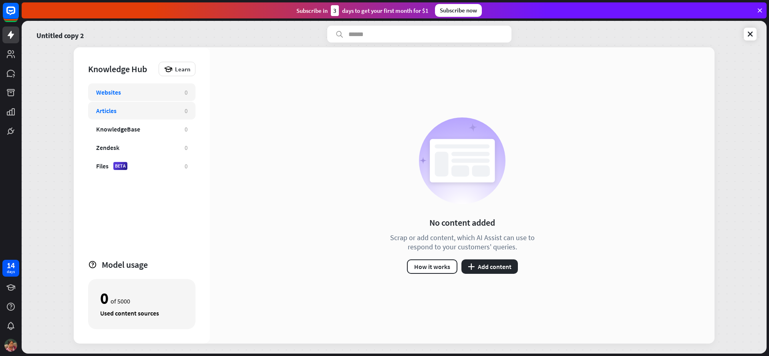
click at [110, 111] on div "Articles" at bounding box center [106, 110] width 20 height 8
click at [111, 127] on div "KnowledgeBase" at bounding box center [118, 129] width 44 height 8
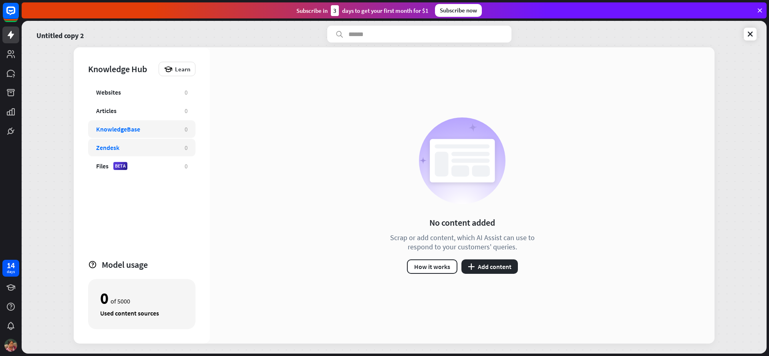
click at [113, 143] on div "Zendesk 0" at bounding box center [141, 148] width 107 height 18
click at [103, 167] on div "Files" at bounding box center [102, 166] width 12 height 8
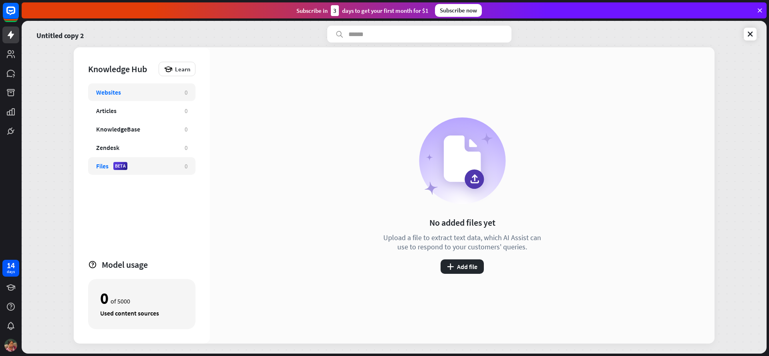
click at [123, 88] on div "Websites" at bounding box center [136, 92] width 80 height 8
click at [117, 93] on div "Websites" at bounding box center [108, 92] width 25 height 8
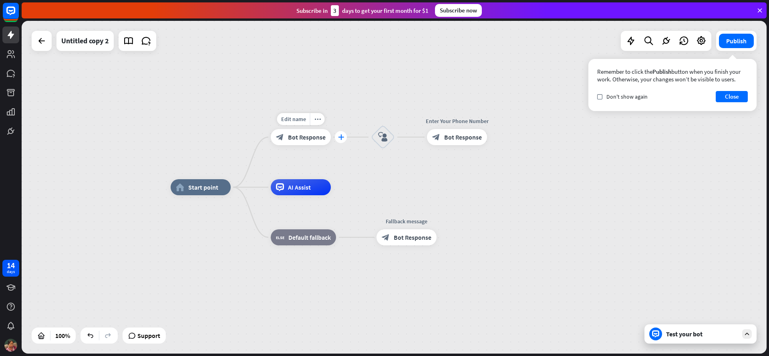
click at [339, 141] on div "plus" at bounding box center [341, 137] width 12 height 12
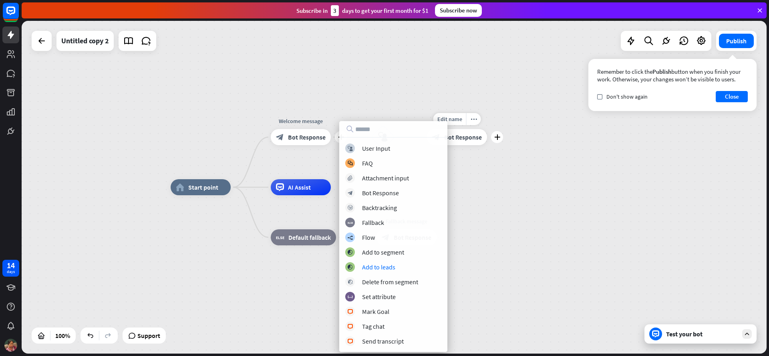
click at [481, 145] on div "Edit name more_horiz plus Enter Your Phone Number block_bot_response Bot Respon…" at bounding box center [457, 137] width 60 height 16
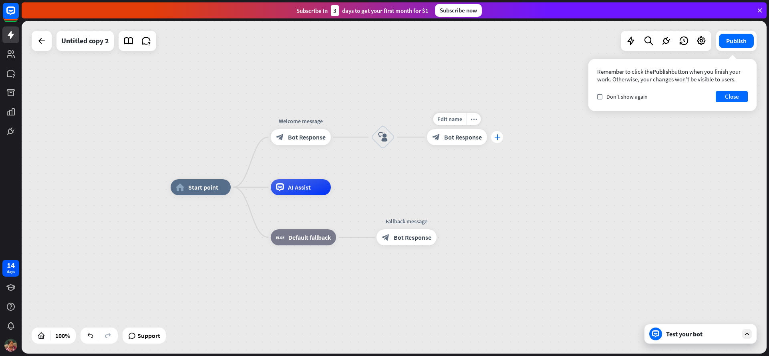
click at [498, 136] on icon "plus" at bounding box center [497, 137] width 6 height 6
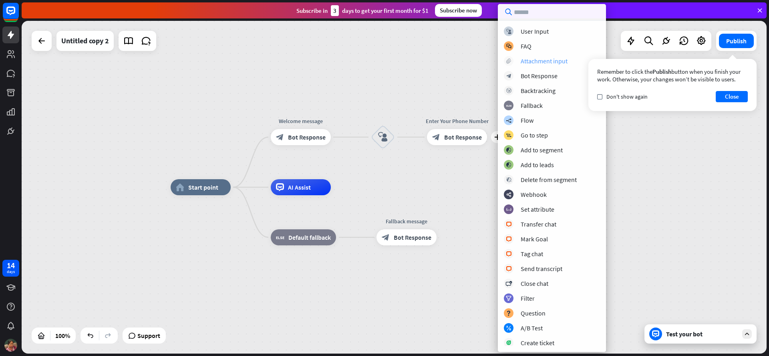
click at [536, 64] on div "Attachment input" at bounding box center [543, 61] width 47 height 8
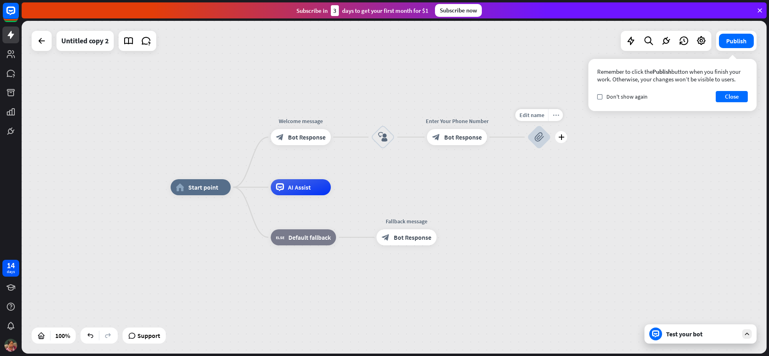
click at [553, 115] on icon "more_horiz" at bounding box center [556, 115] width 6 height 6
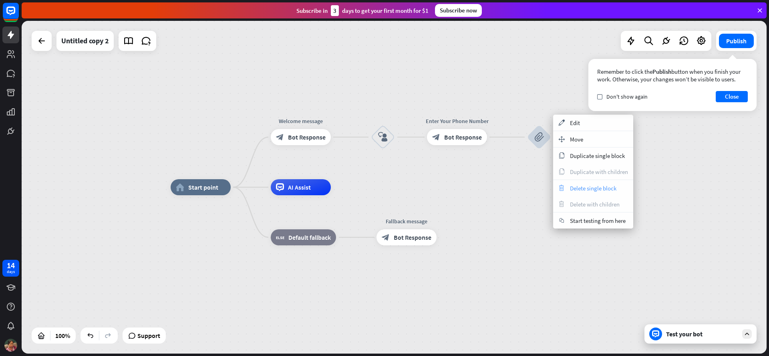
click at [587, 187] on span "Delete single block" at bounding box center [593, 188] width 46 height 8
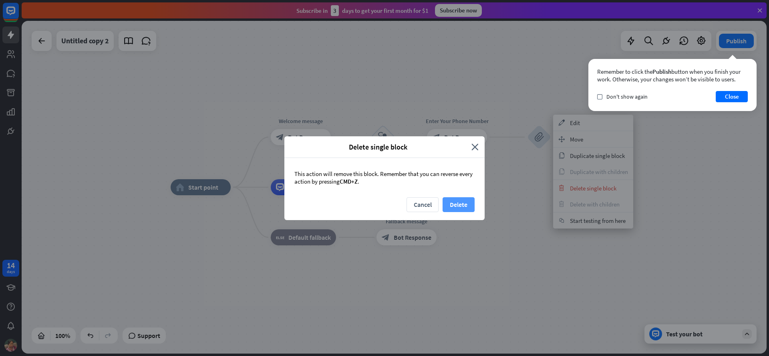
click at [462, 203] on button "Delete" at bounding box center [458, 204] width 32 height 15
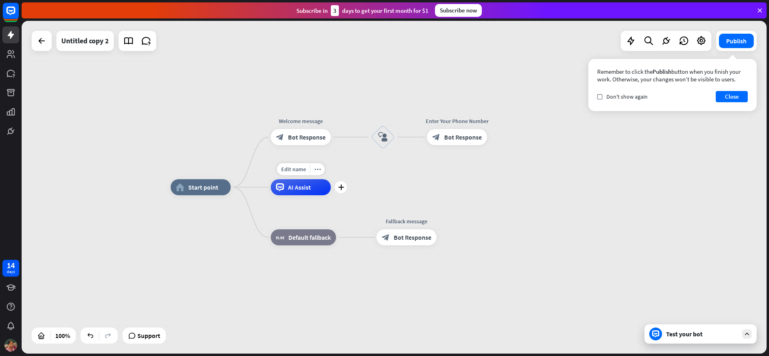
click at [293, 185] on span "AI Assist" at bounding box center [299, 187] width 23 height 8
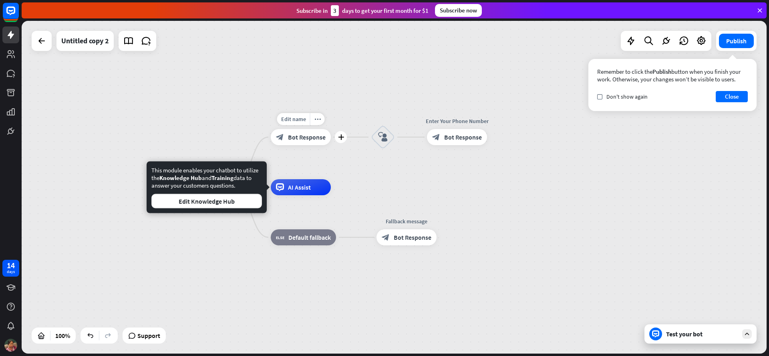
click at [298, 143] on div "block_bot_response Bot Response" at bounding box center [301, 137] width 60 height 16
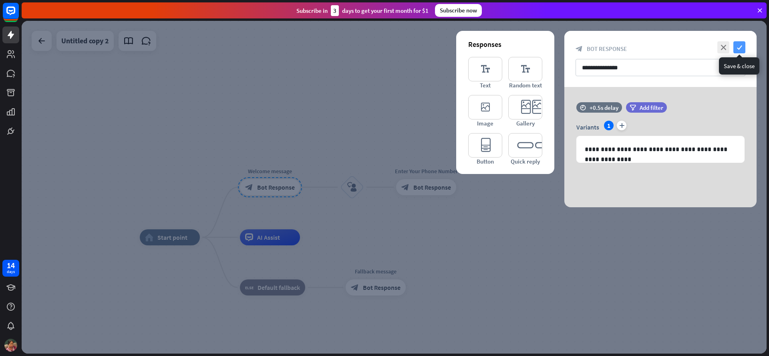
click at [736, 48] on icon "check" at bounding box center [739, 47] width 12 height 12
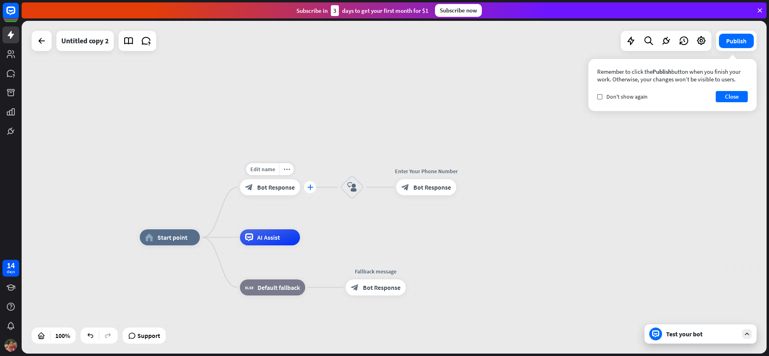
click at [311, 187] on icon "plus" at bounding box center [310, 187] width 6 height 6
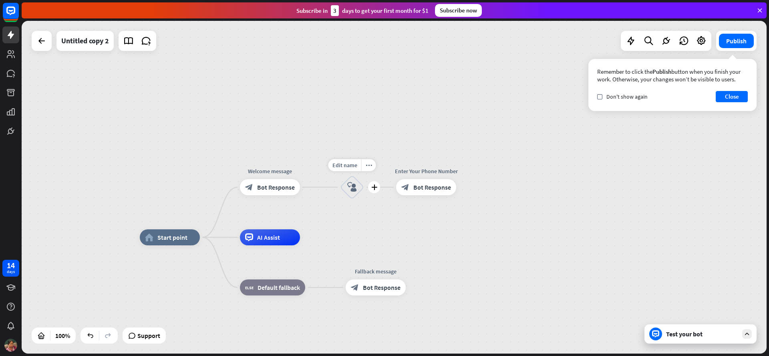
click at [350, 188] on icon "block_user_input" at bounding box center [352, 187] width 10 height 10
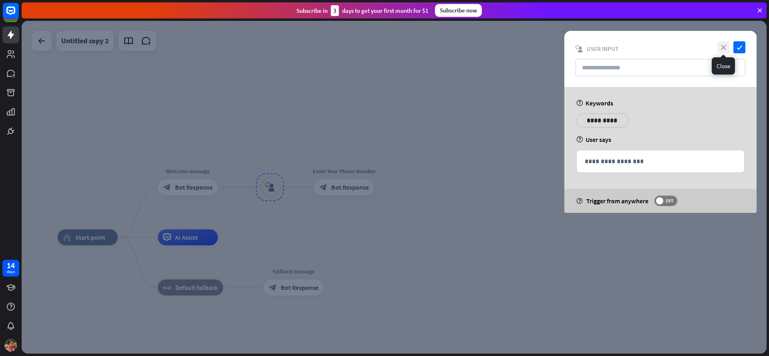
click at [719, 45] on icon "close" at bounding box center [723, 47] width 12 height 12
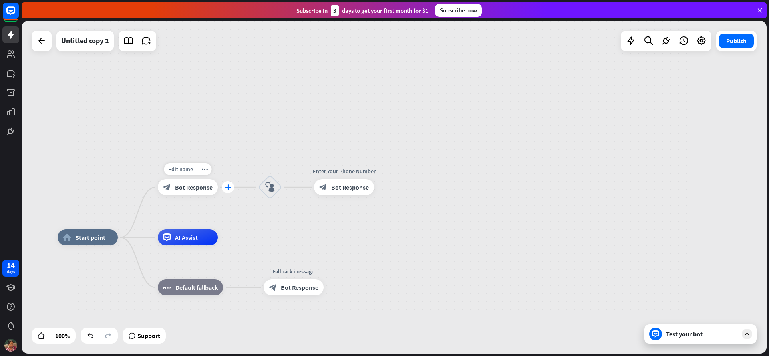
click at [230, 190] on div "plus" at bounding box center [228, 187] width 12 height 12
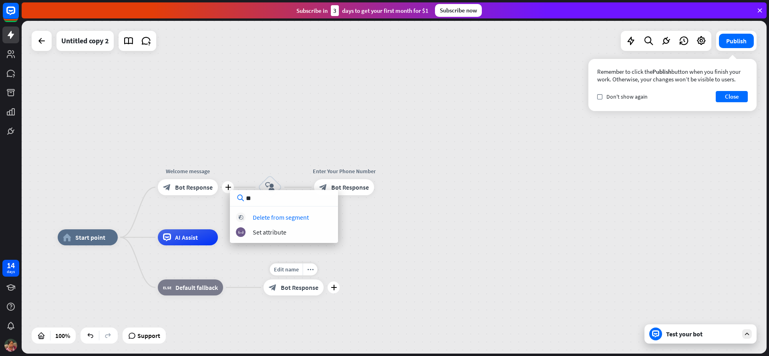
type input "*"
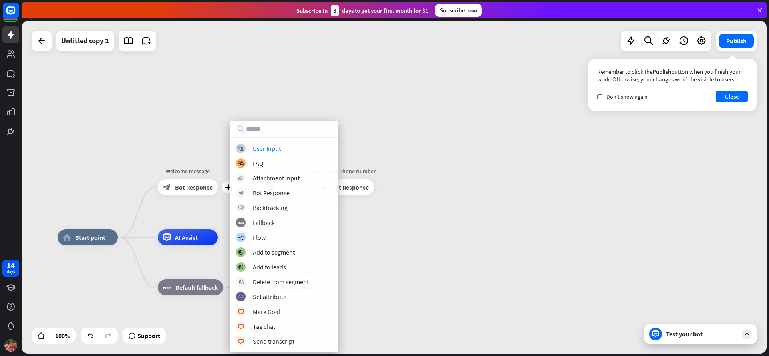
click at [421, 168] on div "home_2 Start point plus Welcome message block_bot_response Bot Response block_u…" at bounding box center [394, 187] width 745 height 332
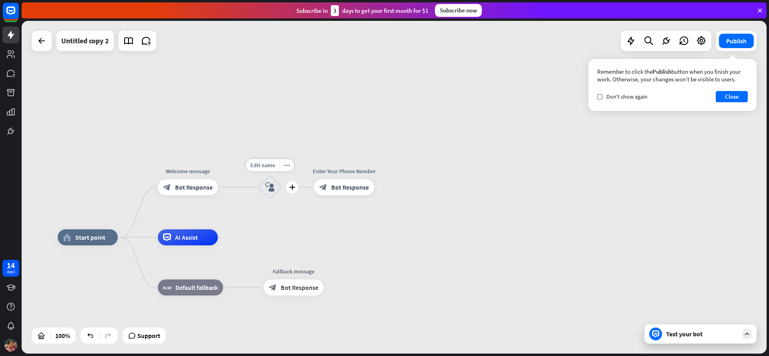
click at [274, 186] on icon "block_user_input" at bounding box center [270, 187] width 10 height 10
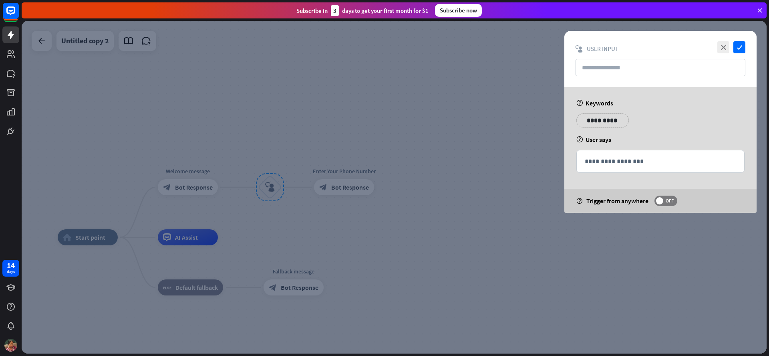
click at [600, 123] on p "**********" at bounding box center [602, 120] width 40 height 10
click at [609, 68] on input "text" at bounding box center [660, 67] width 170 height 17
click at [743, 46] on icon "check" at bounding box center [739, 47] width 12 height 12
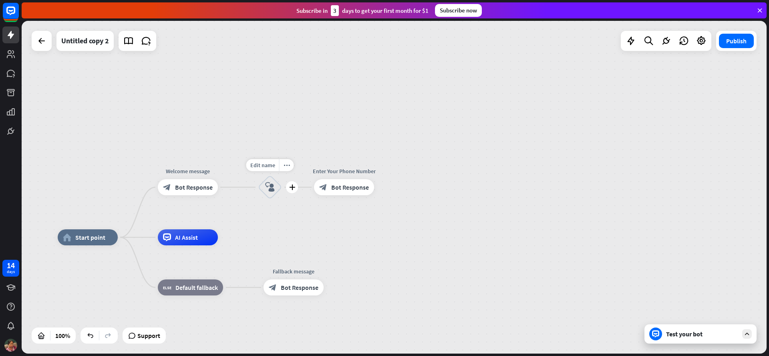
click at [271, 191] on icon "block_user_input" at bounding box center [270, 187] width 10 height 10
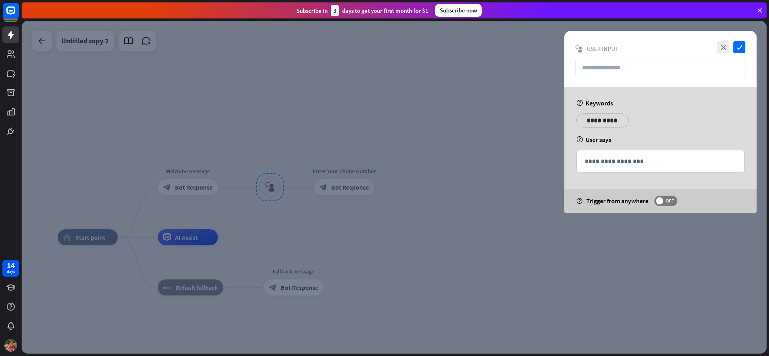
click at [732, 46] on div "close check" at bounding box center [730, 47] width 30 height 12
click at [725, 47] on icon "close" at bounding box center [723, 47] width 12 height 12
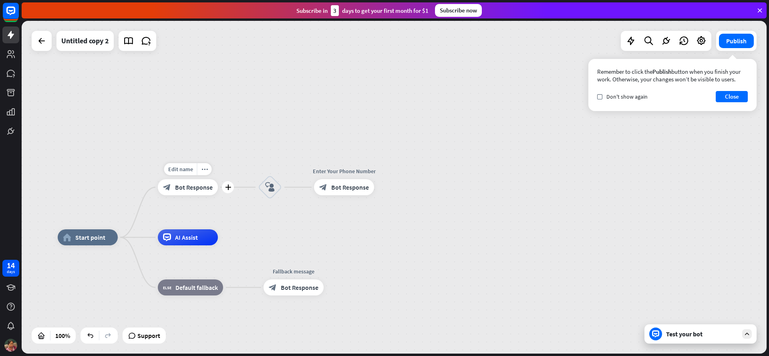
click at [226, 189] on icon "plus" at bounding box center [228, 187] width 6 height 6
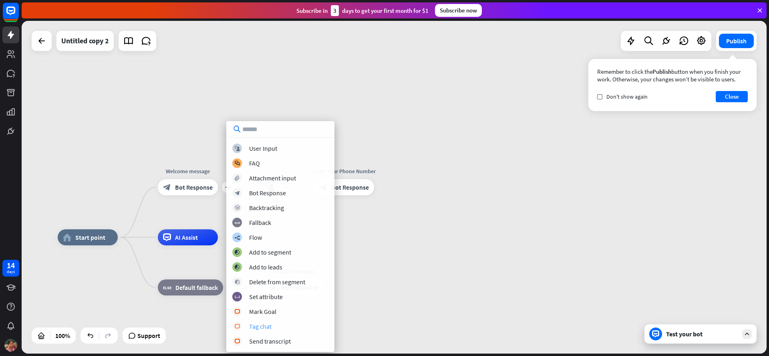
click at [263, 328] on div "Tag chat" at bounding box center [260, 326] width 22 height 8
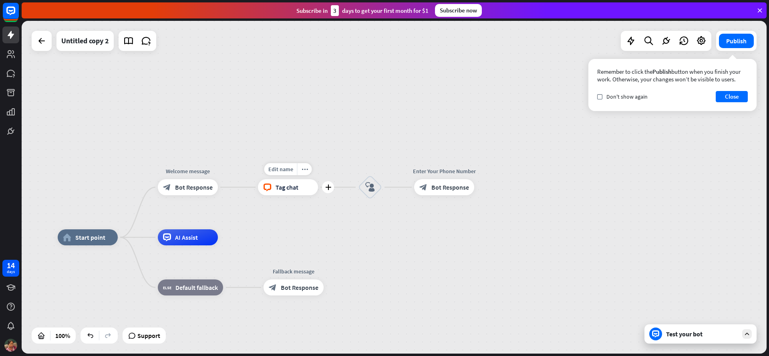
click at [285, 190] on span "Tag chat" at bounding box center [286, 187] width 23 height 8
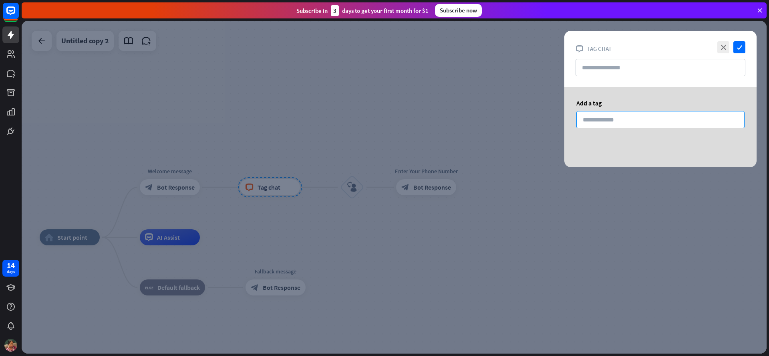
click at [611, 117] on input at bounding box center [660, 119] width 168 height 17
click at [722, 49] on icon "close" at bounding box center [723, 47] width 12 height 12
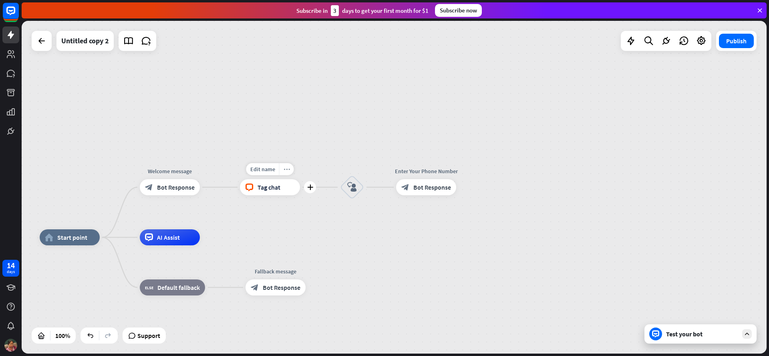
click at [293, 172] on div "more_horiz" at bounding box center [286, 169] width 15 height 12
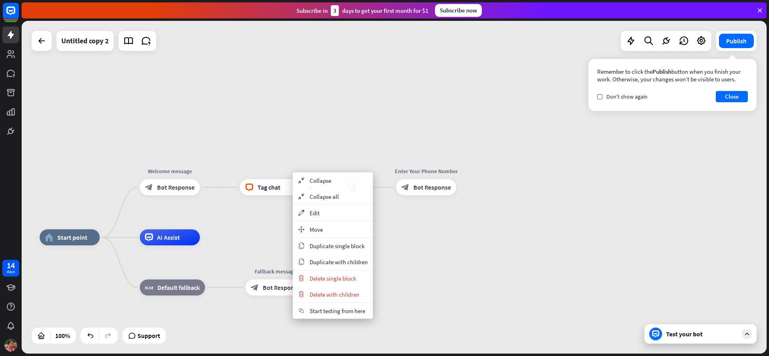
click at [283, 179] on div "plus block_livechat Tag chat" at bounding box center [270, 187] width 60 height 16
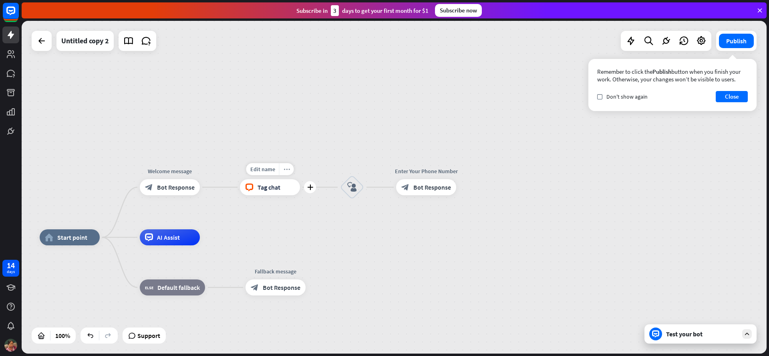
click at [285, 168] on icon "more_horiz" at bounding box center [286, 169] width 6 height 6
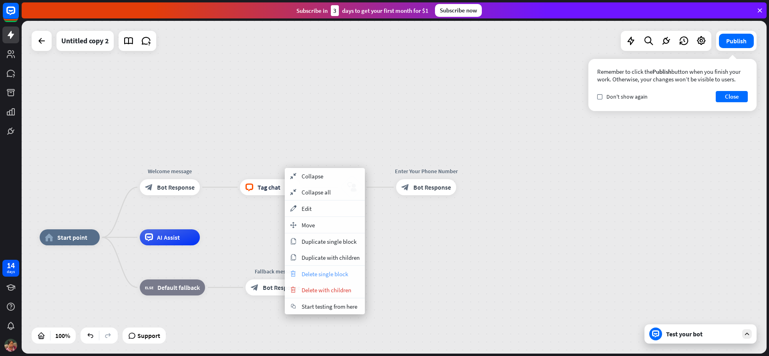
click at [320, 277] on div "trash Delete single block" at bounding box center [325, 273] width 80 height 16
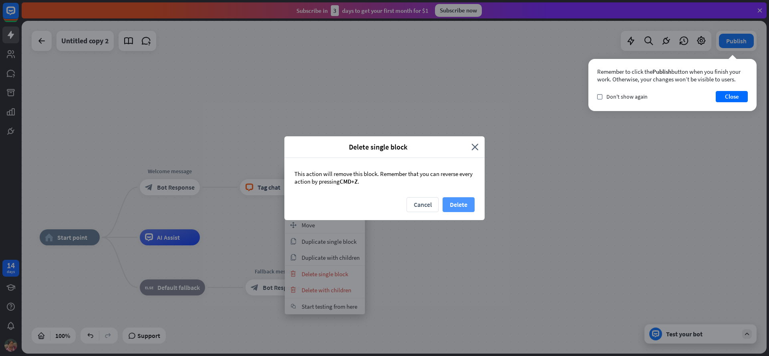
click at [457, 203] on button "Delete" at bounding box center [458, 204] width 32 height 15
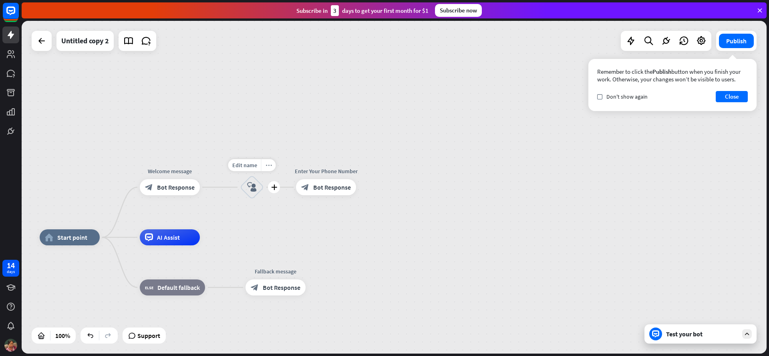
click at [267, 169] on div "more_horiz" at bounding box center [268, 165] width 15 height 12
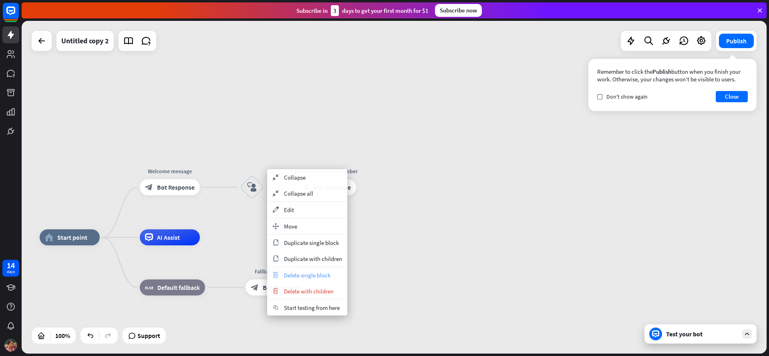
click at [300, 275] on span "Delete single block" at bounding box center [307, 275] width 46 height 8
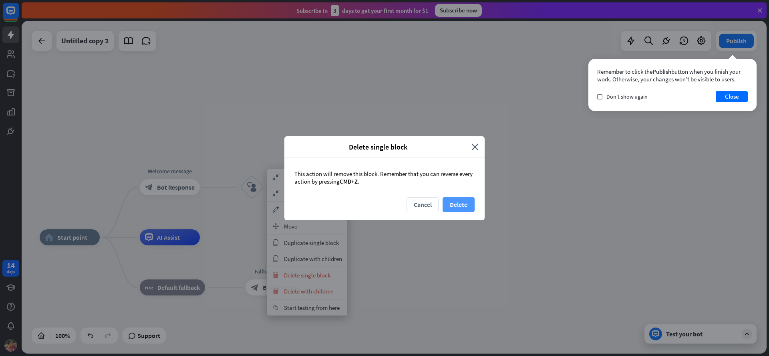
click at [459, 204] on button "Delete" at bounding box center [458, 204] width 32 height 15
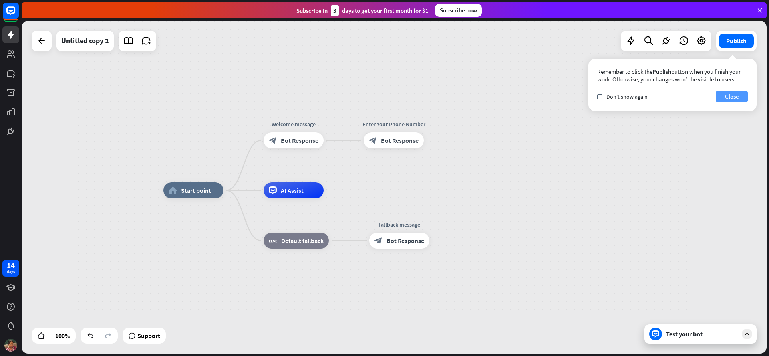
click at [733, 97] on button "Close" at bounding box center [731, 96] width 32 height 11
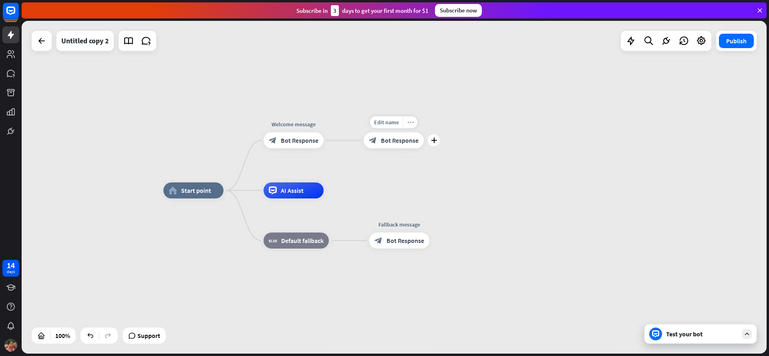
click at [412, 125] on icon "more_horiz" at bounding box center [410, 122] width 6 height 6
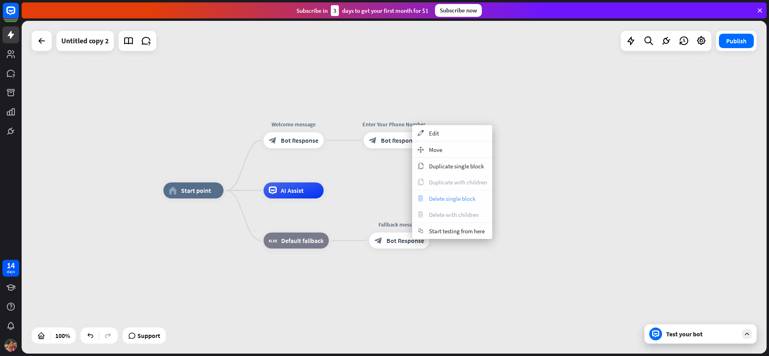
click at [439, 196] on span "Delete single block" at bounding box center [452, 199] width 46 height 8
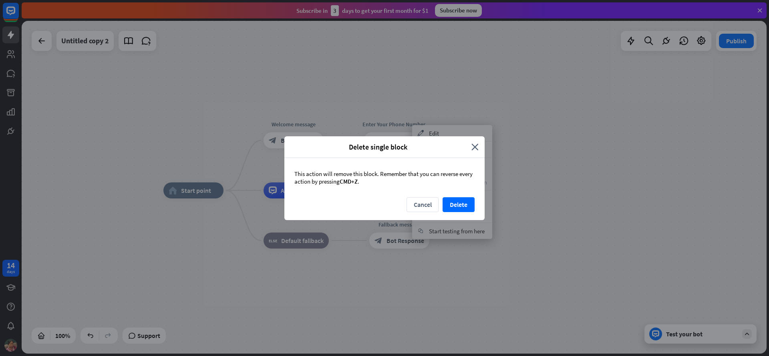
click at [466, 211] on div "Cancel Delete" at bounding box center [384, 208] width 200 height 23
click at [466, 208] on button "Delete" at bounding box center [458, 204] width 32 height 15
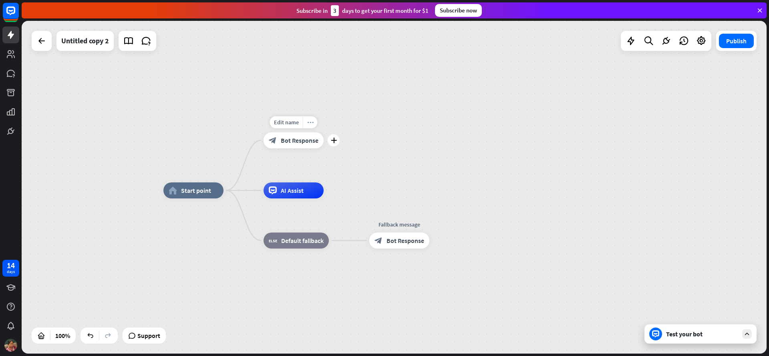
click at [306, 123] on div "more_horiz" at bounding box center [310, 122] width 15 height 12
click at [309, 119] on div "more_horiz" at bounding box center [309, 122] width 15 height 12
click at [305, 133] on div "block_bot_response Bot Response" at bounding box center [293, 139] width 60 height 16
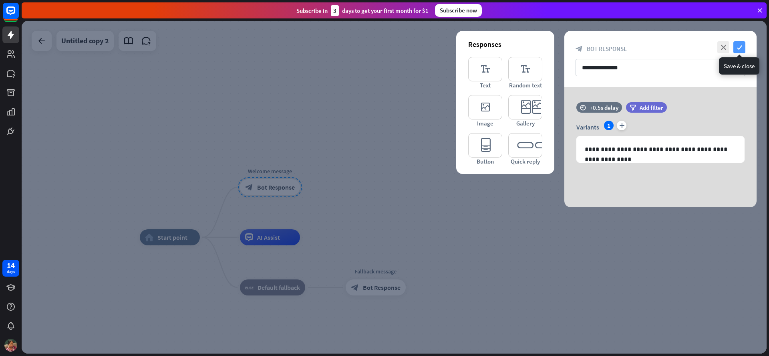
click at [739, 49] on icon "check" at bounding box center [739, 47] width 12 height 12
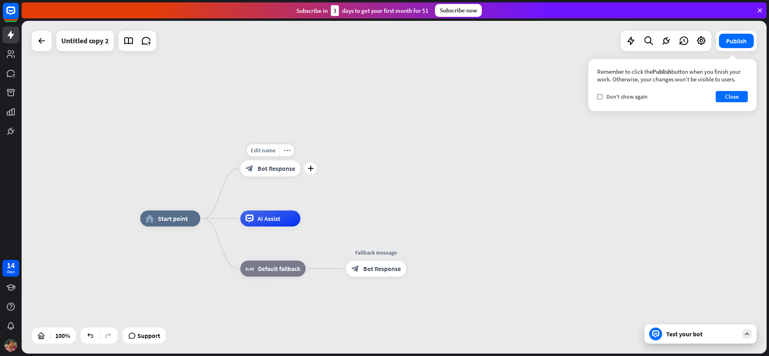
click at [272, 173] on div "block_bot_response Bot Response" at bounding box center [270, 168] width 60 height 16
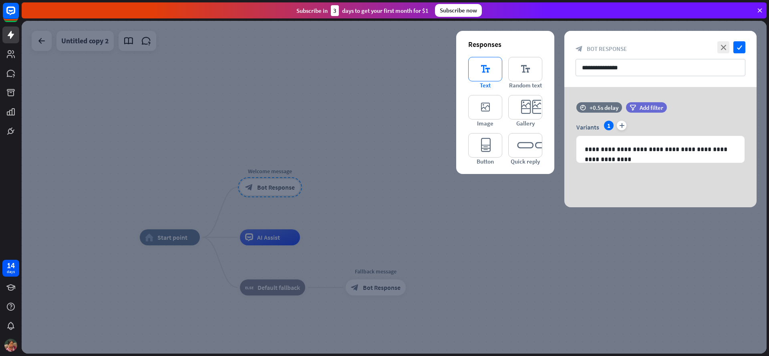
click at [480, 66] on icon "editor_text" at bounding box center [485, 69] width 34 height 24
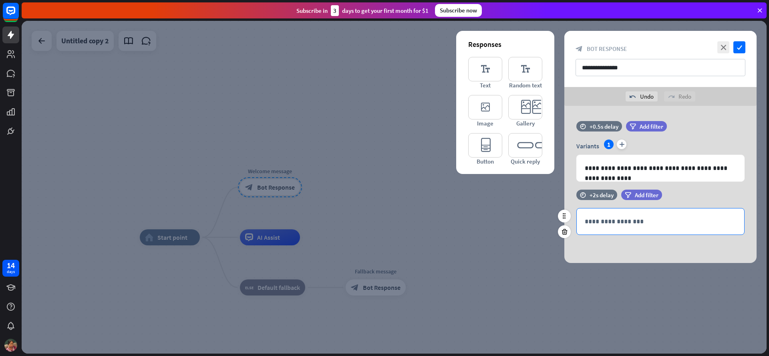
click at [615, 219] on p "**********" at bounding box center [660, 221] width 151 height 10
click at [739, 46] on icon "check" at bounding box center [739, 47] width 12 height 12
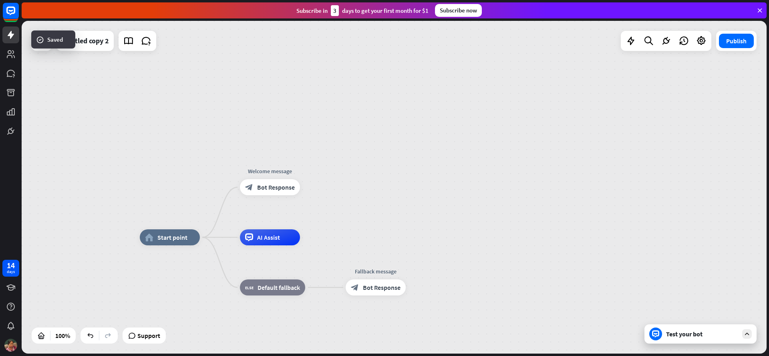
click at [707, 335] on div "Test your bot" at bounding box center [702, 334] width 72 height 8
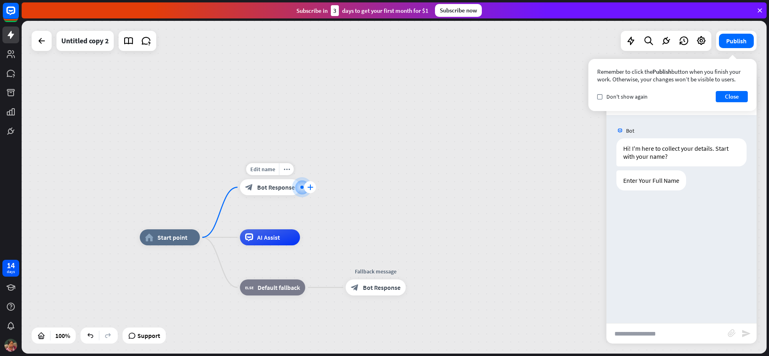
click at [310, 187] on icon "plus" at bounding box center [310, 187] width 6 height 6
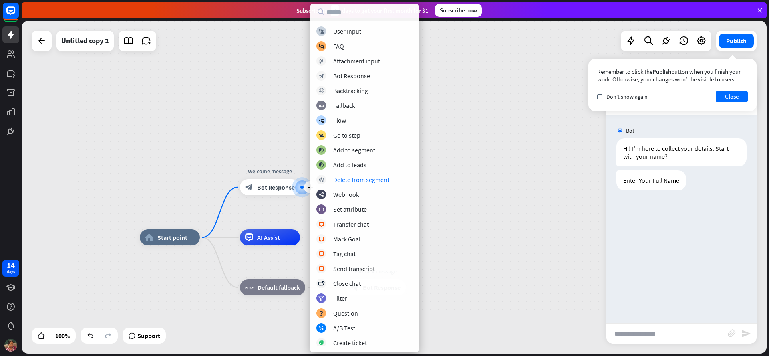
click at [436, 179] on div "home_2 Start point plus Welcome message block_bot_response Bot Response AI Assi…" at bounding box center [394, 187] width 745 height 332
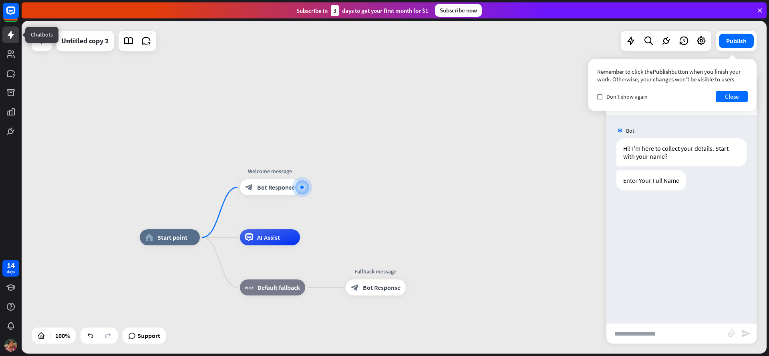
click at [15, 30] on icon at bounding box center [11, 35] width 10 height 10
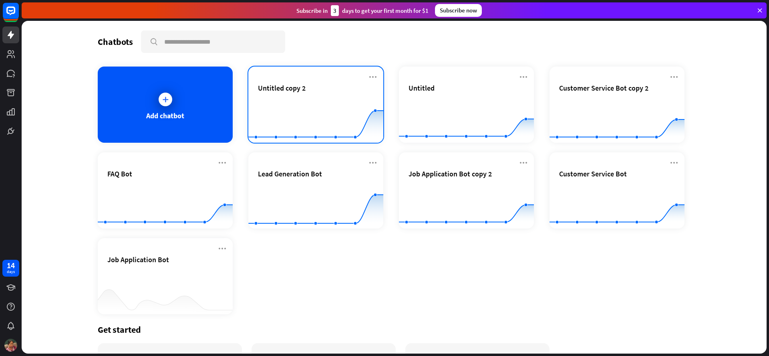
click at [291, 96] on div "Untitled copy 2" at bounding box center [316, 97] width 116 height 28
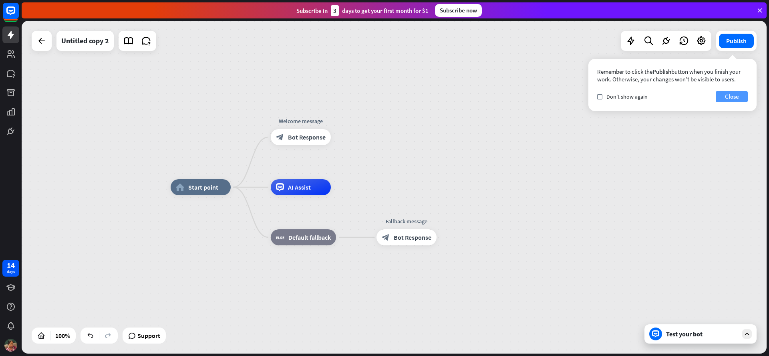
click at [731, 97] on button "Close" at bounding box center [731, 96] width 32 height 11
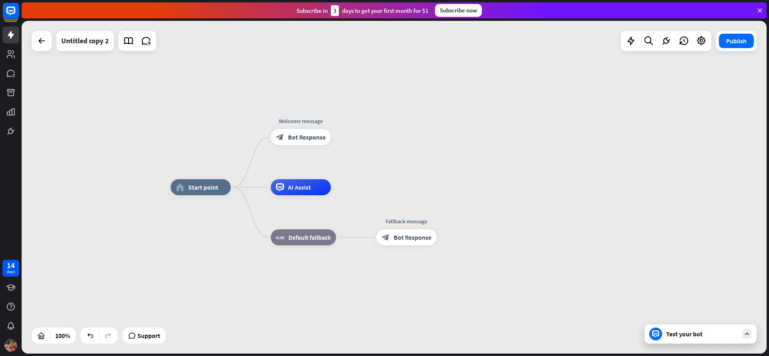
click at [149, 342] on div "Support" at bounding box center [144, 335] width 43 height 16
click at [149, 339] on span "Support" at bounding box center [148, 335] width 23 height 13
click at [341, 135] on icon "plus" at bounding box center [341, 137] width 6 height 6
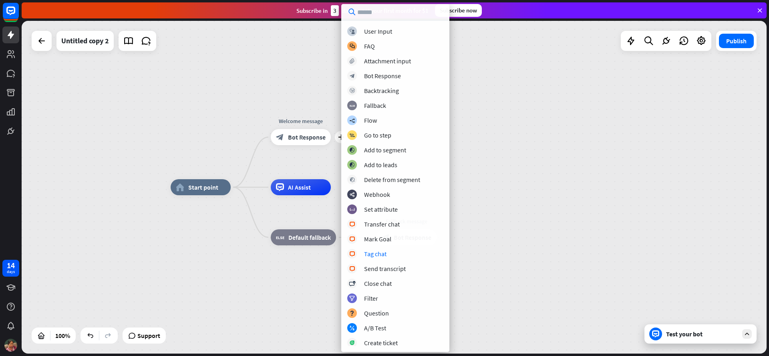
click at [486, 211] on div "home_2 Start point plus Welcome message block_bot_response Bot Response AI Assi…" at bounding box center [543, 353] width 745 height 332
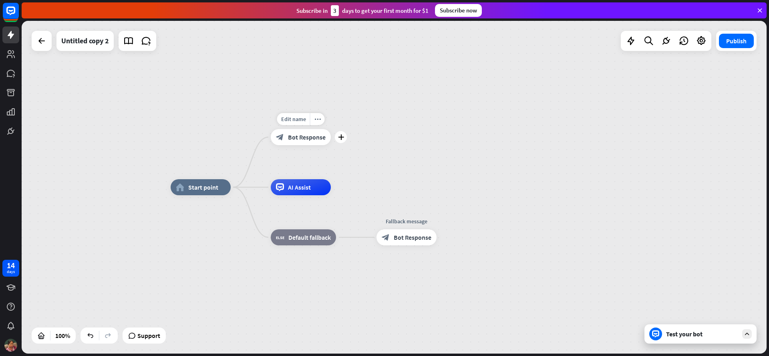
click at [306, 139] on span "Bot Response" at bounding box center [307, 137] width 38 height 8
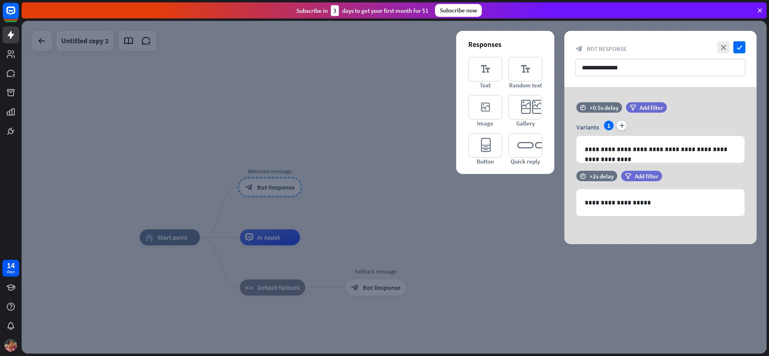
click at [595, 230] on div "**********" at bounding box center [660, 165] width 192 height 157
click at [490, 83] on div "editor_text Text" at bounding box center [485, 73] width 34 height 32
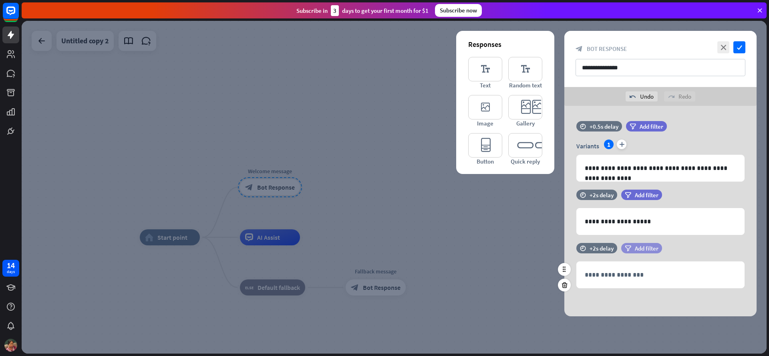
click at [653, 248] on span "Add filter" at bounding box center [647, 248] width 24 height 8
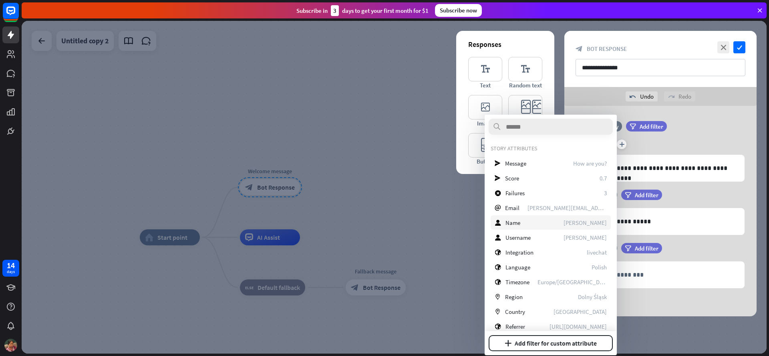
click at [521, 223] on div "user Name [PERSON_NAME]" at bounding box center [550, 222] width 120 height 14
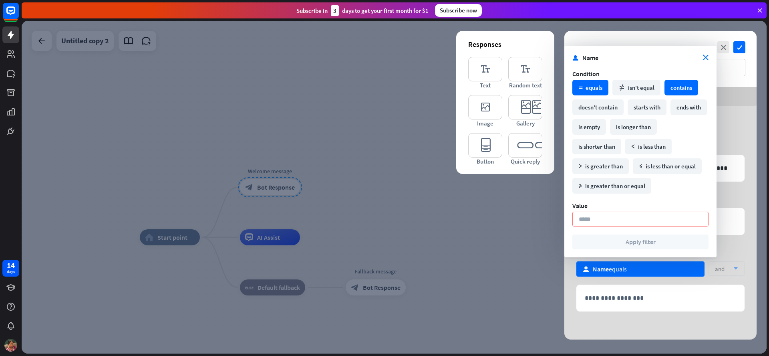
click at [685, 88] on div "contains" at bounding box center [681, 88] width 34 height 16
click at [706, 58] on icon "close" at bounding box center [706, 58] width 6 height 6
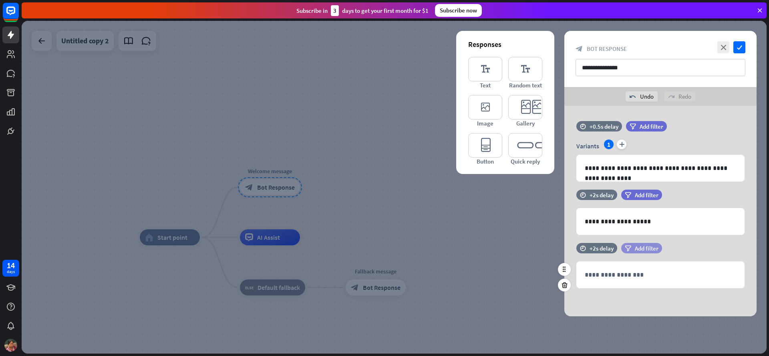
click at [642, 249] on span "Add filter" at bounding box center [647, 248] width 24 height 8
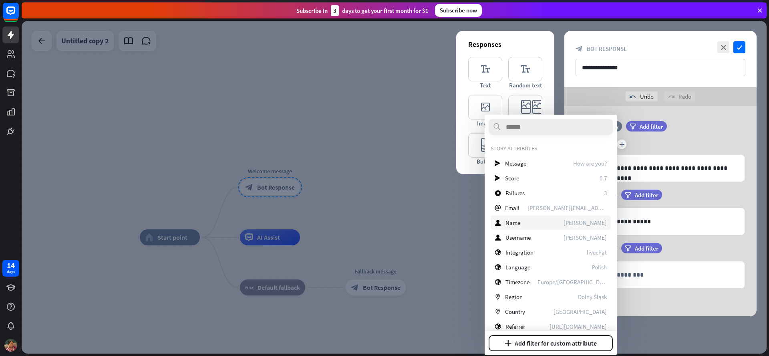
click at [521, 219] on div "user Name [PERSON_NAME]" at bounding box center [550, 222] width 120 height 14
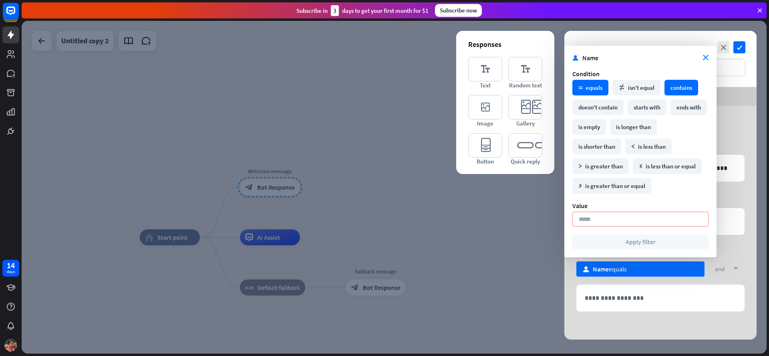
click at [688, 84] on div "contains" at bounding box center [681, 88] width 34 height 16
click at [601, 220] on input at bounding box center [640, 218] width 136 height 15
click at [642, 92] on div "math_not_equal isn't equal" at bounding box center [636, 88] width 48 height 16
click at [574, 92] on div "math_equal equals" at bounding box center [590, 88] width 36 height 16
click at [606, 128] on div "is empty" at bounding box center [589, 127] width 34 height 16
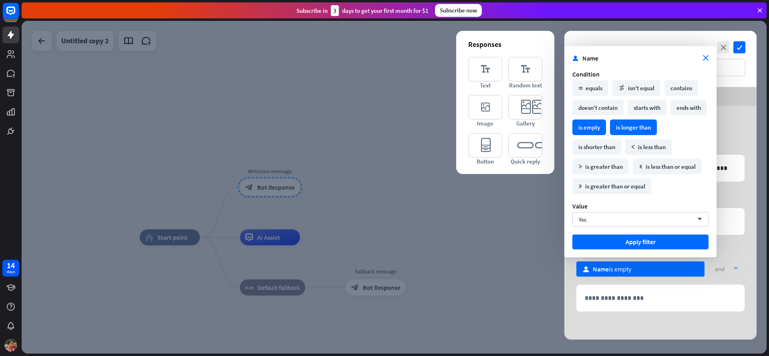
click at [657, 130] on div "is longer than" at bounding box center [633, 127] width 47 height 16
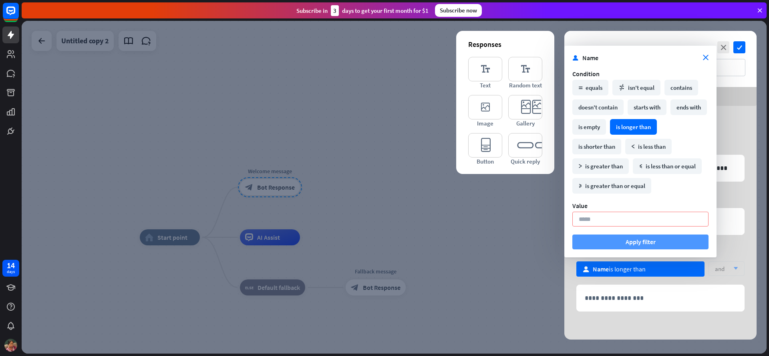
click at [643, 243] on button "Apply filter" at bounding box center [640, 241] width 136 height 15
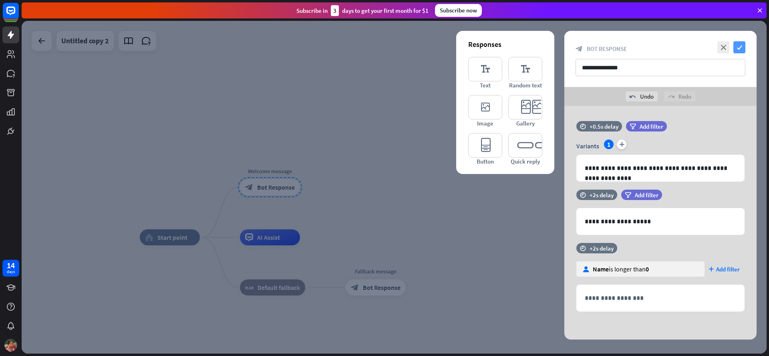
click at [739, 48] on icon "check" at bounding box center [739, 47] width 12 height 12
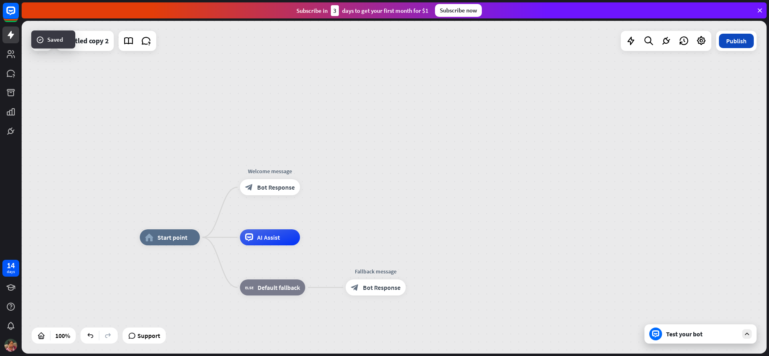
click at [737, 45] on button "Publish" at bounding box center [736, 41] width 35 height 14
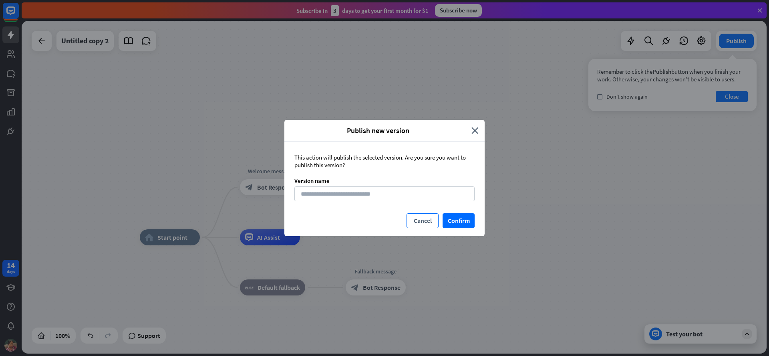
click at [422, 222] on button "Cancel" at bounding box center [422, 220] width 32 height 15
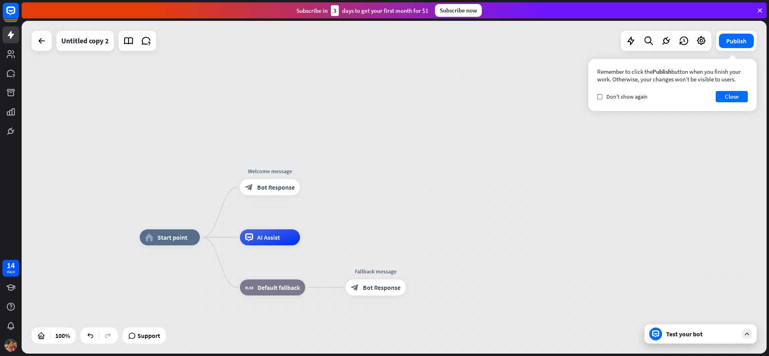
click at [699, 339] on div "Test your bot" at bounding box center [700, 333] width 112 height 19
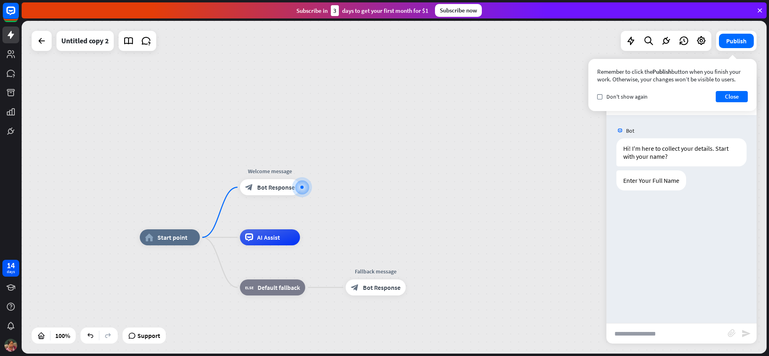
click at [679, 330] on input "text" at bounding box center [666, 333] width 121 height 20
type input "****"
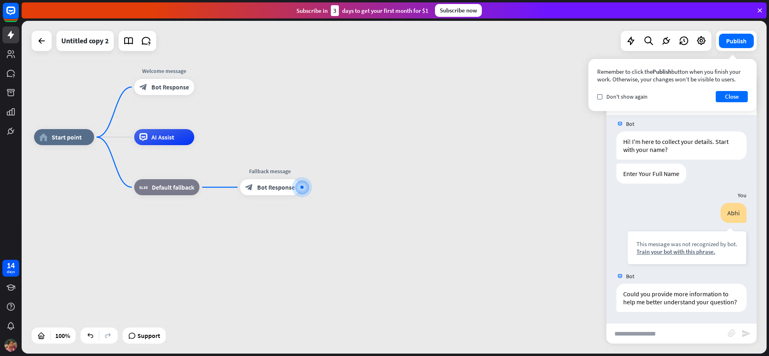
scroll to position [8, 0]
click at [302, 187] on div at bounding box center [301, 186] width 3 height 3
click at [299, 187] on div at bounding box center [302, 187] width 8 height 8
click at [307, 187] on div "plus" at bounding box center [310, 187] width 12 height 12
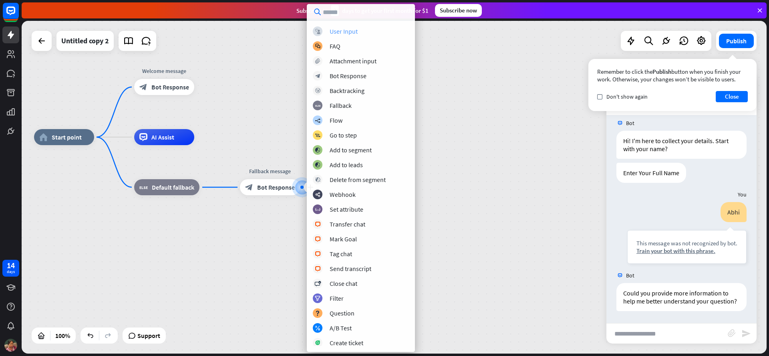
scroll to position [1, 0]
click at [343, 33] on div "User Input" at bounding box center [344, 30] width 28 height 8
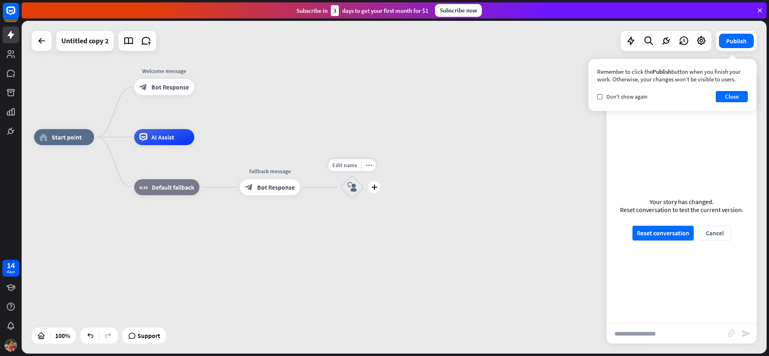
click at [355, 187] on icon "block_user_input" at bounding box center [352, 187] width 10 height 10
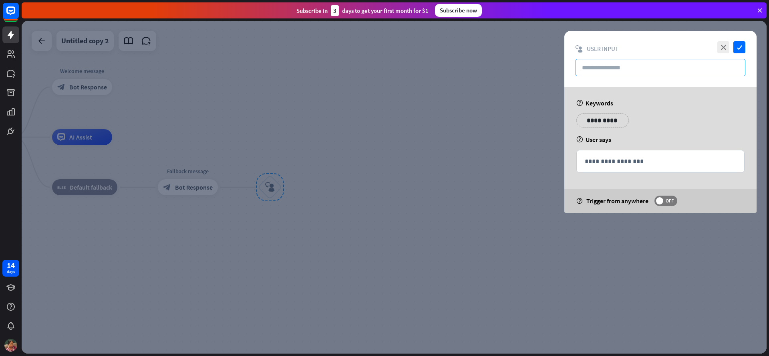
click at [592, 60] on input "text" at bounding box center [660, 67] width 170 height 17
click at [592, 119] on p "**********" at bounding box center [598, 120] width 32 height 10
click at [726, 100] on div "help Keywords" at bounding box center [660, 103] width 168 height 8
click at [611, 72] on input "text" at bounding box center [660, 67] width 170 height 17
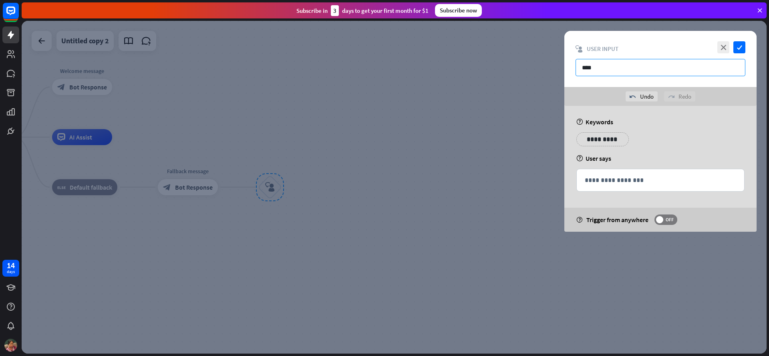
type input "****"
click at [633, 192] on div "**********" at bounding box center [660, 182] width 168 height 27
click at [638, 181] on p "**********" at bounding box center [660, 180] width 151 height 10
click at [654, 165] on div "**********" at bounding box center [660, 169] width 192 height 126
click at [738, 48] on icon "check" at bounding box center [739, 47] width 12 height 12
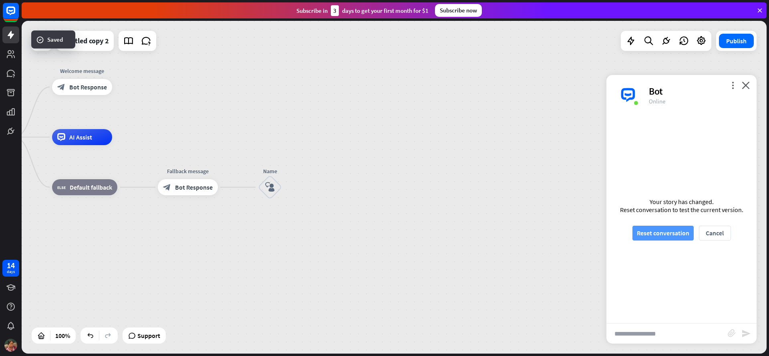
click at [655, 232] on button "Reset conversation" at bounding box center [662, 232] width 61 height 15
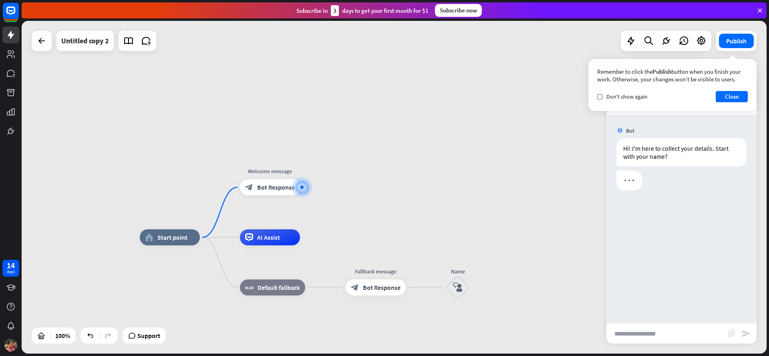
click at [651, 336] on input "text" at bounding box center [666, 333] width 121 height 20
type input "****"
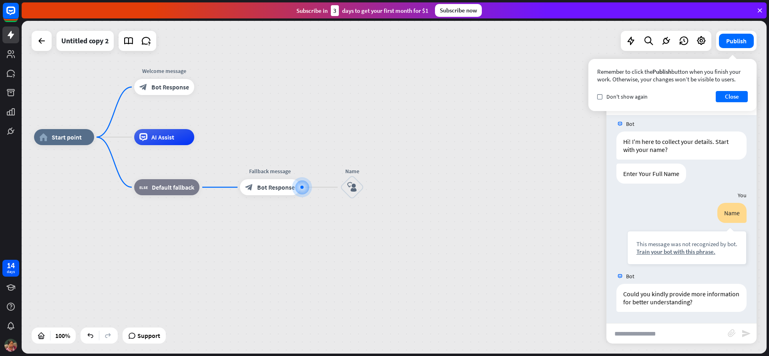
scroll to position [8, 0]
click at [645, 337] on input "text" at bounding box center [666, 333] width 121 height 20
type input "*****"
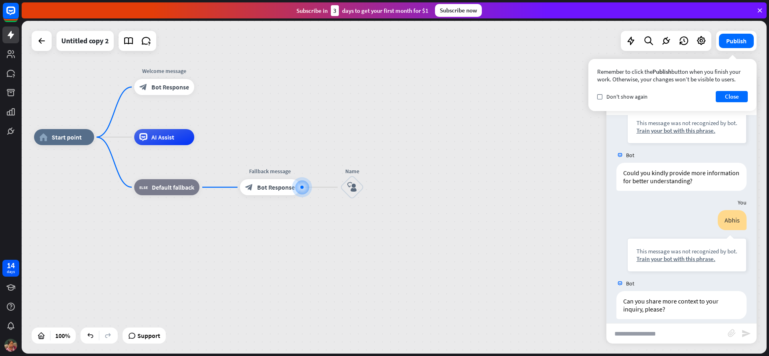
scroll to position [136, 0]
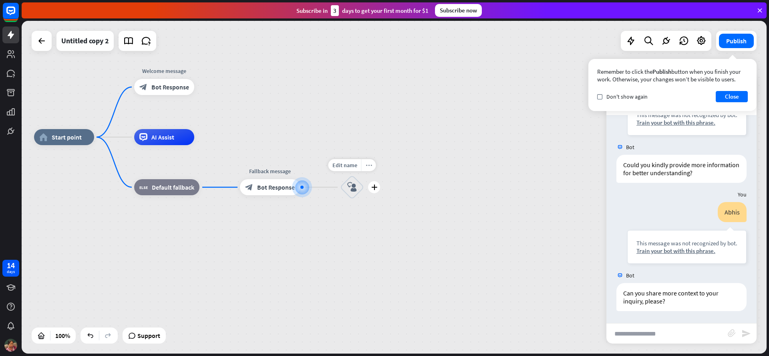
click at [369, 169] on div "more_horiz" at bounding box center [368, 165] width 15 height 12
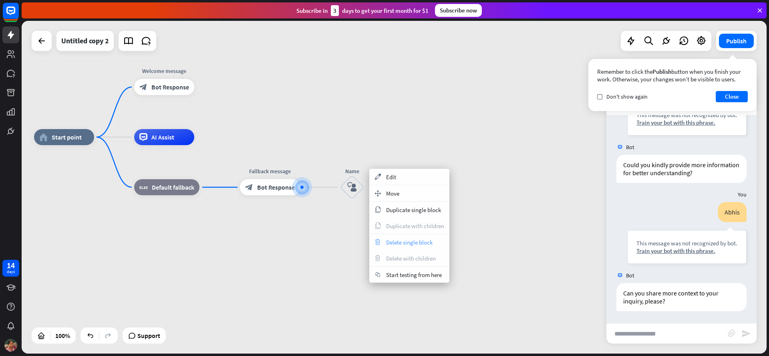
click at [415, 241] on span "Delete single block" at bounding box center [409, 242] width 46 height 8
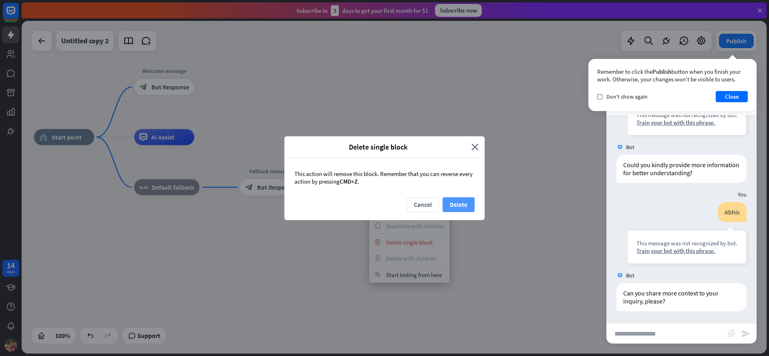
click at [466, 199] on button "Delete" at bounding box center [458, 204] width 32 height 15
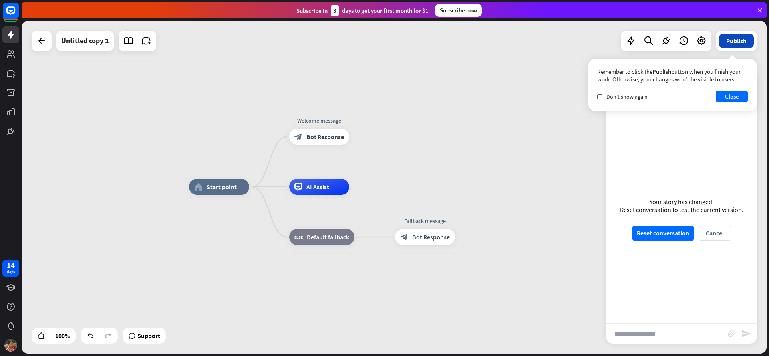
click at [729, 45] on button "Publish" at bounding box center [736, 41] width 35 height 14
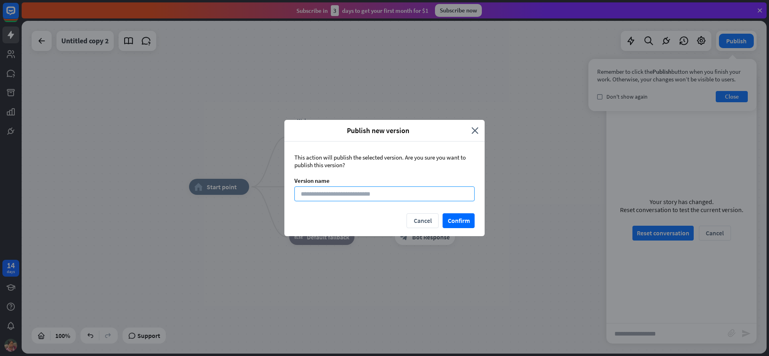
click at [358, 194] on input at bounding box center [384, 193] width 180 height 15
type input "********"
click at [463, 223] on button "Confirm" at bounding box center [458, 220] width 32 height 15
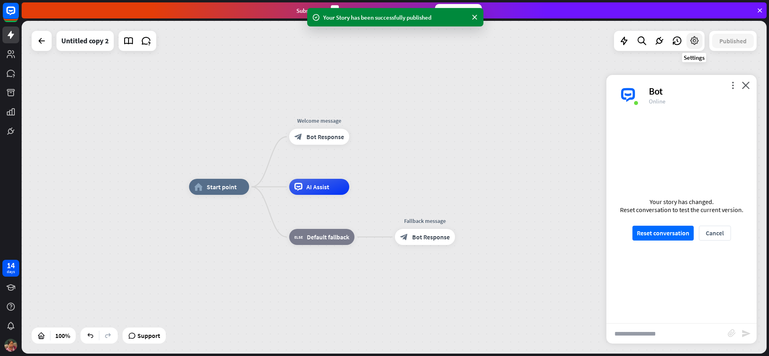
click at [694, 42] on icon at bounding box center [694, 41] width 10 height 10
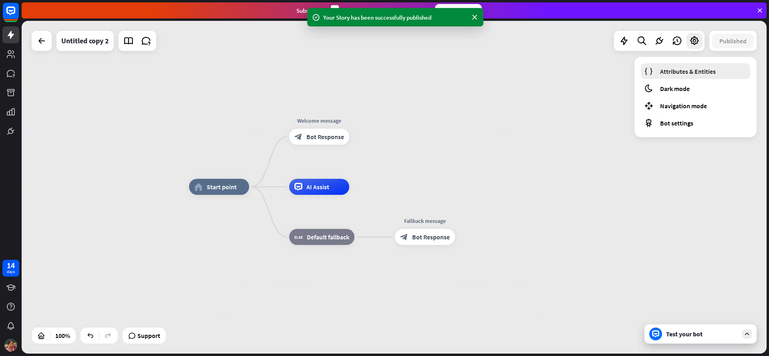
click at [700, 73] on span "Attributes & Entities" at bounding box center [688, 71] width 56 height 8
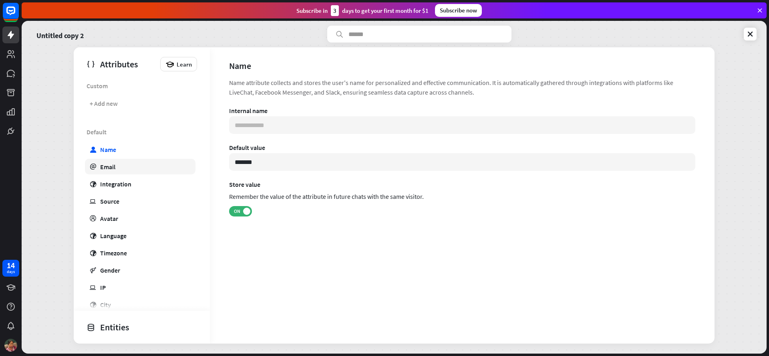
click at [98, 165] on link "email Email" at bounding box center [140, 167] width 111 height 16
type input "**********"
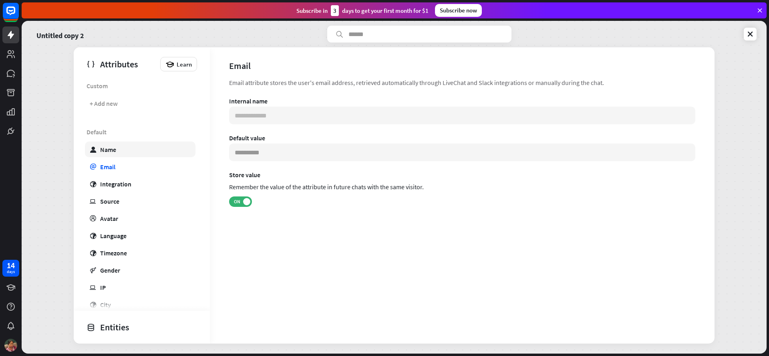
click at [107, 154] on link "user Name" at bounding box center [140, 149] width 111 height 16
type input "**********"
type input "*******"
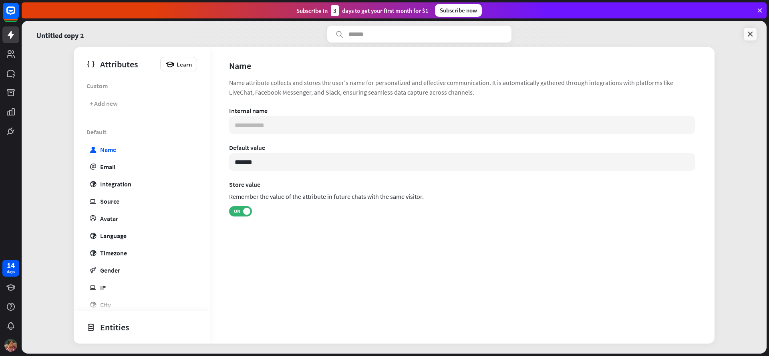
click at [752, 36] on icon at bounding box center [750, 34] width 8 height 8
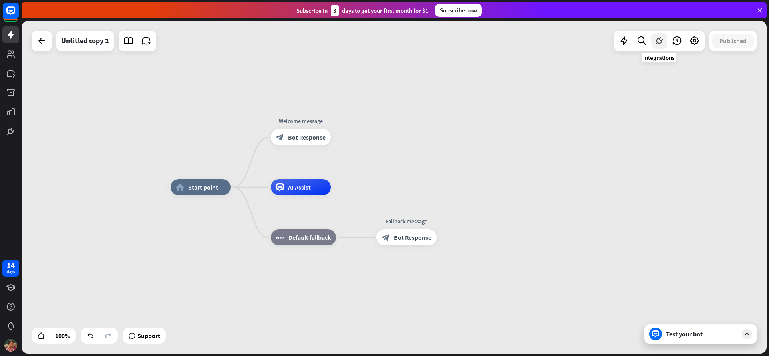
click at [654, 42] on icon at bounding box center [659, 41] width 10 height 10
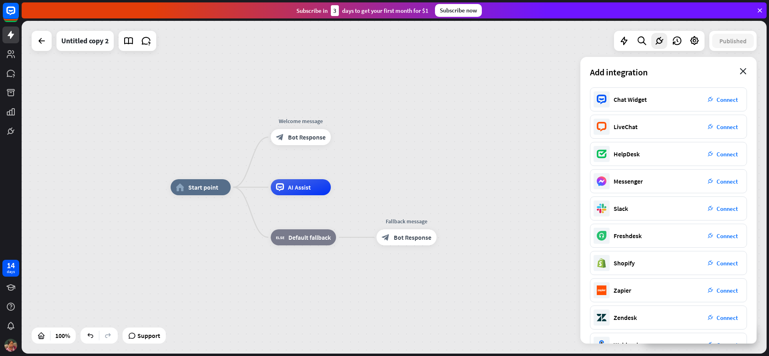
click at [740, 72] on icon "close" at bounding box center [742, 71] width 7 height 6
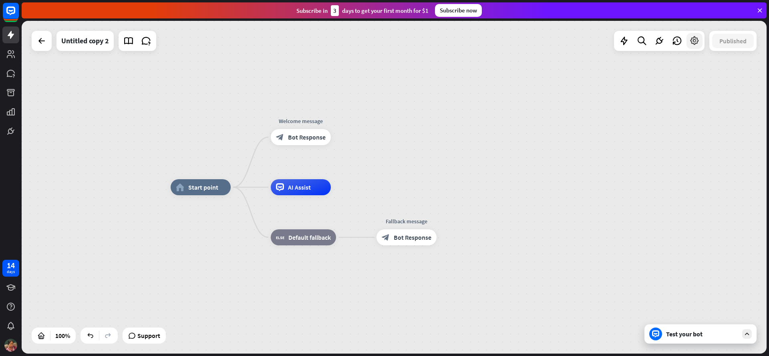
click at [701, 45] on div at bounding box center [694, 41] width 16 height 16
